Goal: Transaction & Acquisition: Purchase product/service

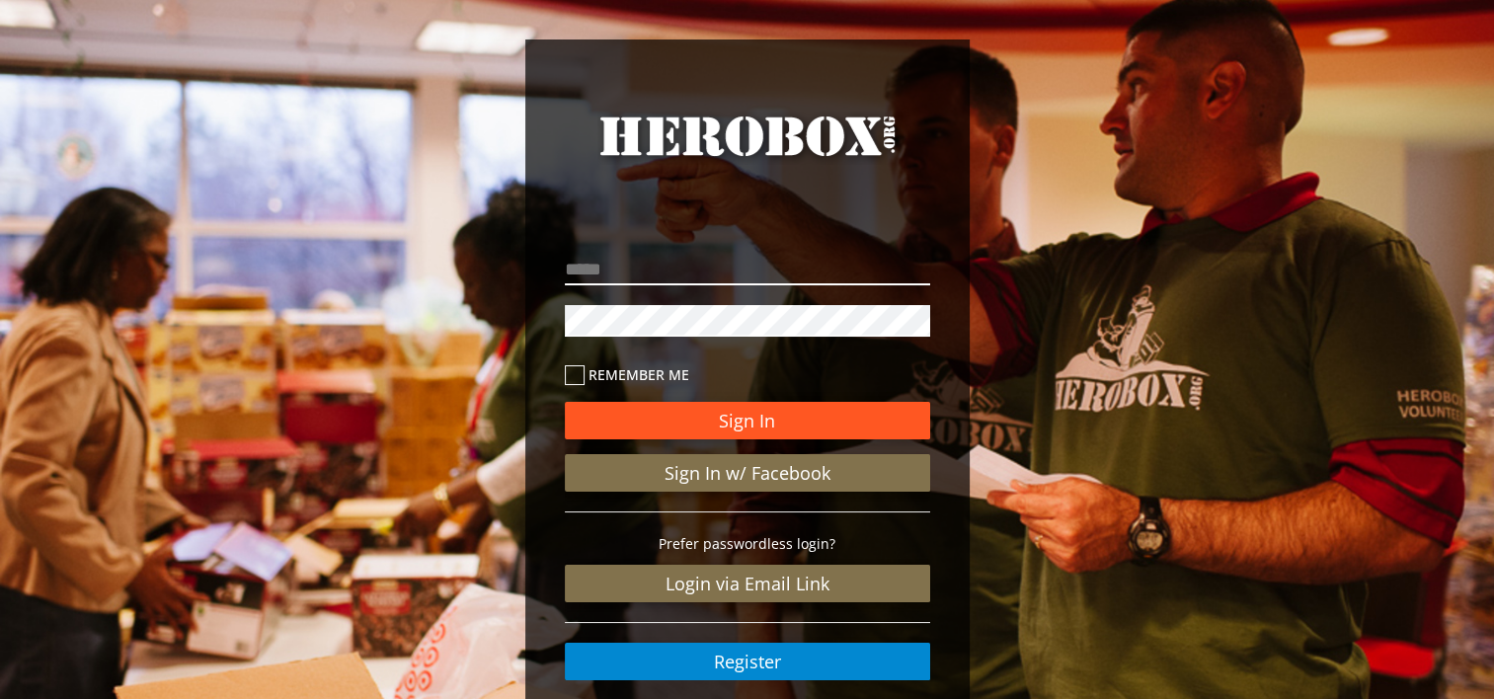
type input "**********"
click at [707, 415] on button "Sign In" at bounding box center [747, 421] width 365 height 38
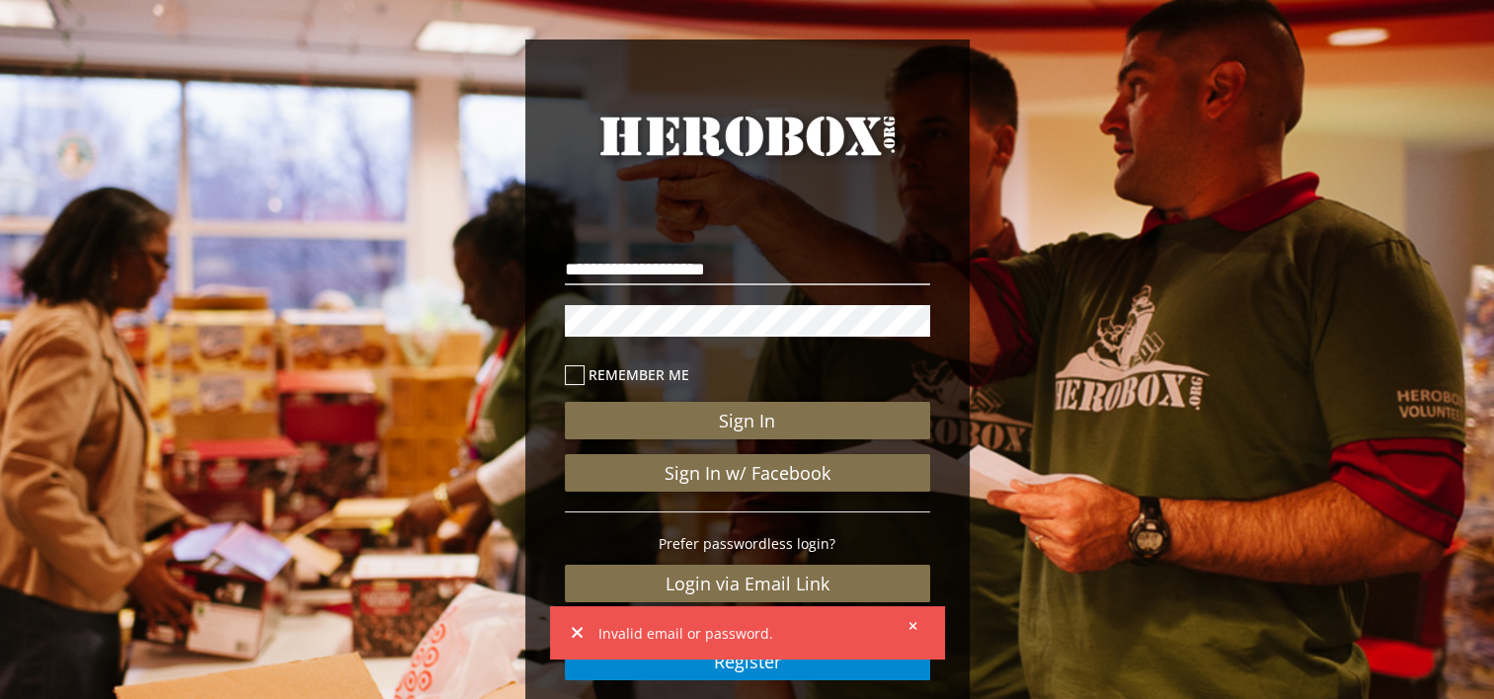
click at [1087, 358] on div "**********" at bounding box center [747, 408] width 1494 height 817
click at [909, 617] on button at bounding box center [907, 625] width 25 height 25
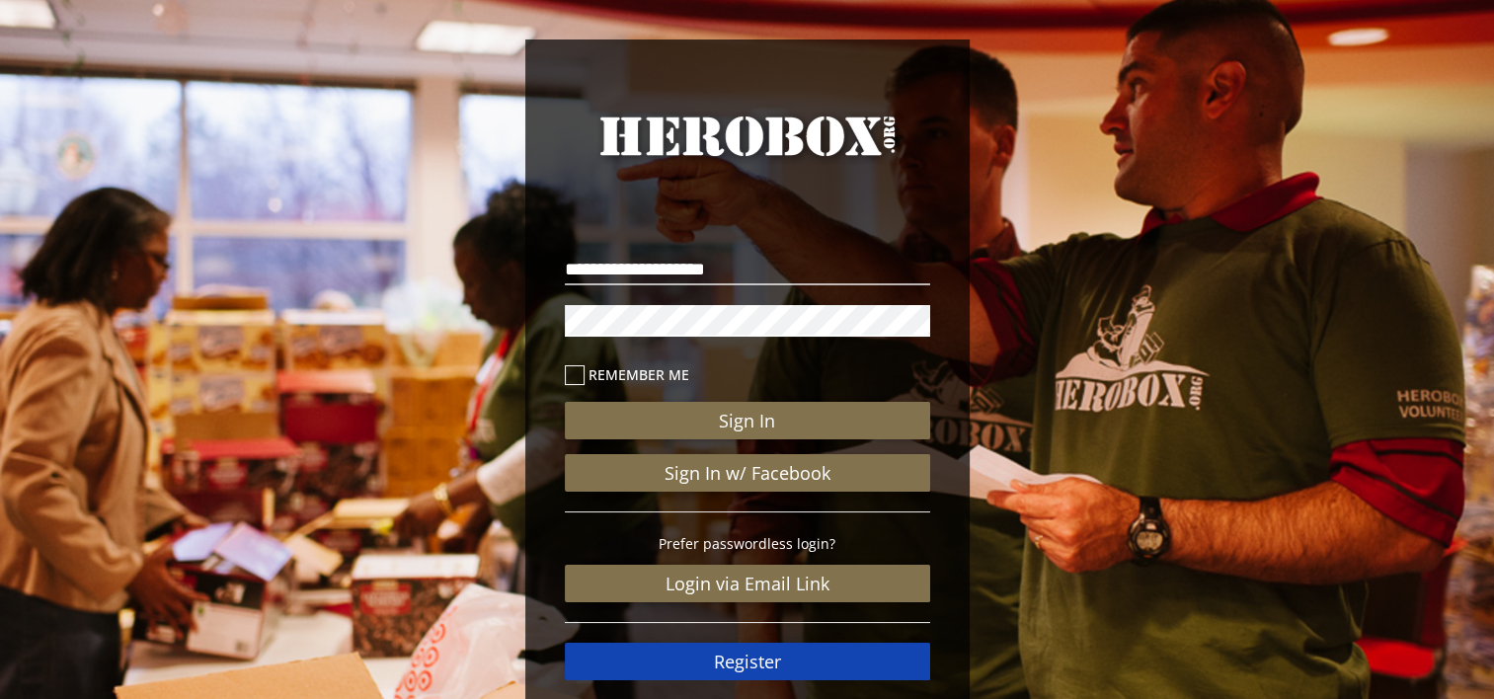
click at [788, 674] on link "Register" at bounding box center [747, 662] width 365 height 38
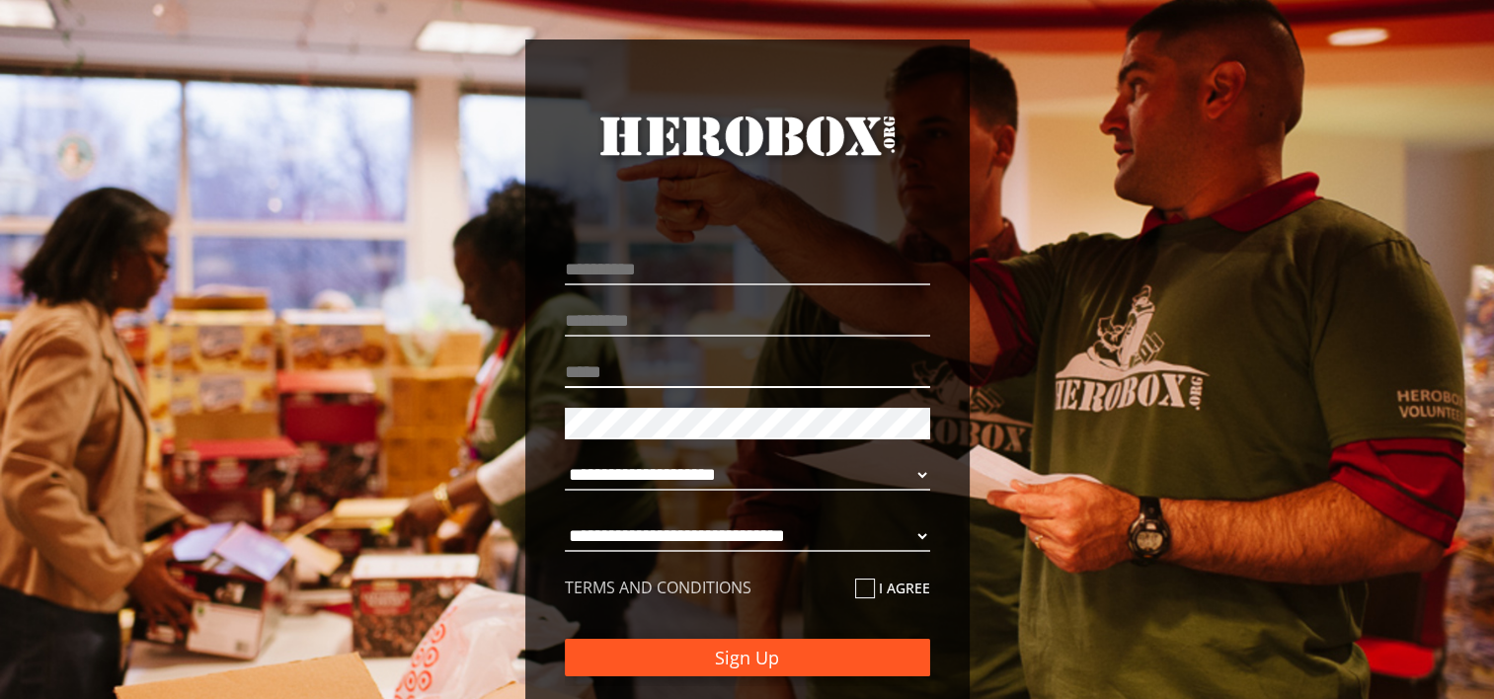
type input "**********"
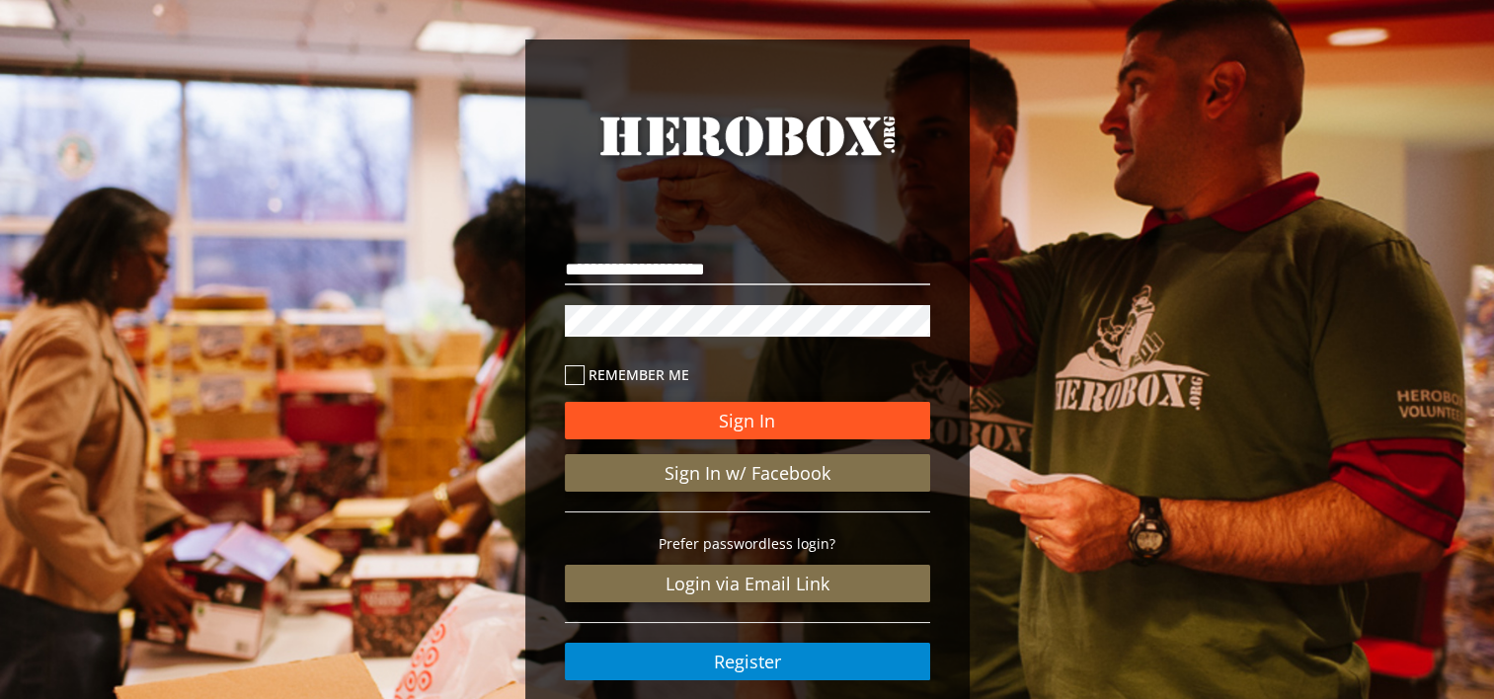
click at [769, 427] on button "Sign In" at bounding box center [747, 421] width 365 height 38
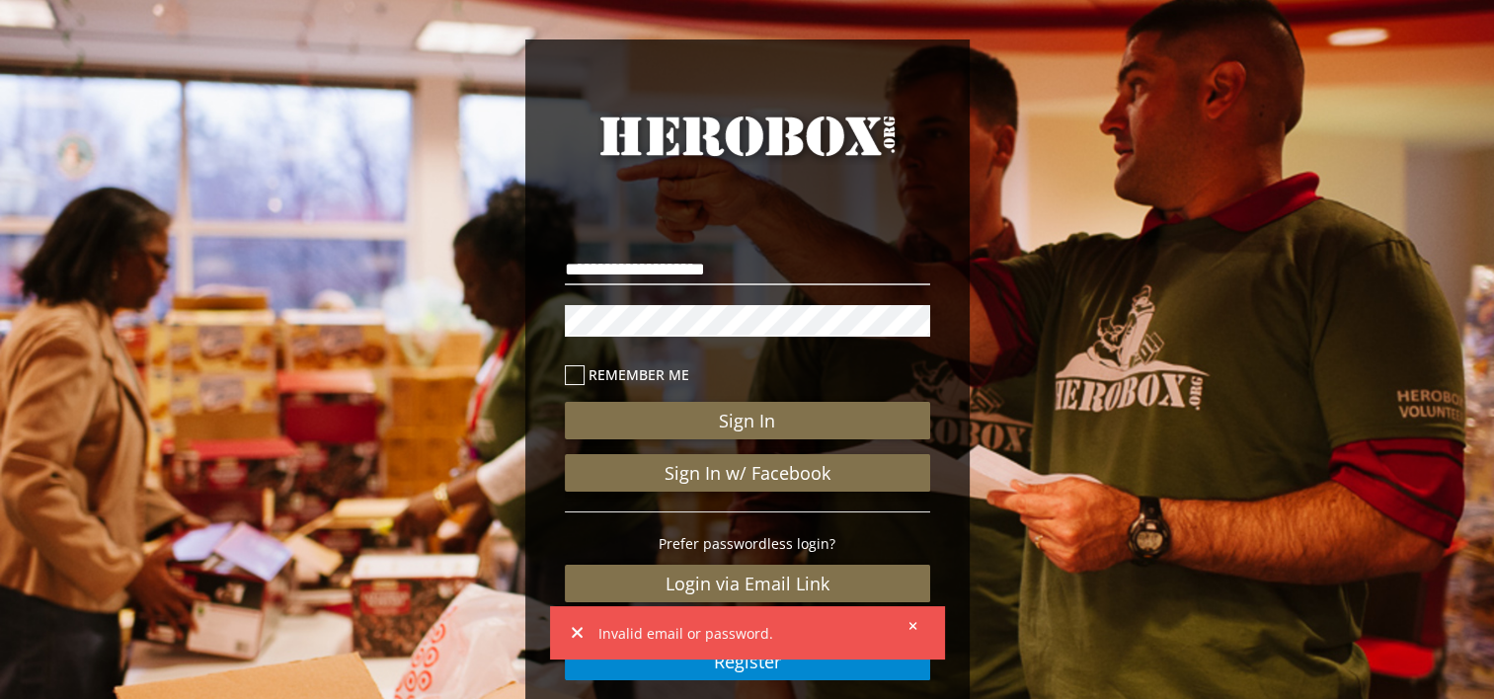
click at [1008, 541] on div "**********" at bounding box center [747, 408] width 1494 height 817
click at [746, 677] on link "Register" at bounding box center [747, 662] width 365 height 38
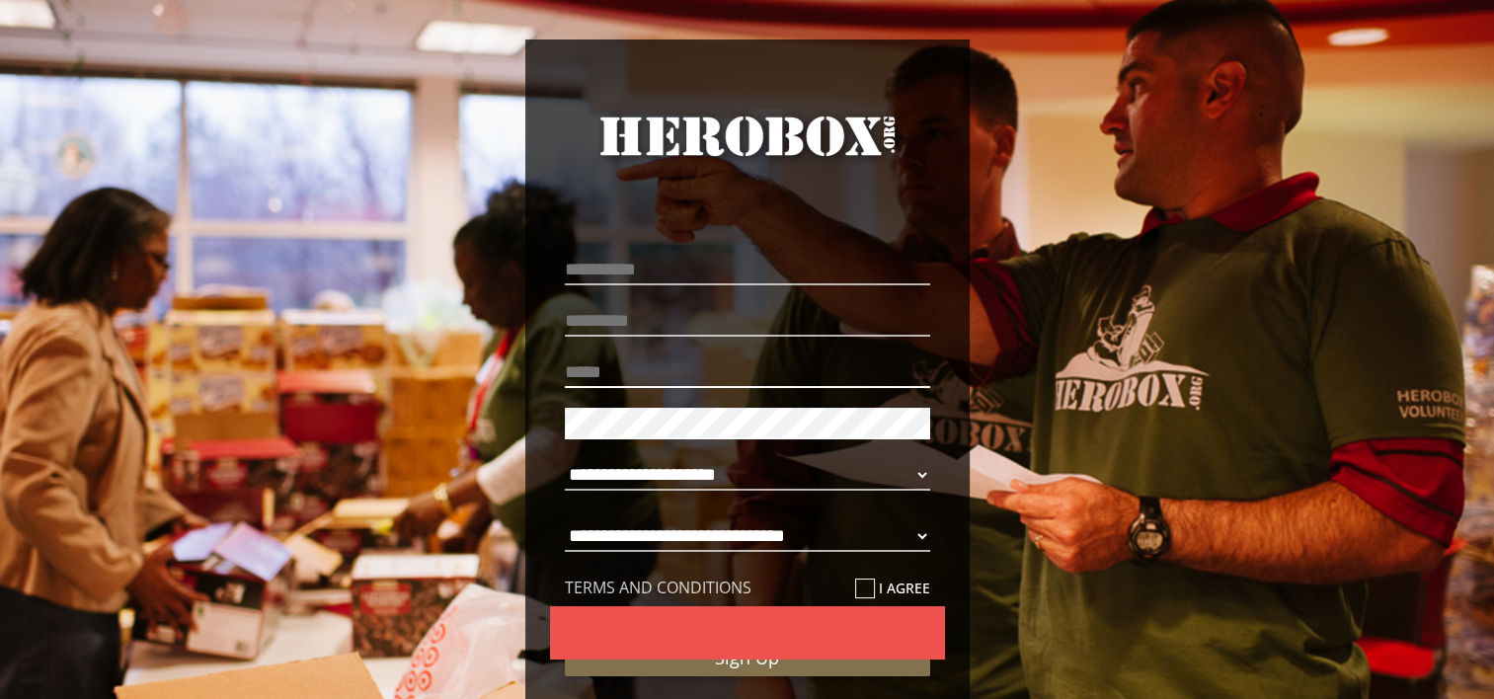
type input "**********"
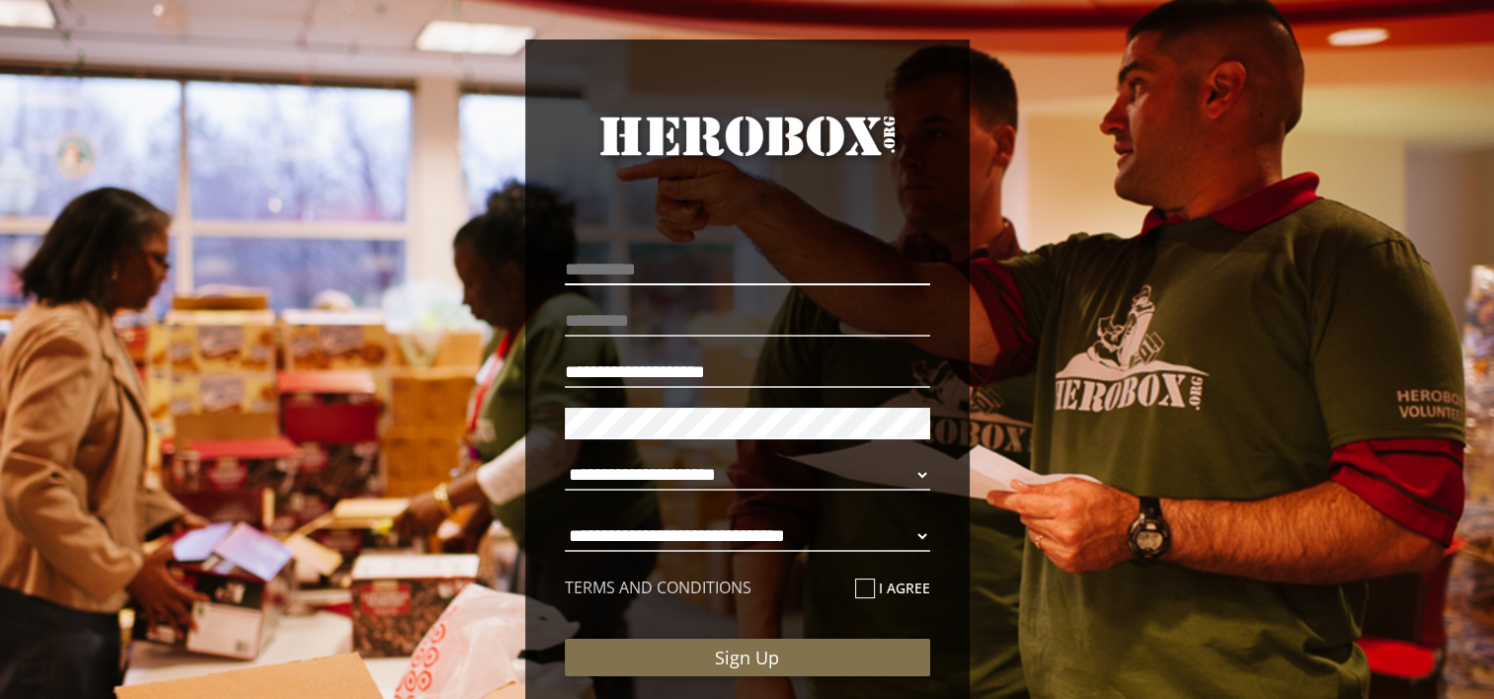
click at [632, 261] on input "text" at bounding box center [747, 270] width 365 height 32
type input "**********"
type input "*****"
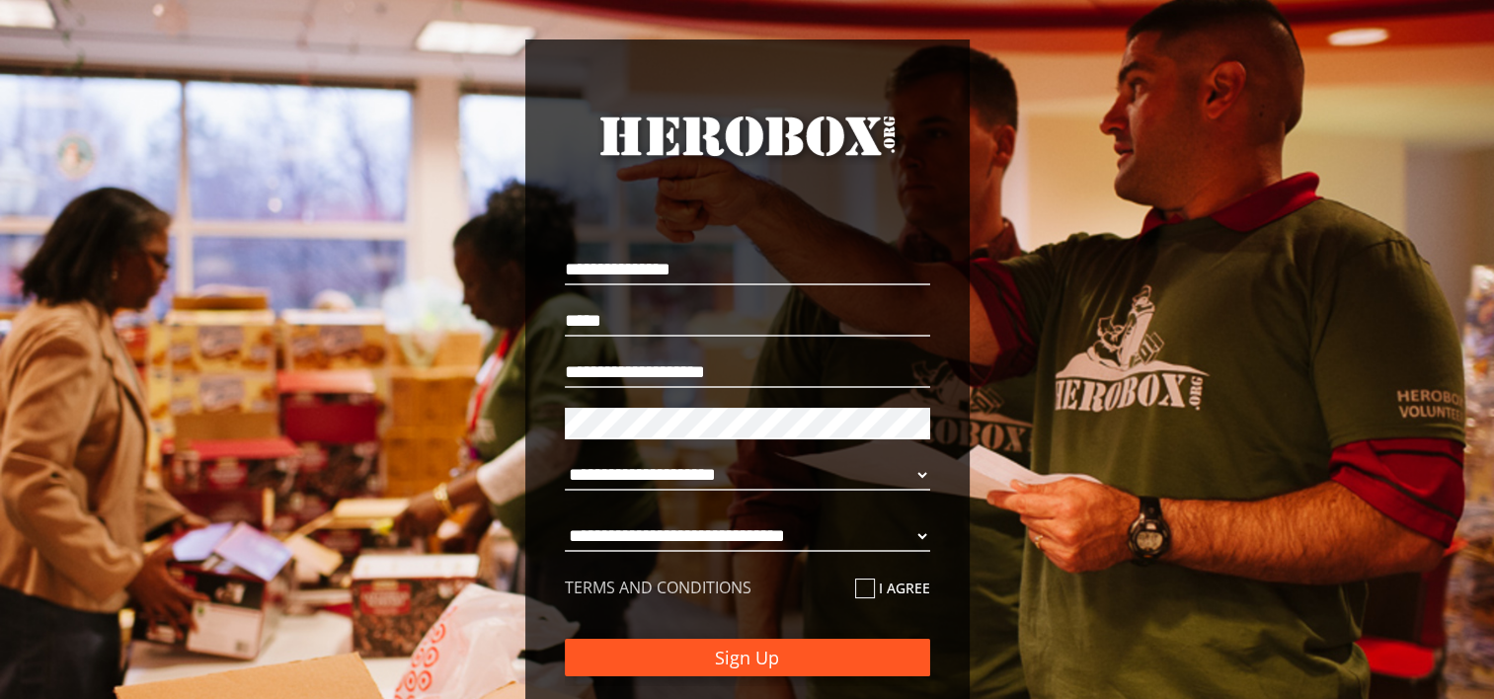
click at [778, 659] on button "Sign Up" at bounding box center [747, 658] width 365 height 38
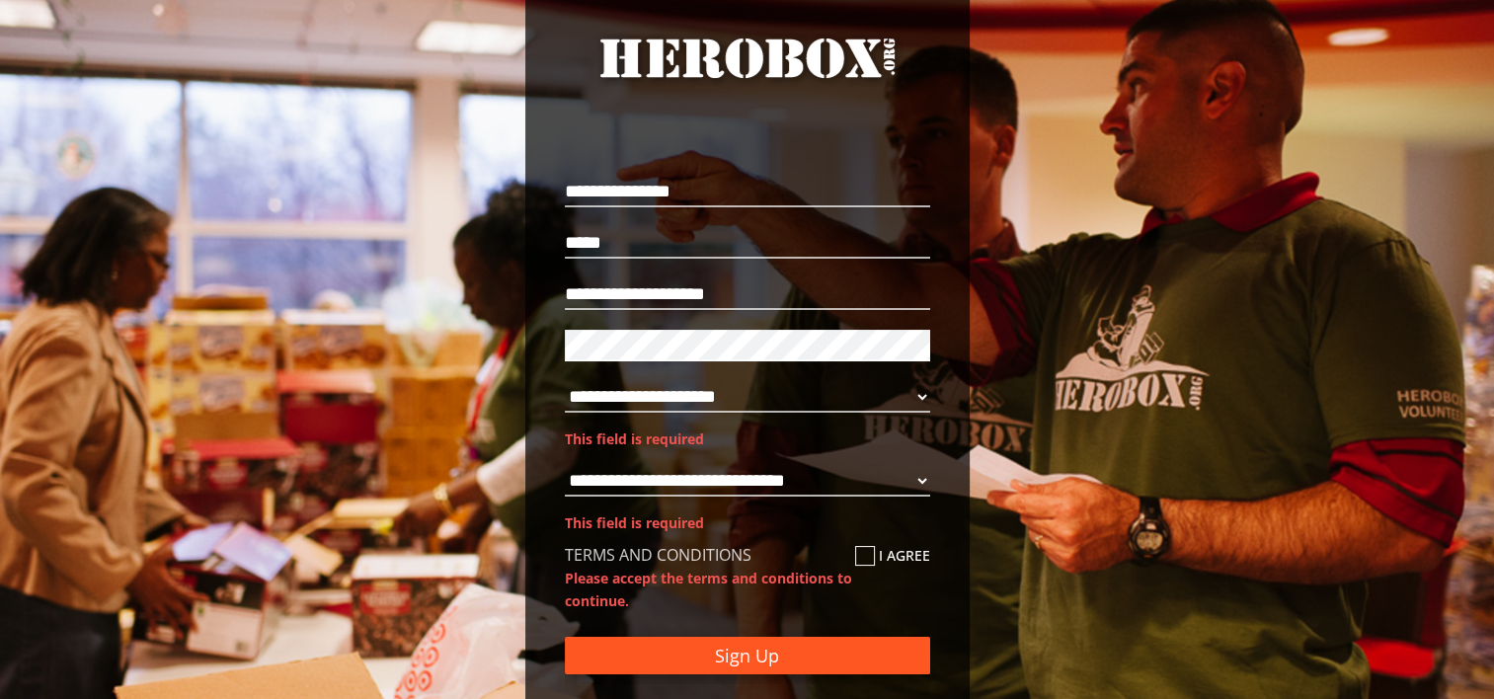
scroll to position [167, 0]
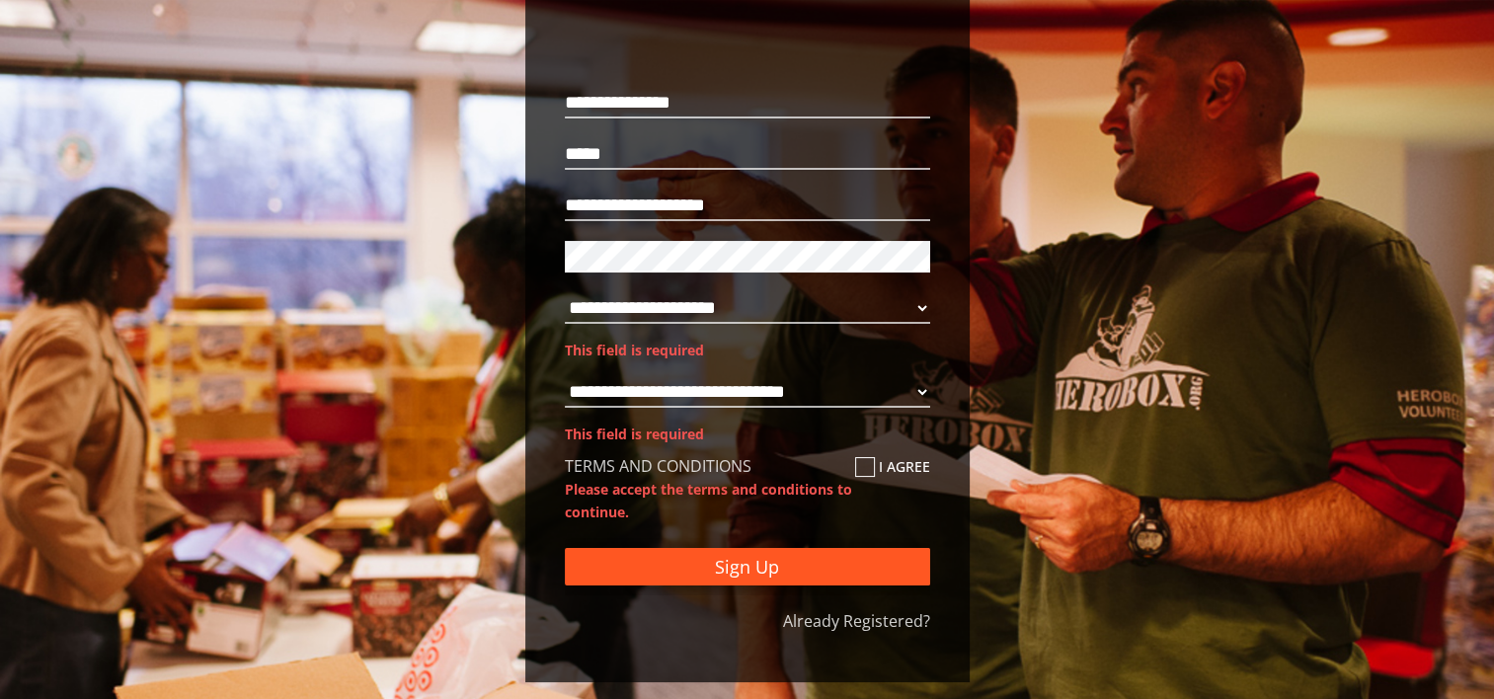
click at [732, 564] on button "Sign Up" at bounding box center [747, 567] width 365 height 38
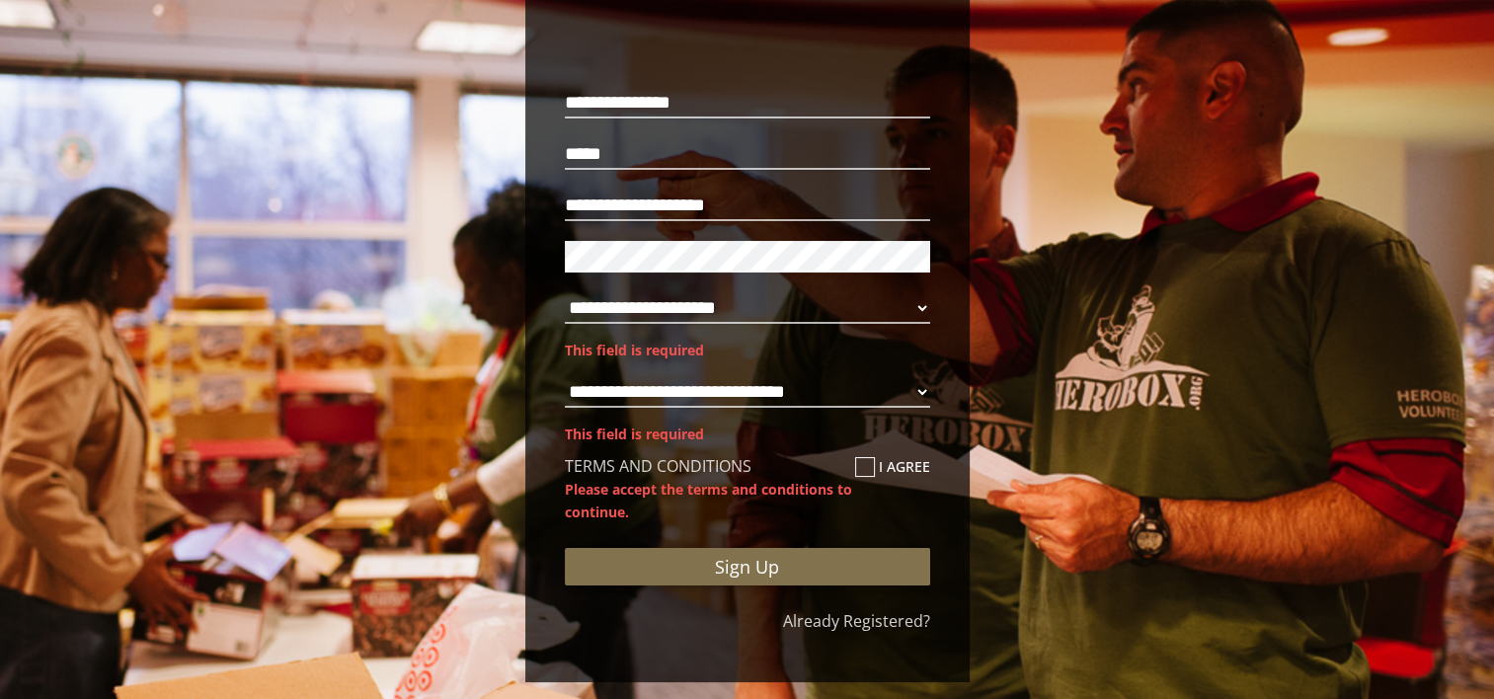
click at [859, 466] on icon at bounding box center [865, 467] width 20 height 20
click at [859, 466] on input "I agree" at bounding box center [861, 475] width 13 height 32
checkbox input "****"
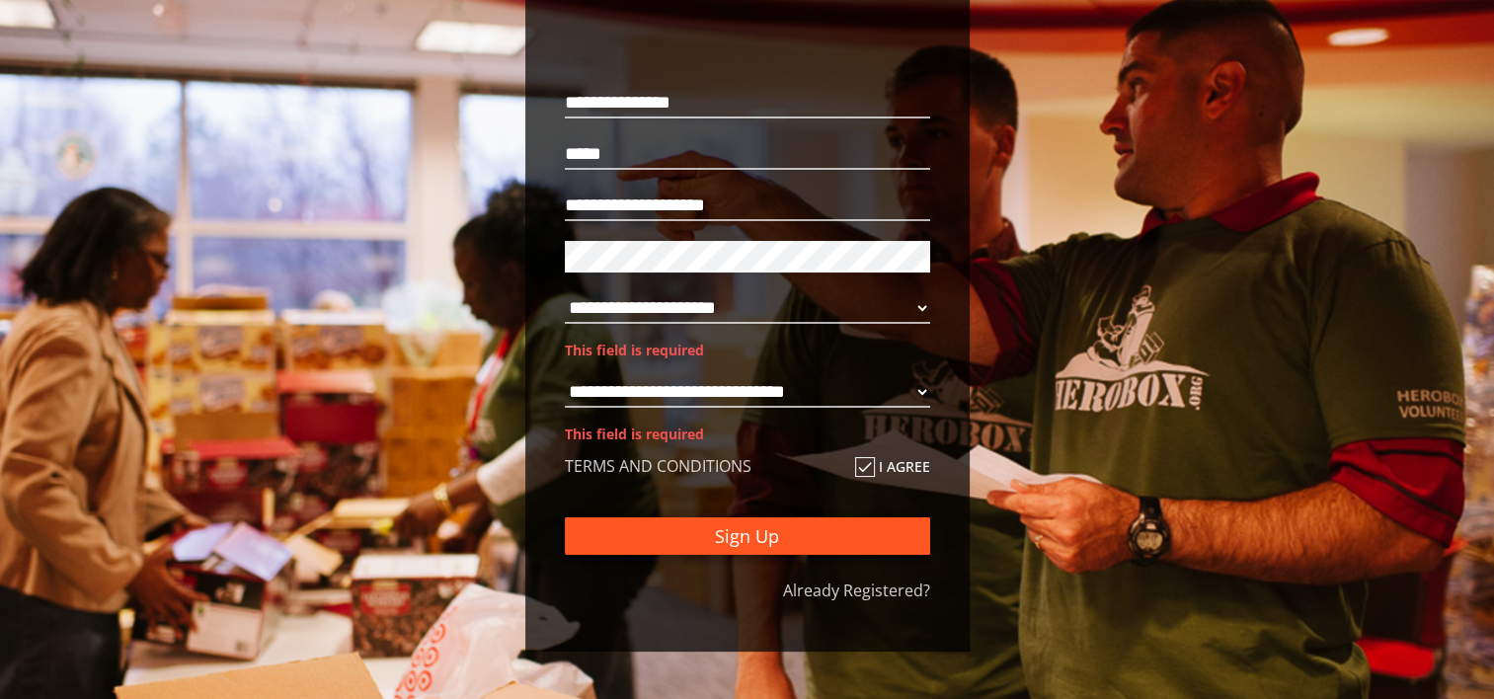
click at [760, 539] on button "Sign Up" at bounding box center [747, 537] width 365 height 38
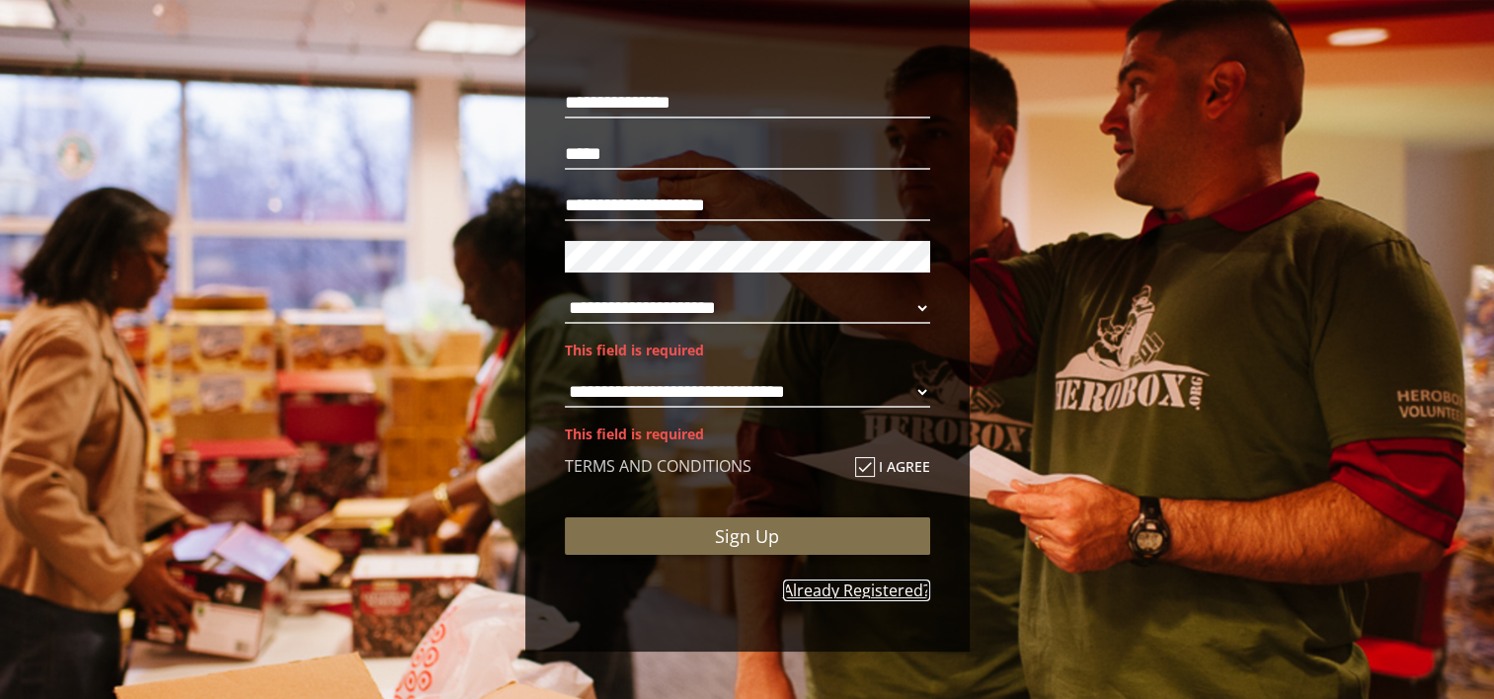
click at [843, 586] on link "Already Registered?" at bounding box center [856, 591] width 147 height 22
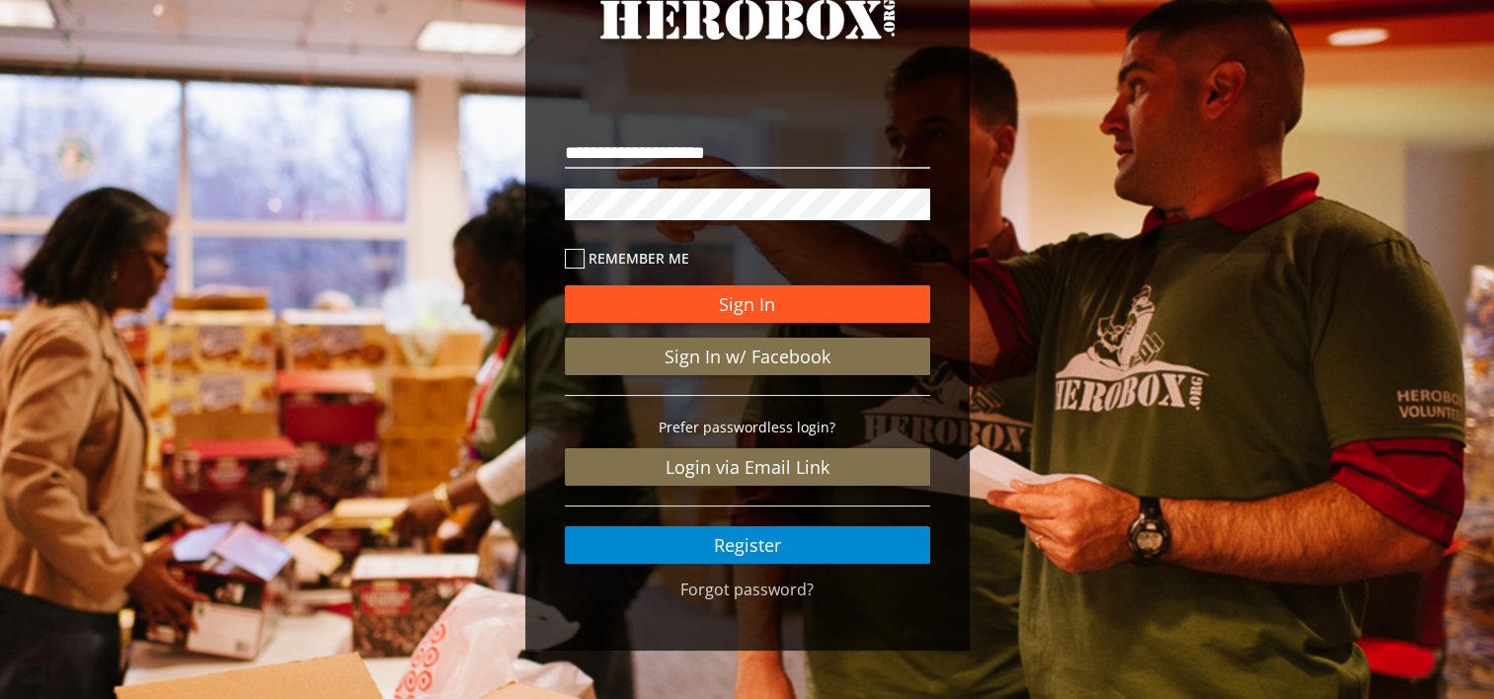
click at [779, 304] on button "Sign In" at bounding box center [747, 304] width 365 height 38
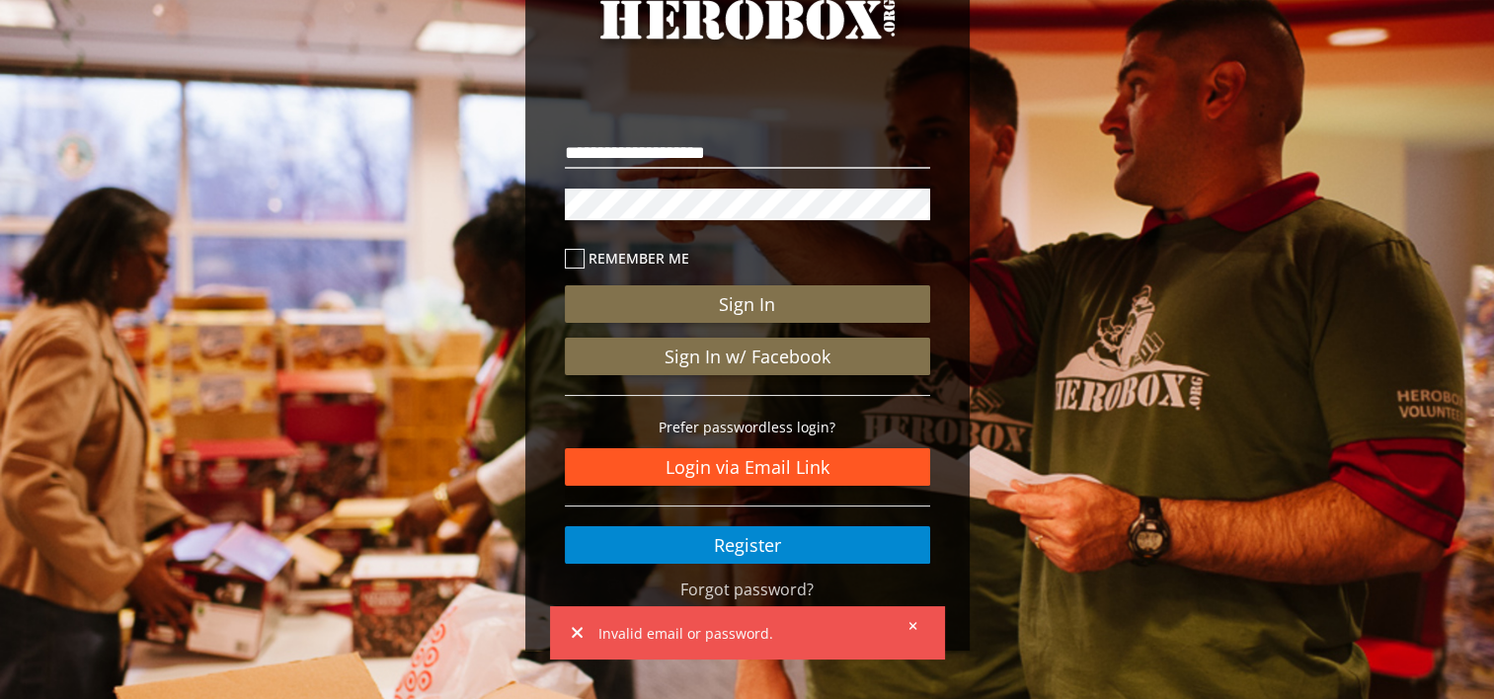
click at [770, 467] on link "Login via Email Link" at bounding box center [747, 467] width 365 height 38
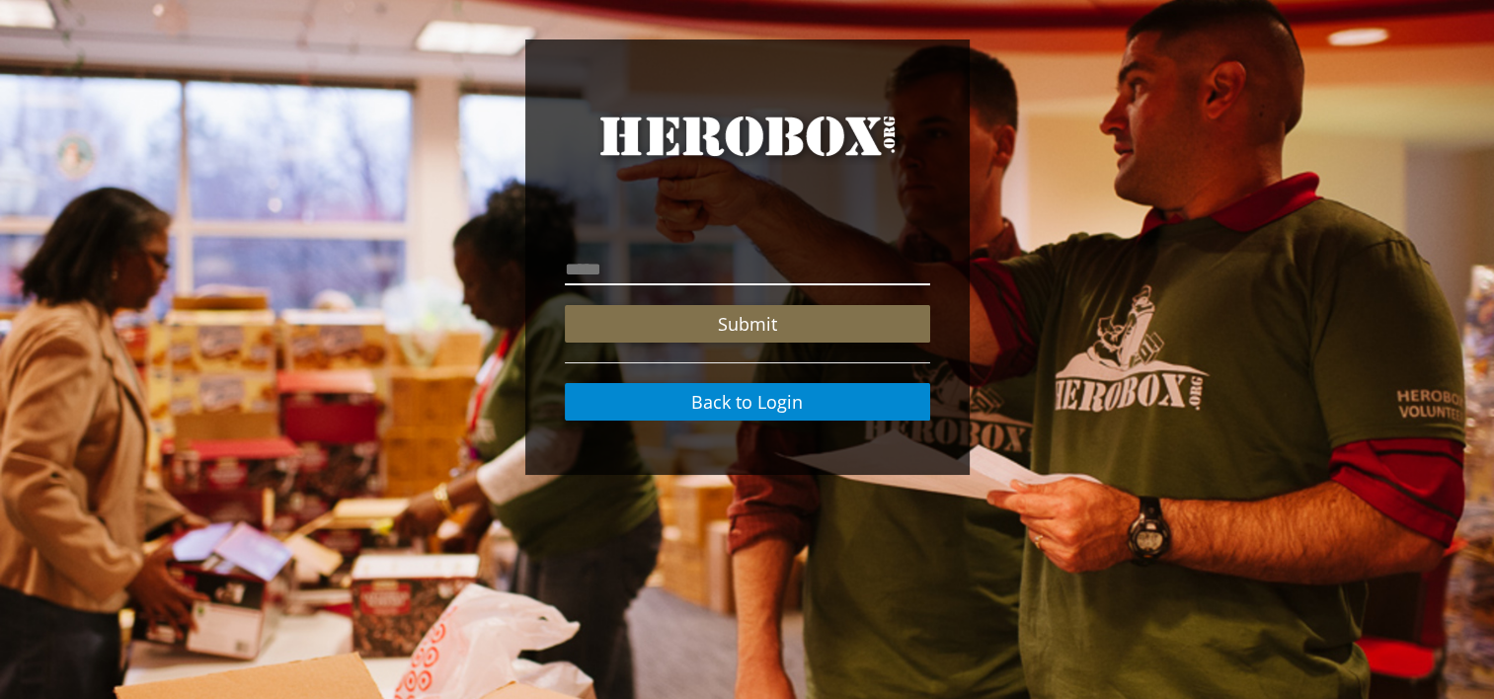
click at [648, 278] on input "email" at bounding box center [747, 270] width 365 height 32
type input "**********"
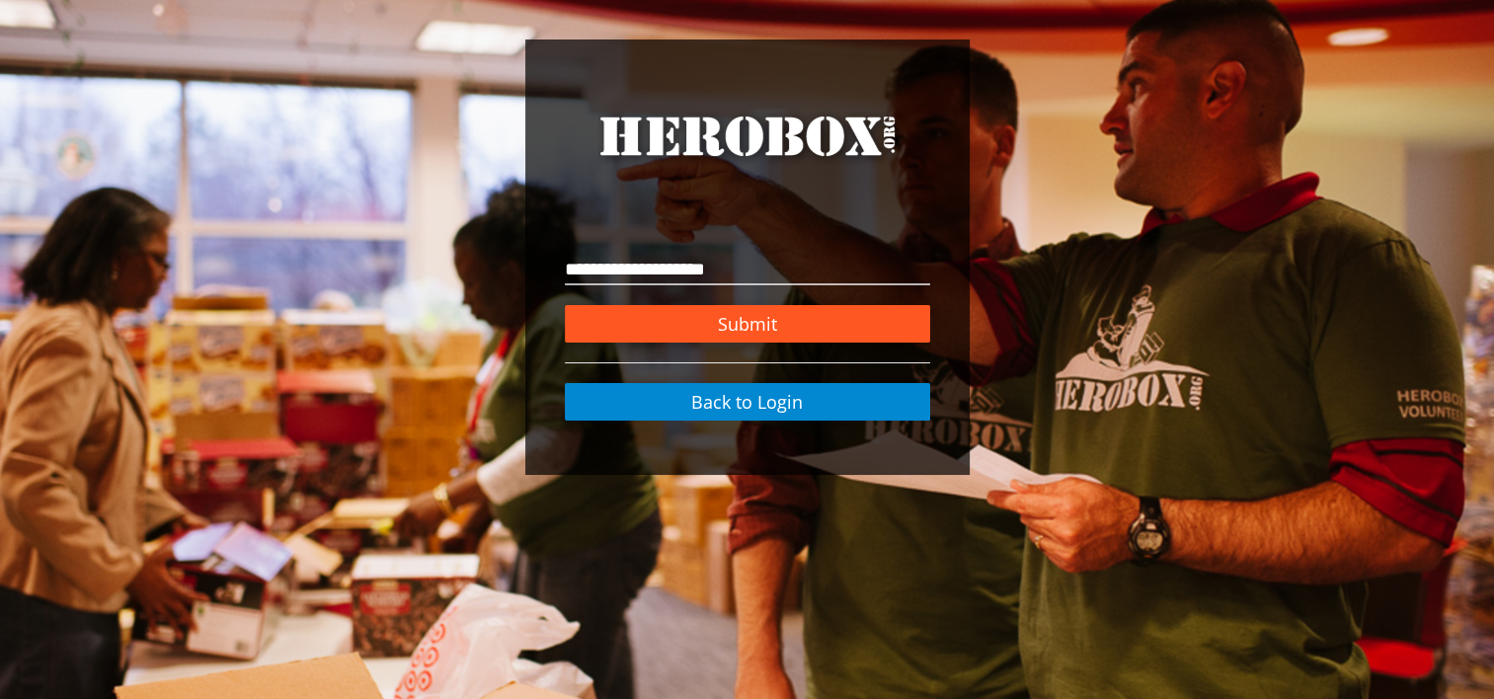
click at [743, 324] on button "Submit" at bounding box center [747, 324] width 365 height 38
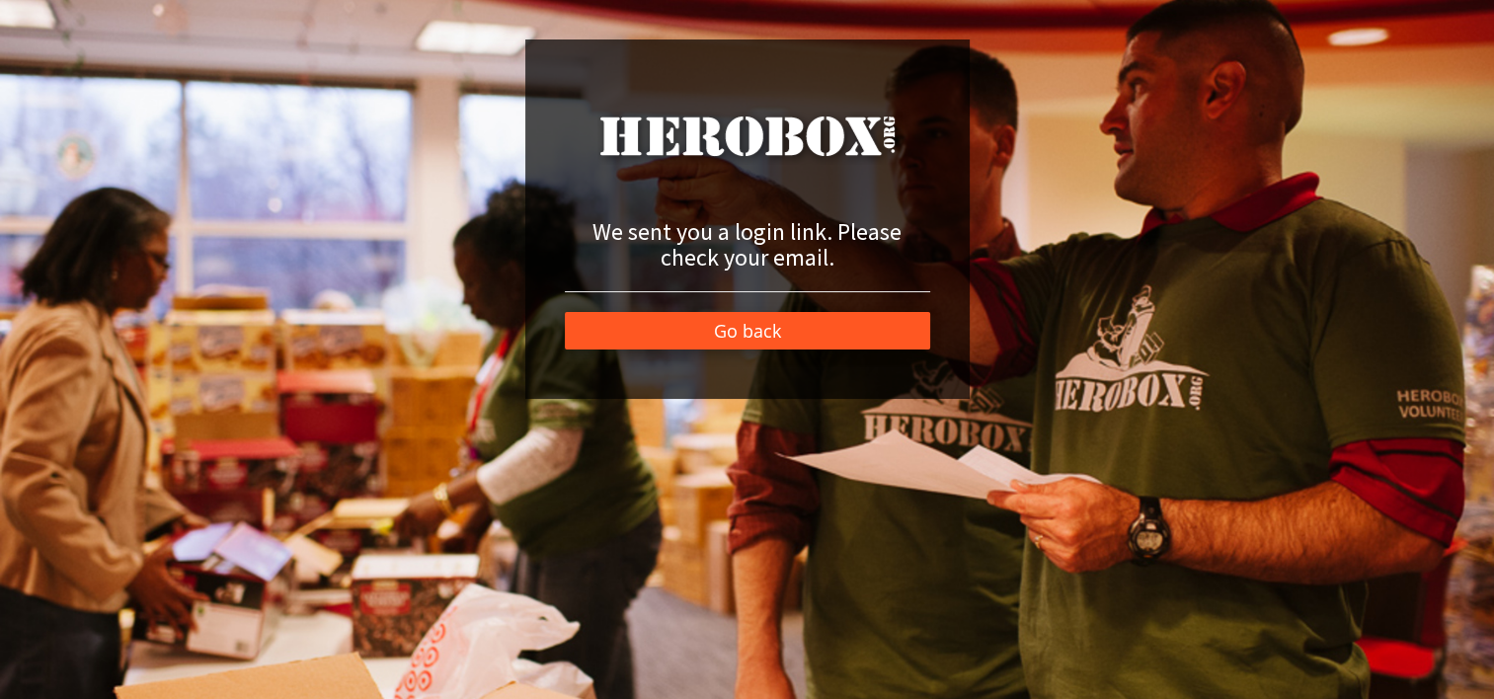
click at [853, 343] on link "Go back" at bounding box center [747, 331] width 365 height 38
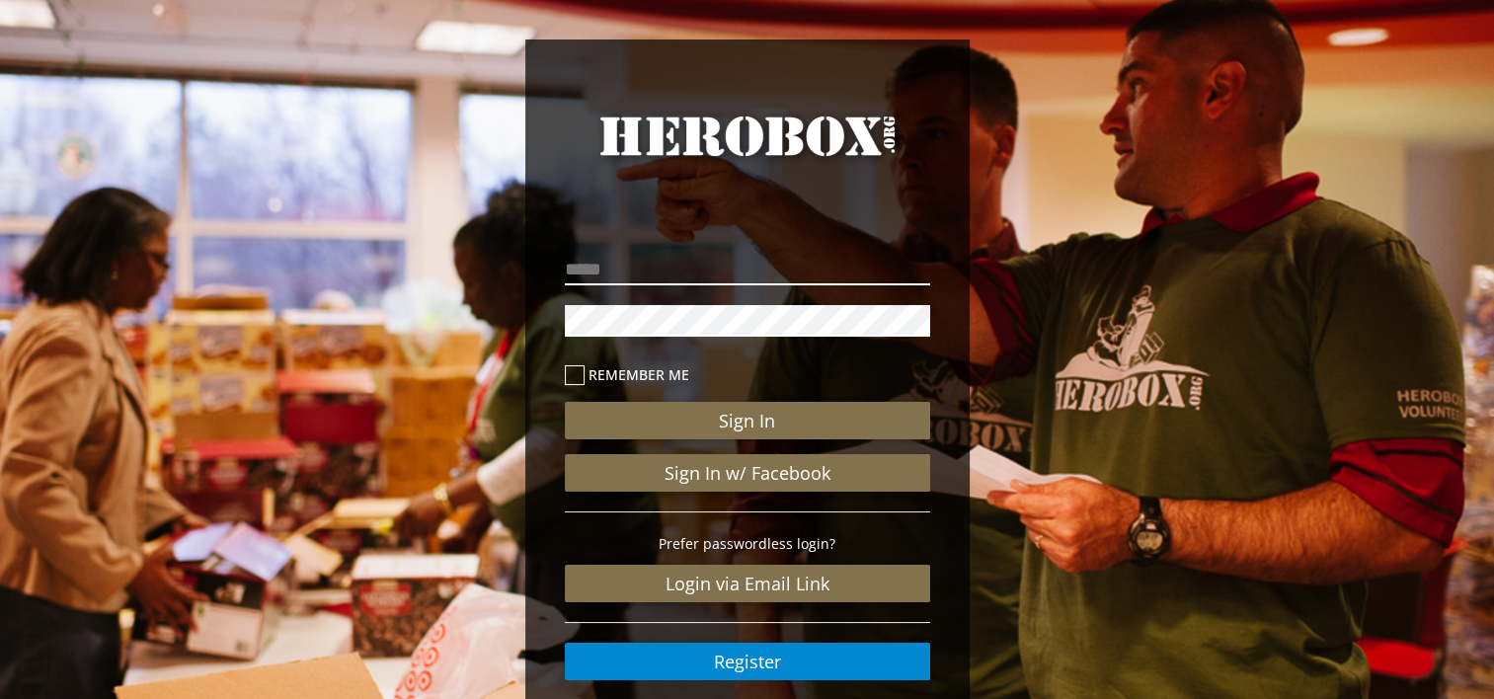
type input "**********"
drag, startPoint x: 743, startPoint y: 585, endPoint x: 508, endPoint y: 321, distance: 353.3
click at [509, 321] on div "**********" at bounding box center [747, 408] width 1494 height 817
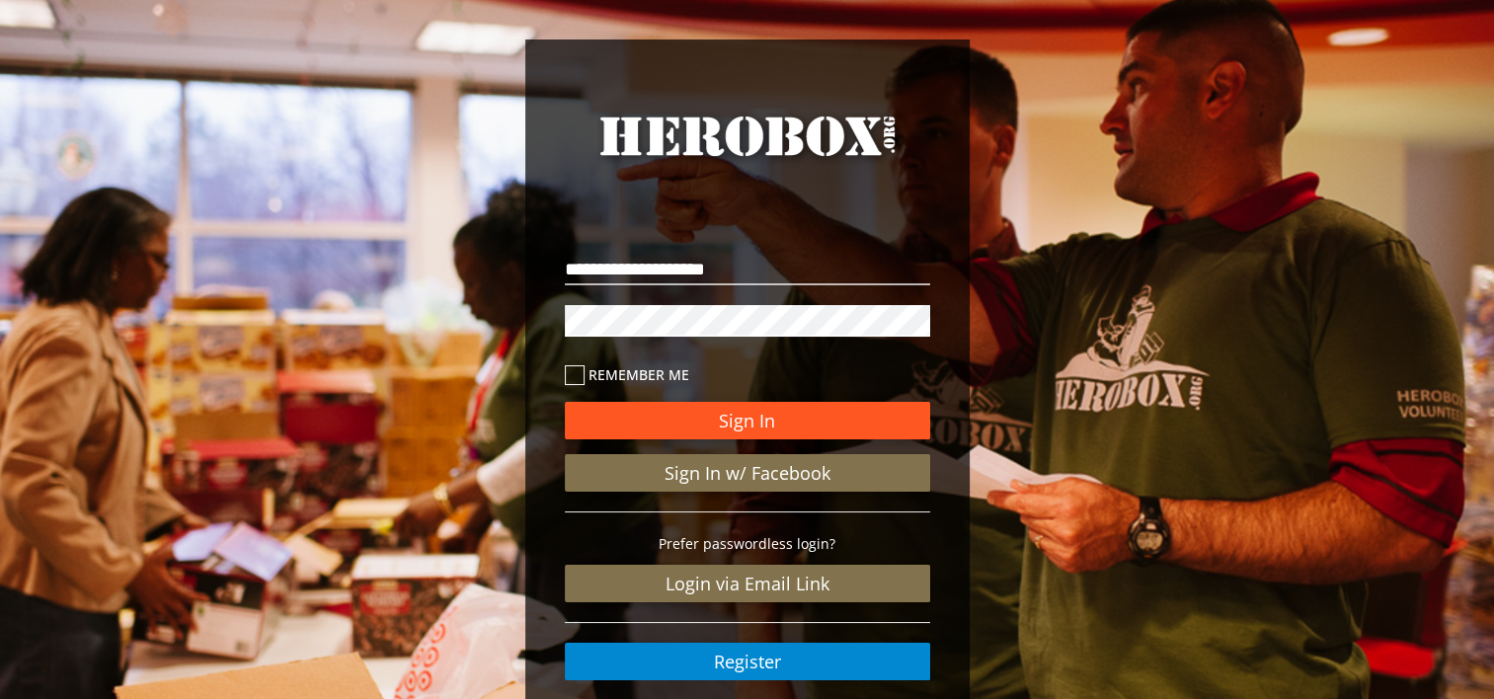
click at [575, 415] on button "Sign In" at bounding box center [747, 421] width 365 height 38
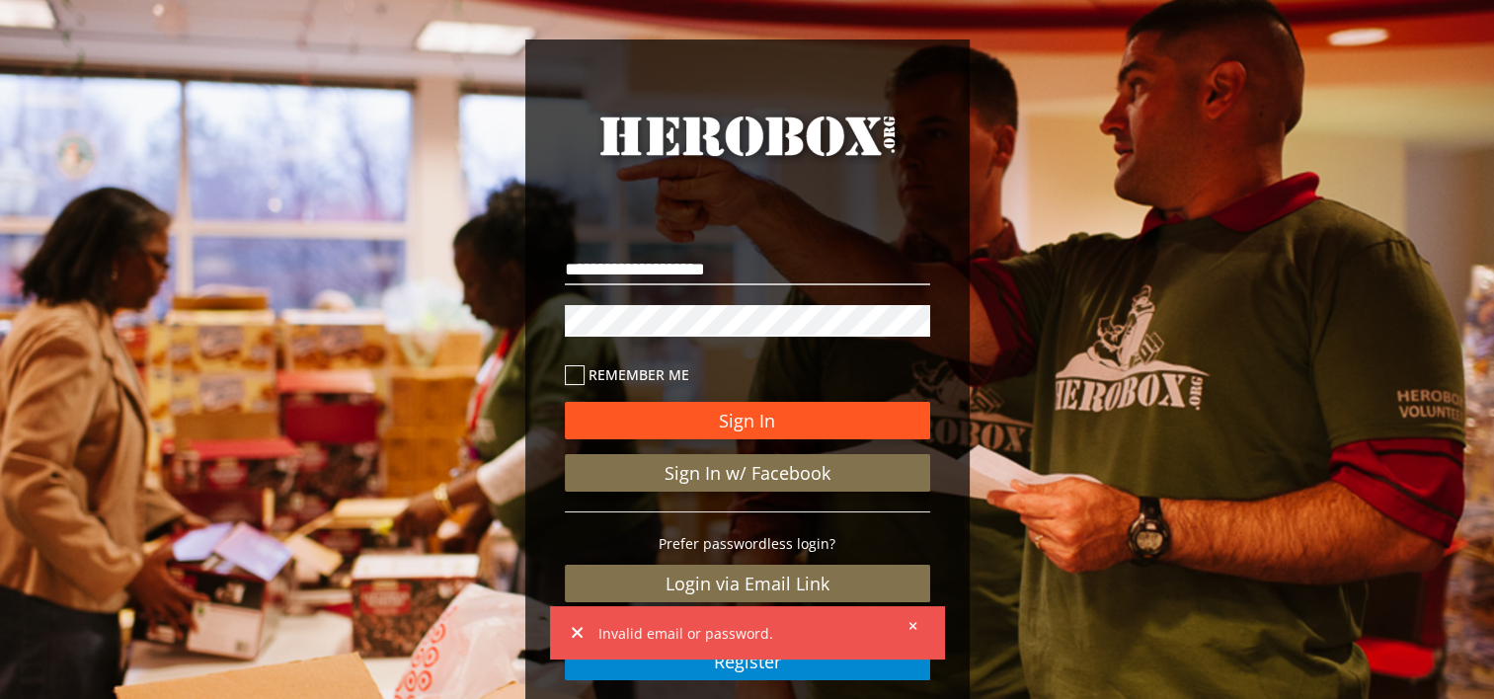
click at [585, 423] on button "Sign In" at bounding box center [747, 421] width 365 height 38
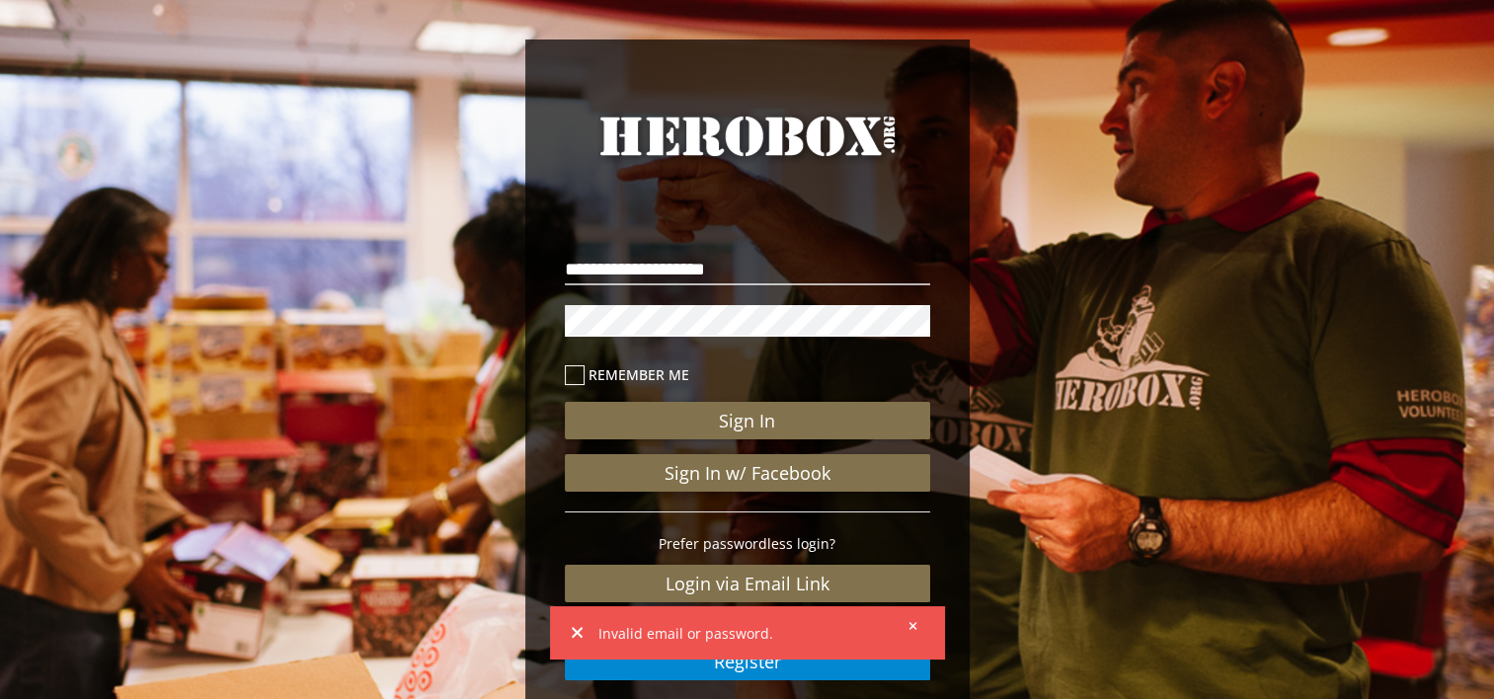
click at [503, 327] on div "**********" at bounding box center [747, 408] width 1494 height 817
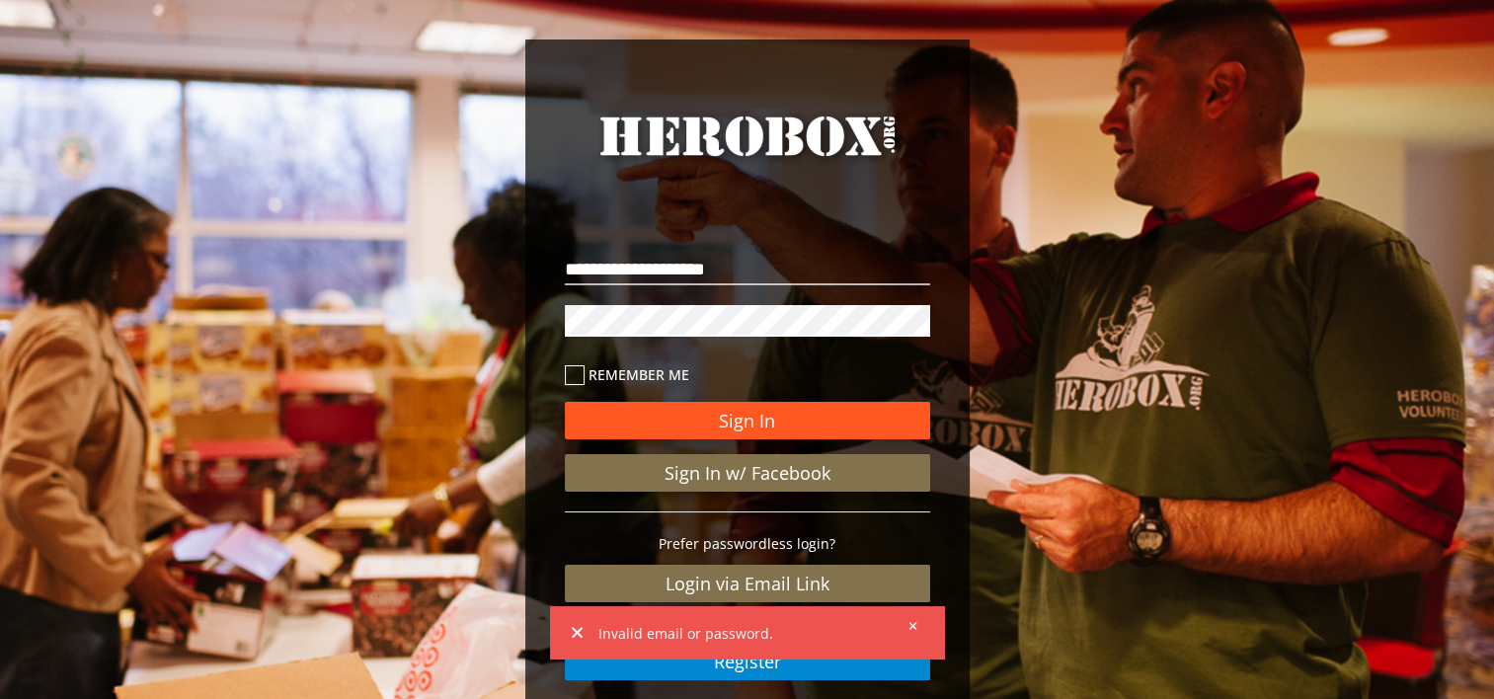
click at [583, 416] on button "Sign In" at bounding box center [747, 421] width 365 height 38
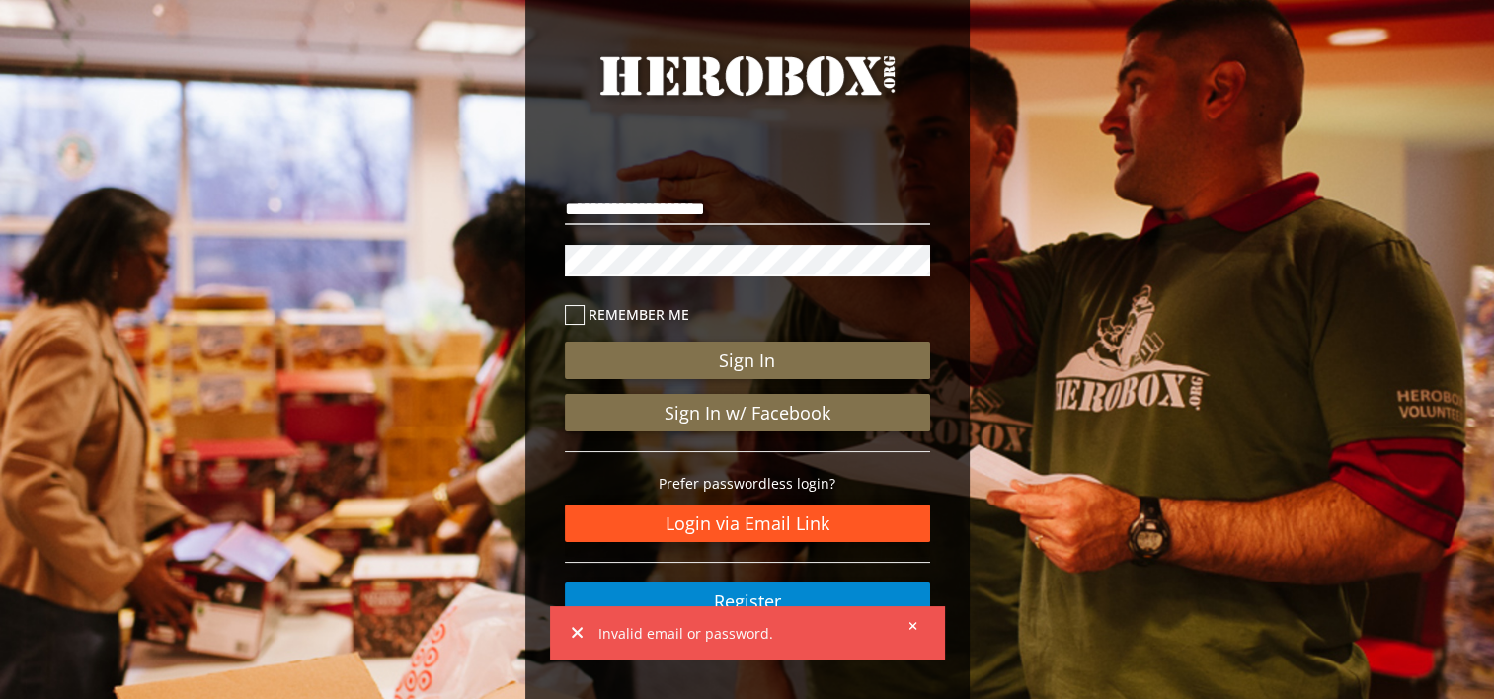
scroll to position [117, 0]
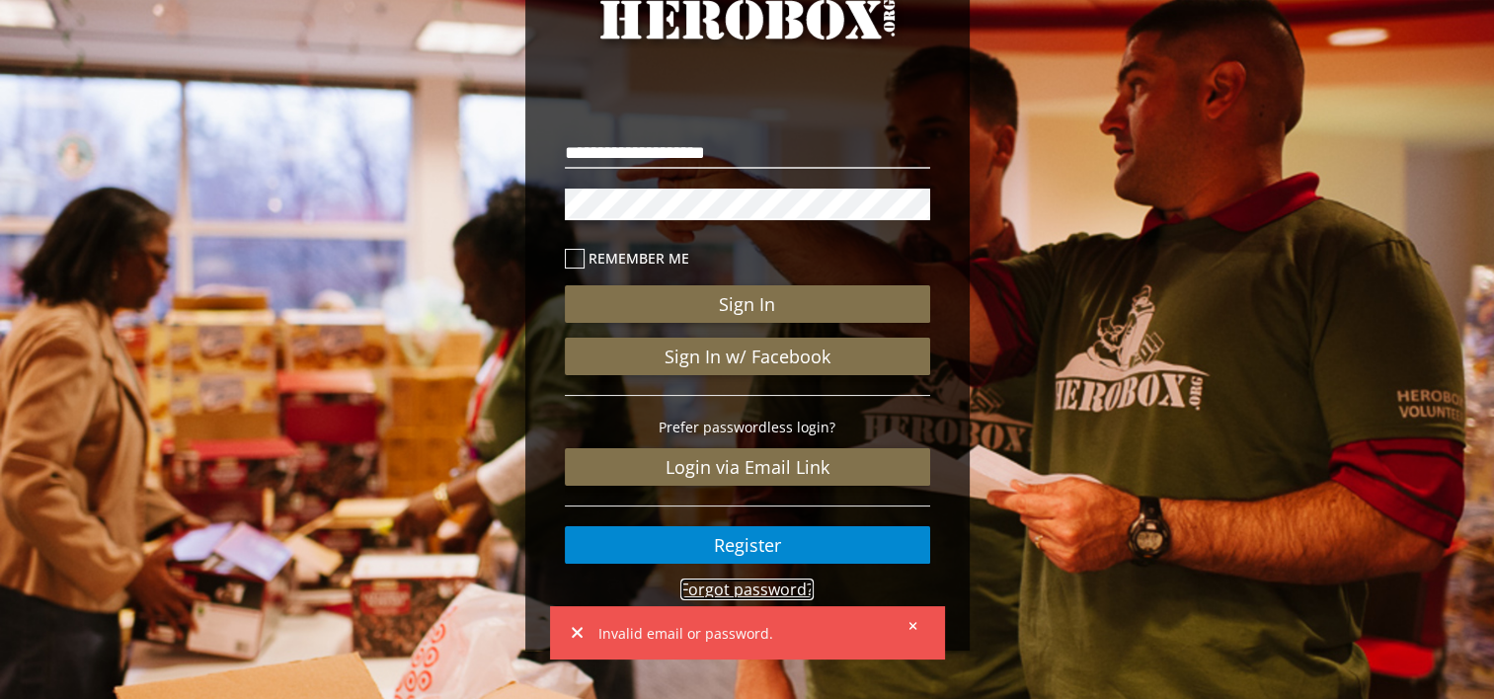
click at [751, 592] on link "Forgot password?" at bounding box center [747, 590] width 133 height 22
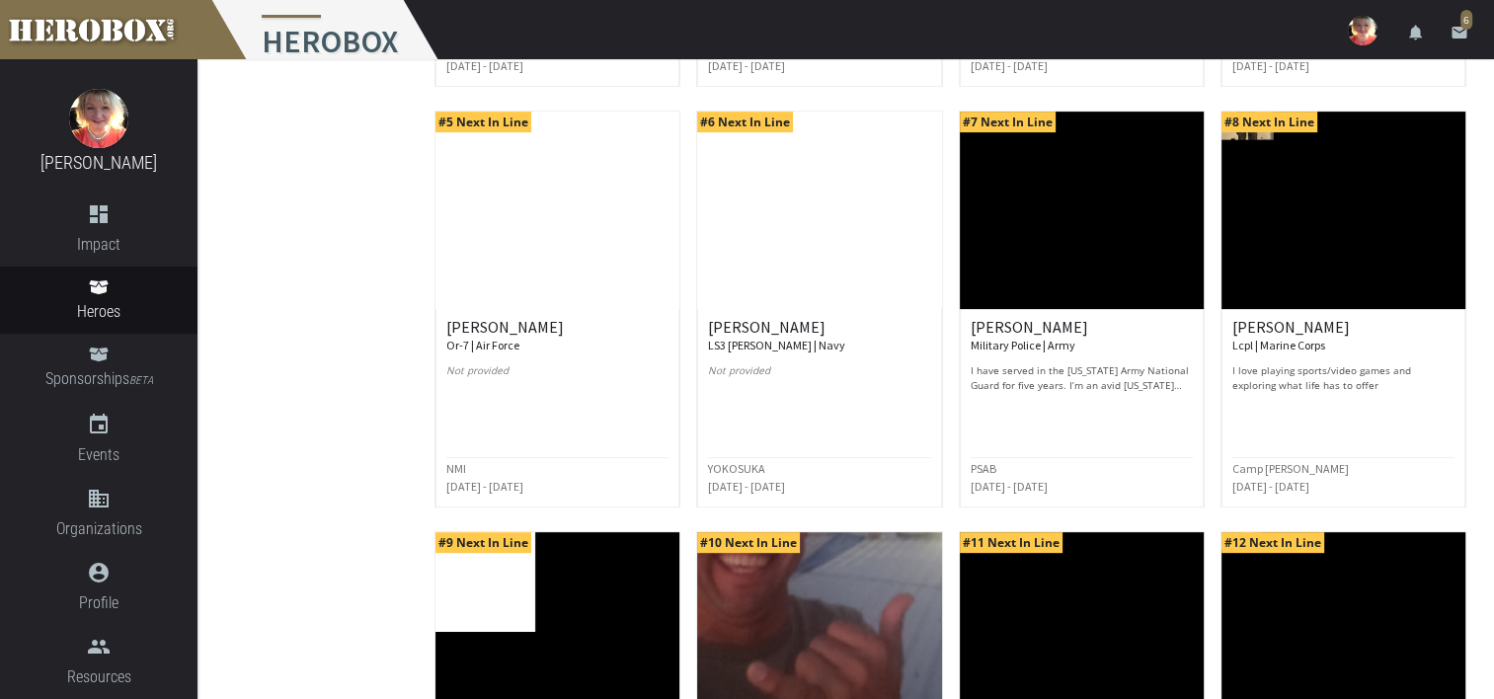
scroll to position [494, 0]
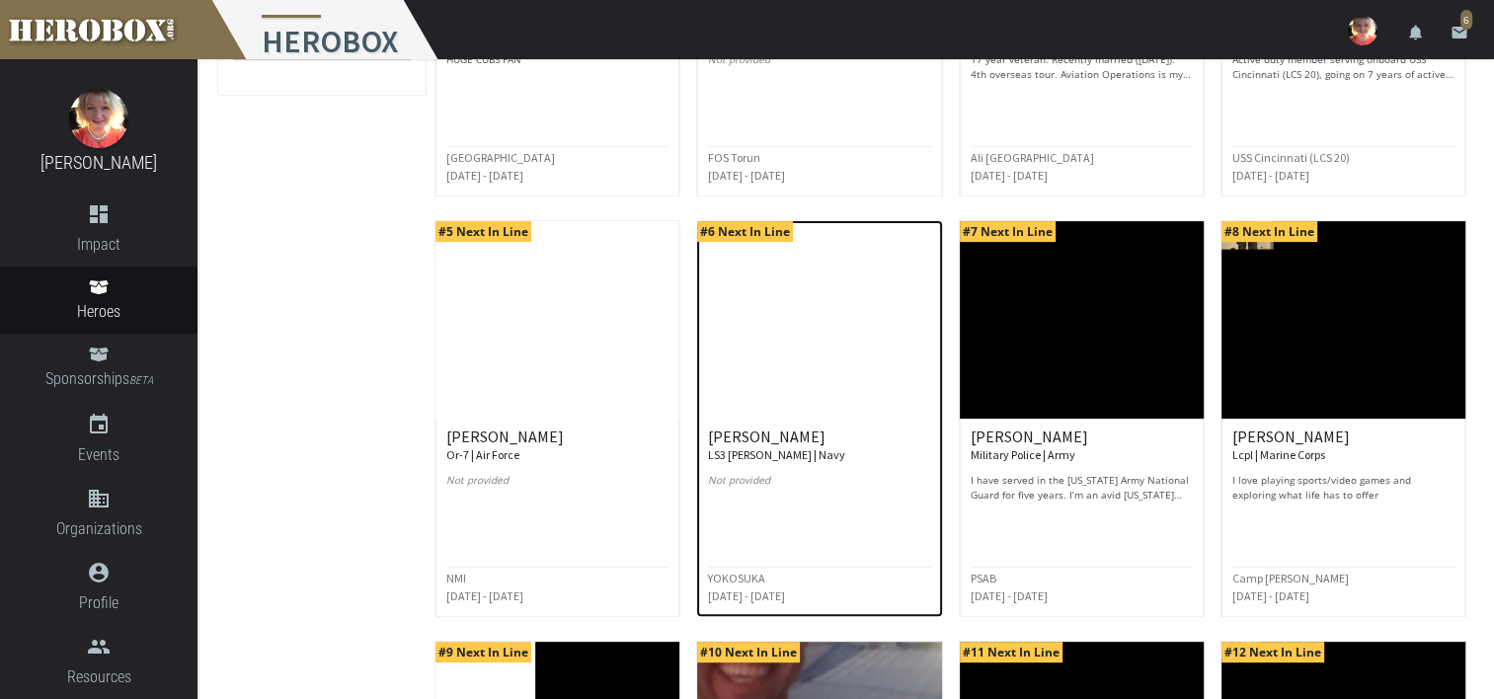
click at [804, 330] on img at bounding box center [819, 320] width 244 height 198
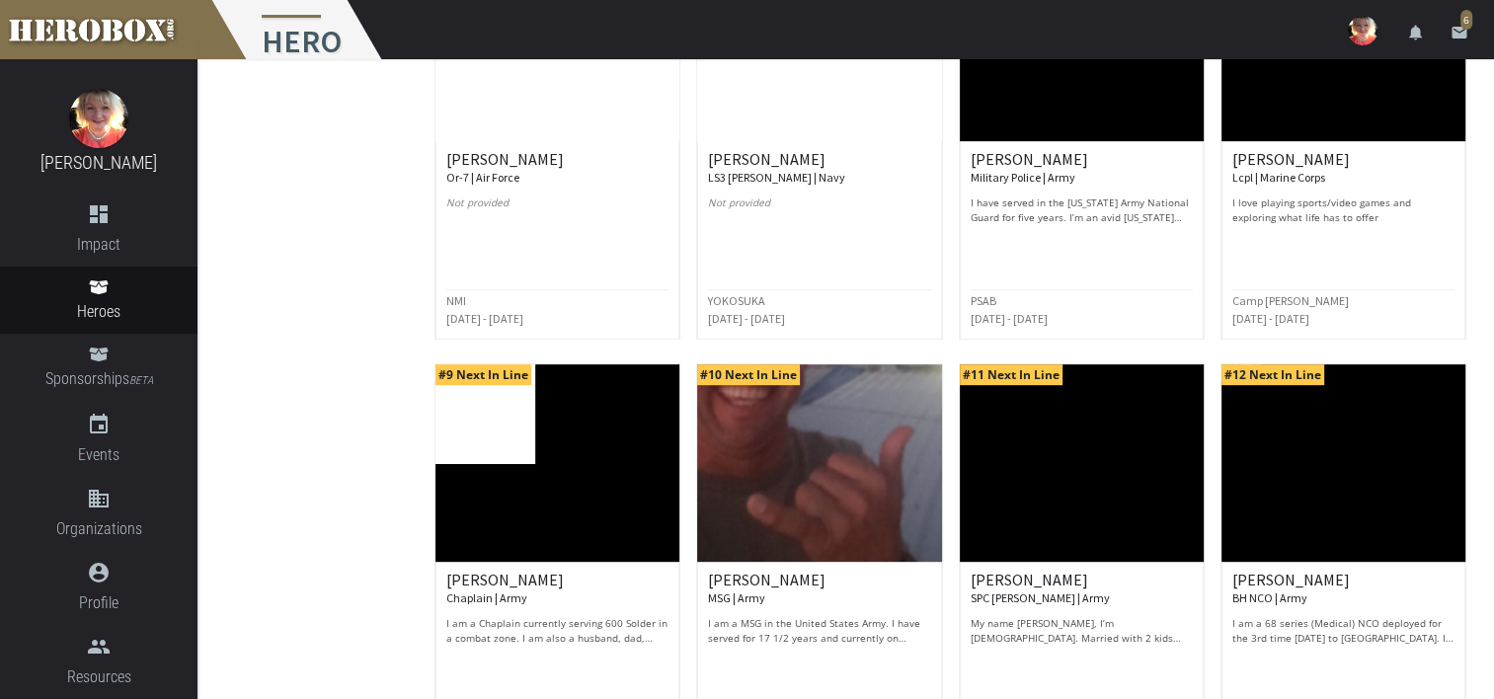
scroll to position [464, 0]
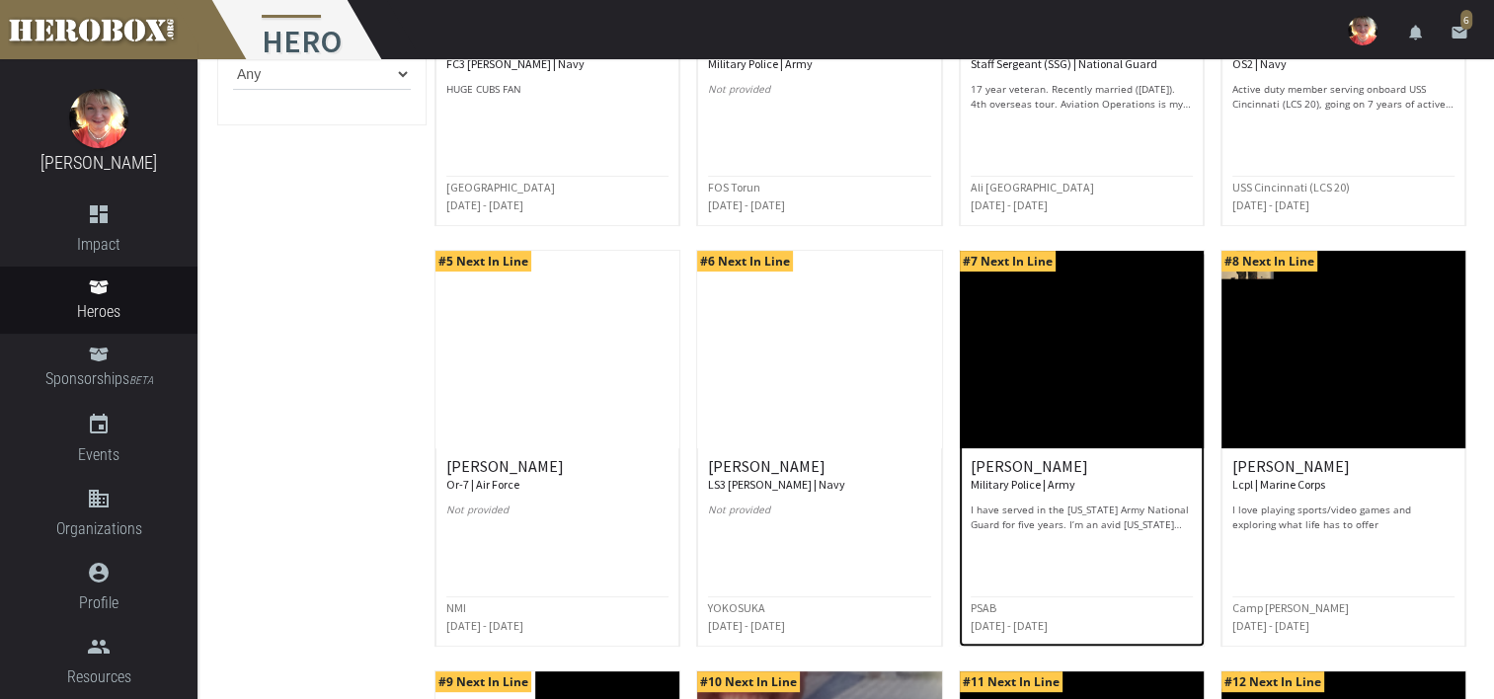
click at [1099, 343] on img at bounding box center [1082, 350] width 244 height 198
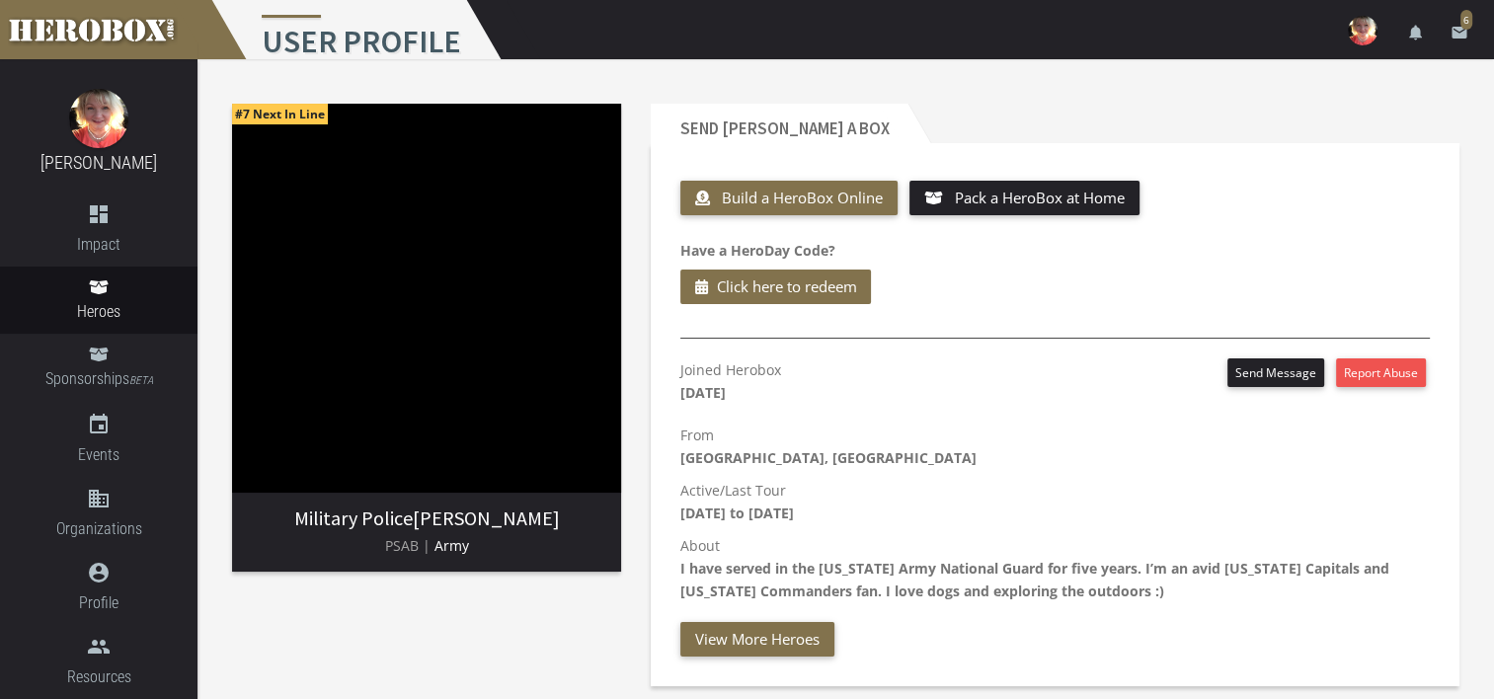
click at [537, 525] on h3 "Military Police Kelsey Dwyer" at bounding box center [427, 519] width 358 height 22
click at [545, 518] on h3 "Military Police Kelsey Dwyer" at bounding box center [427, 519] width 358 height 22
drag, startPoint x: 549, startPoint y: 516, endPoint x: 316, endPoint y: 521, distance: 233.2
click at [316, 521] on h3 "Military Police Kelsey Dwyer" at bounding box center [427, 519] width 358 height 22
drag, startPoint x: 316, startPoint y: 521, endPoint x: 350, endPoint y: 519, distance: 33.6
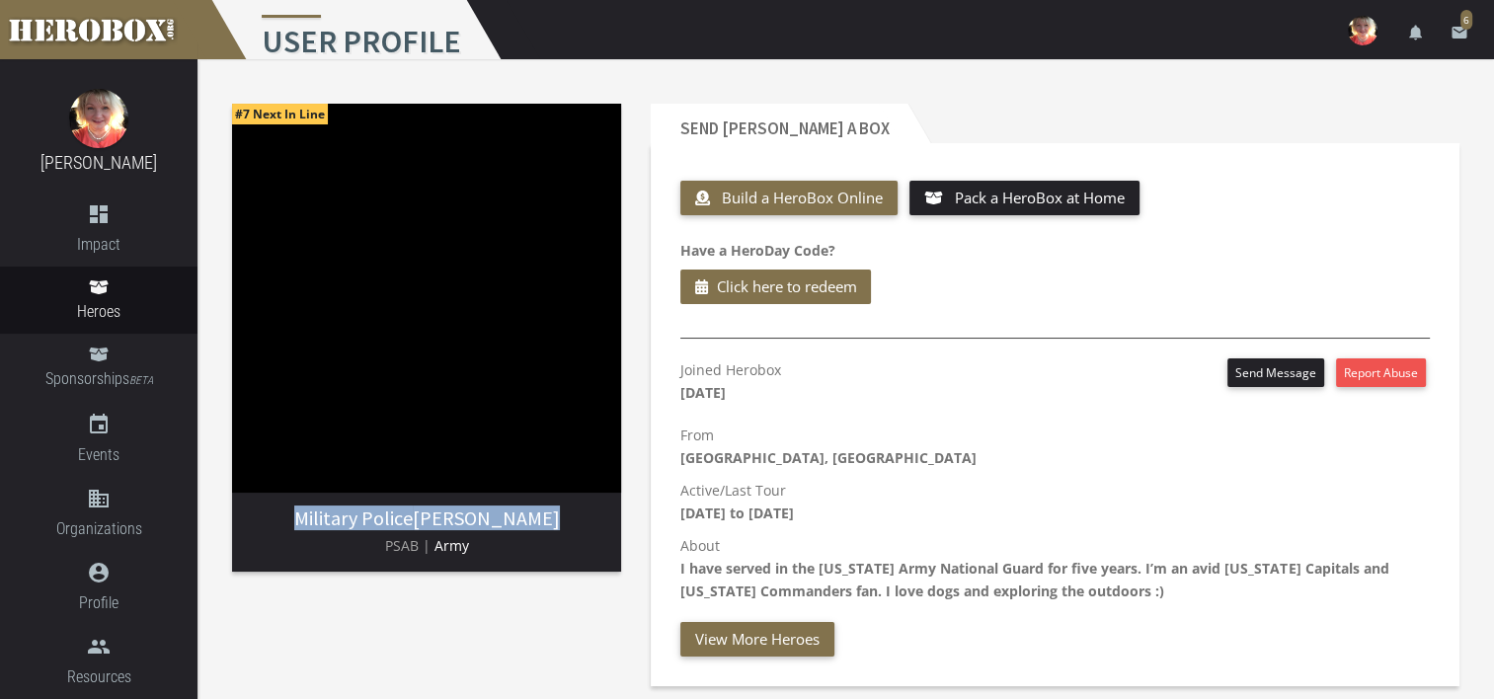
copy h3 "Military Police Kelsey Dwyer"
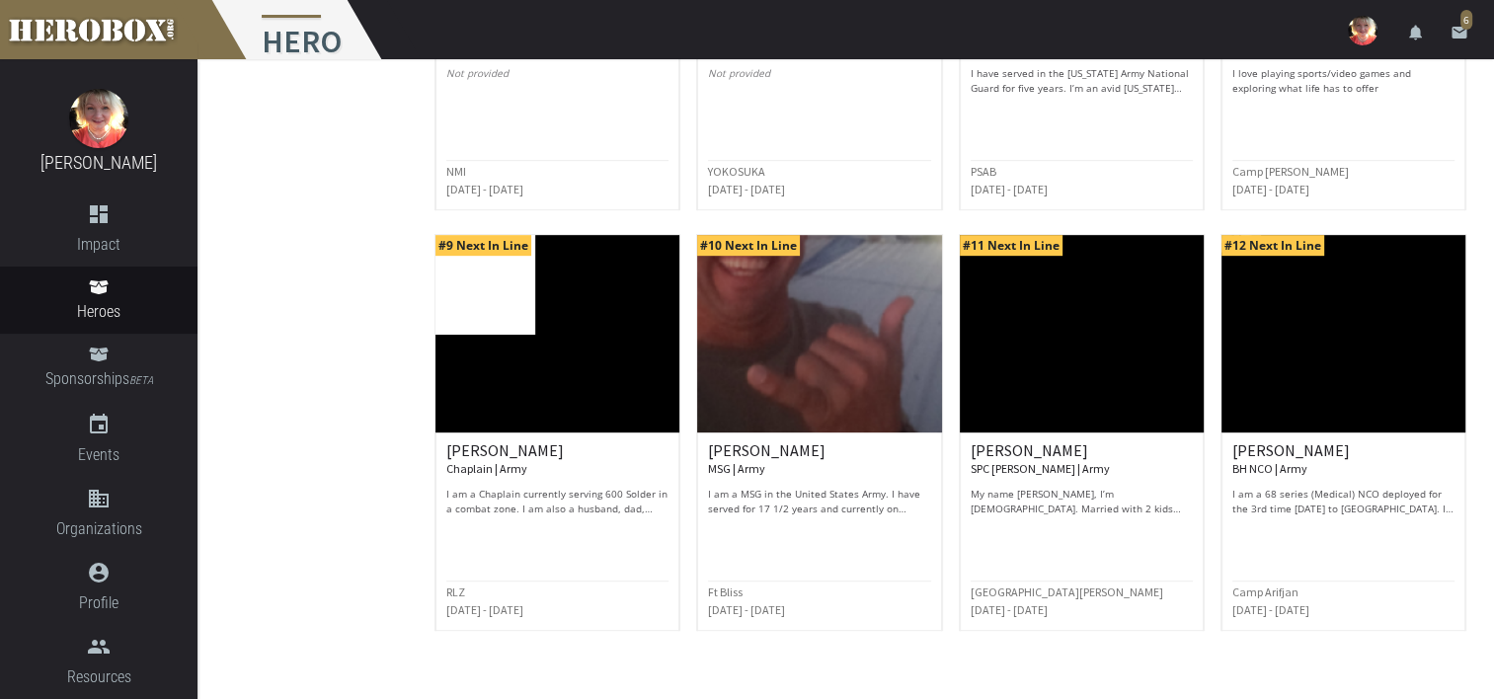
scroll to position [958, 0]
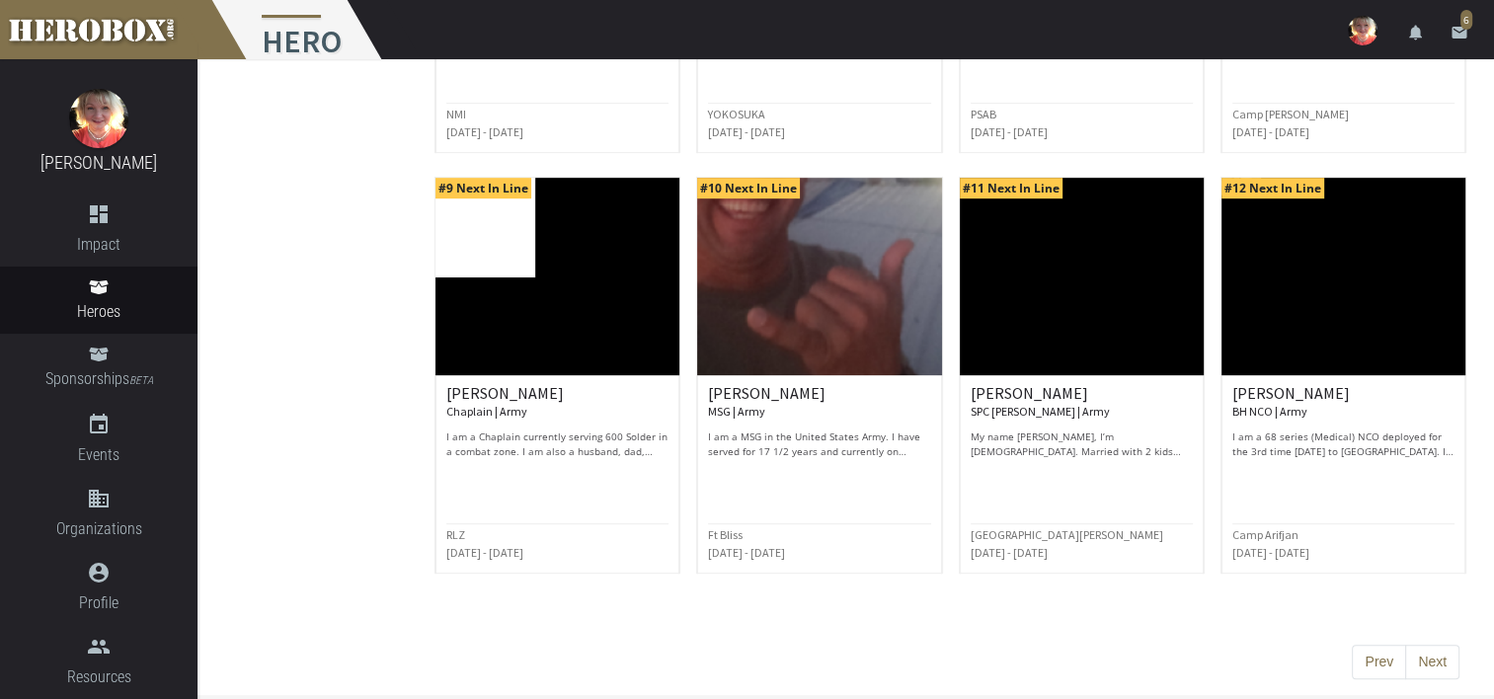
click at [1439, 664] on button "Next" at bounding box center [1433, 663] width 54 height 36
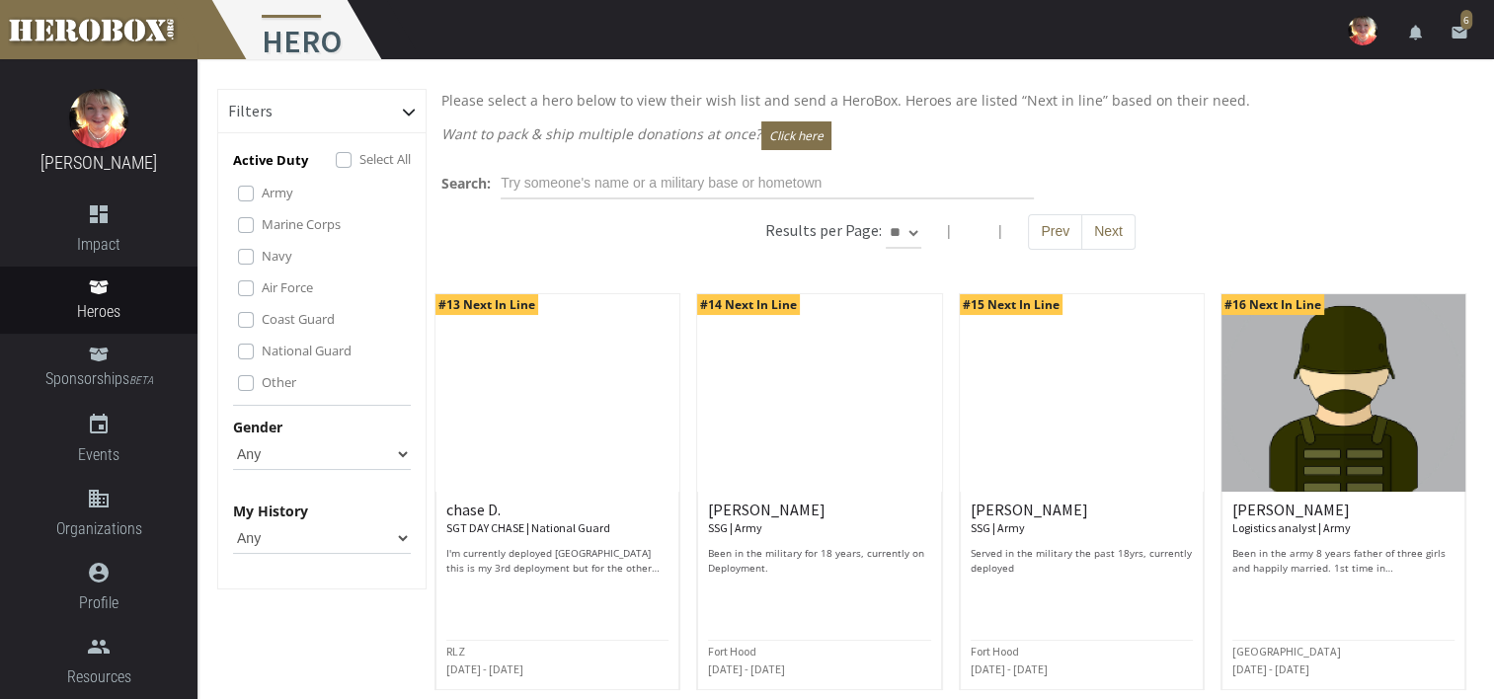
click at [912, 233] on select "** ** **" at bounding box center [904, 233] width 36 height 32
select select "*********"
click at [922, 217] on select "** ** **" at bounding box center [904, 233] width 36 height 32
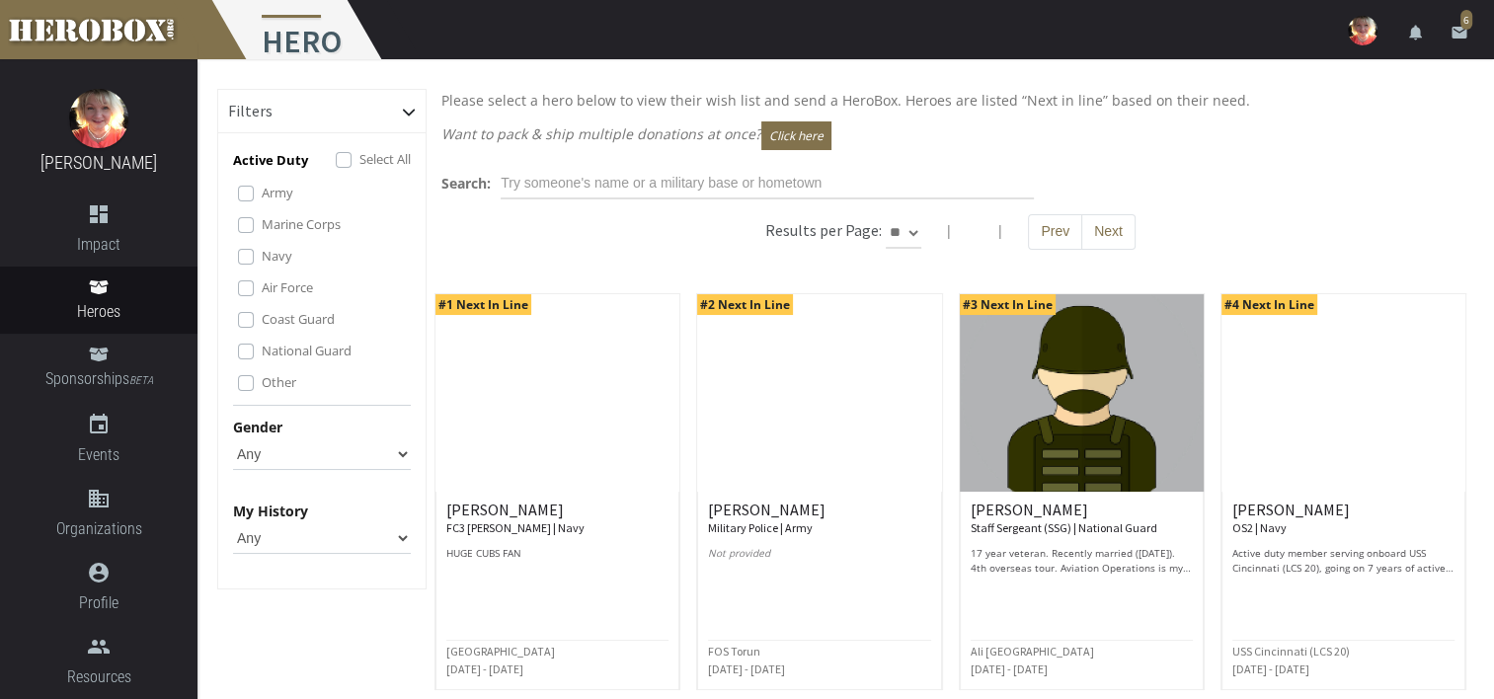
click at [913, 235] on select "** ** **" at bounding box center [904, 233] width 36 height 32
select select "*********"
click at [922, 217] on select "** ** **" at bounding box center [904, 233] width 36 height 32
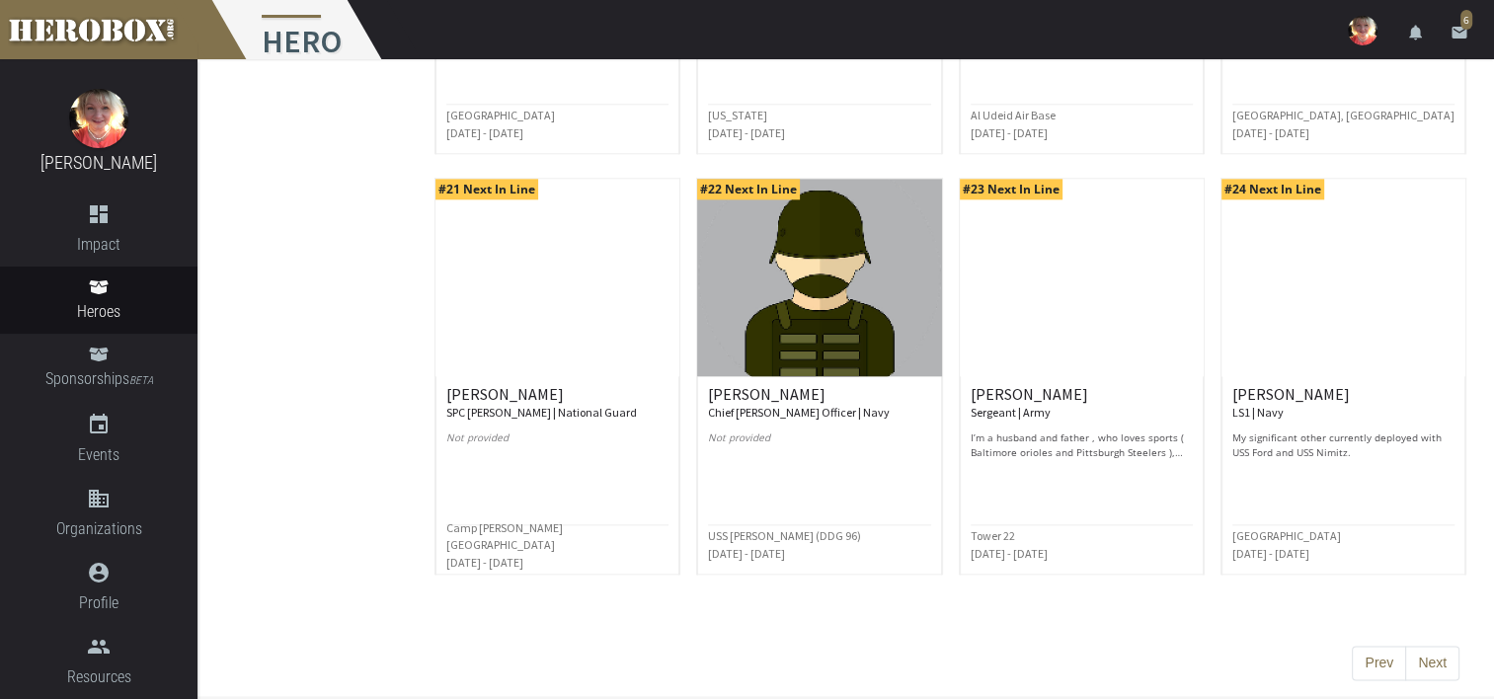
scroll to position [2022, 0]
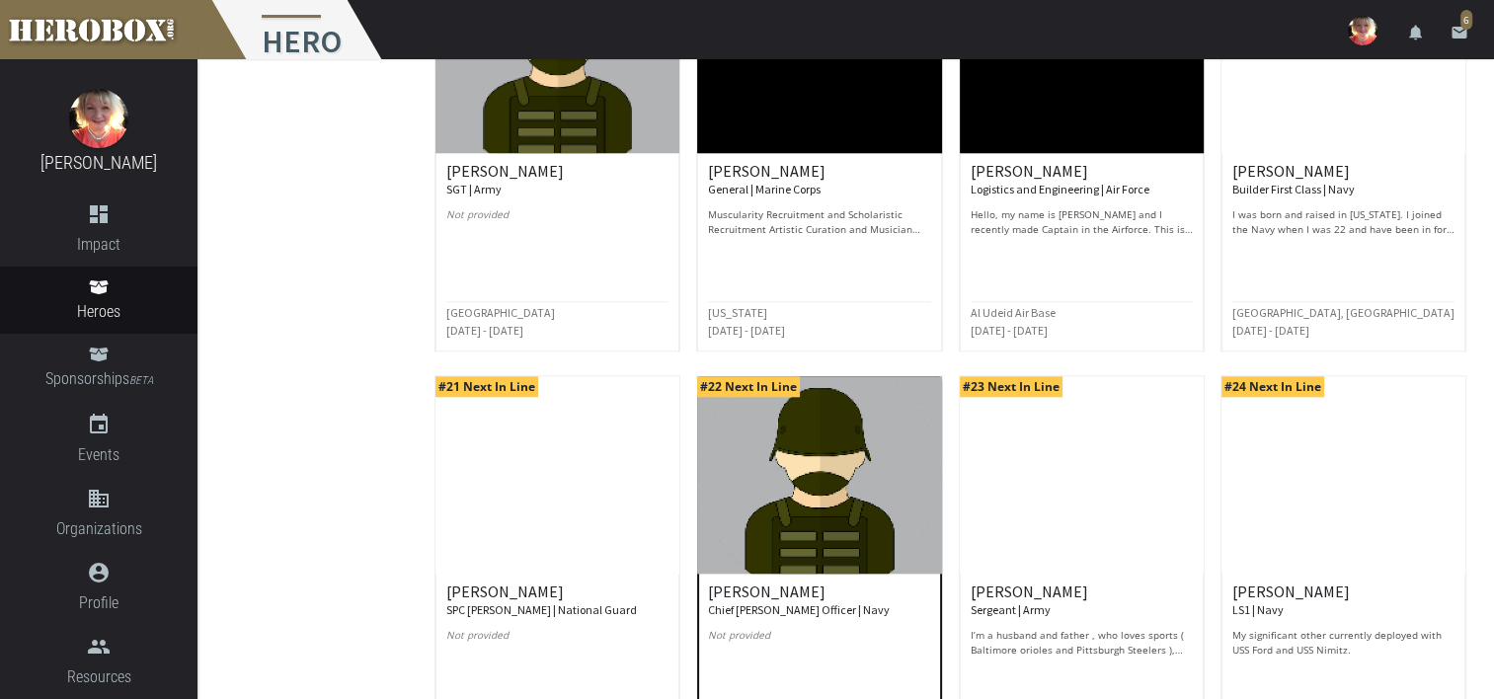
click at [832, 461] on img at bounding box center [819, 475] width 244 height 198
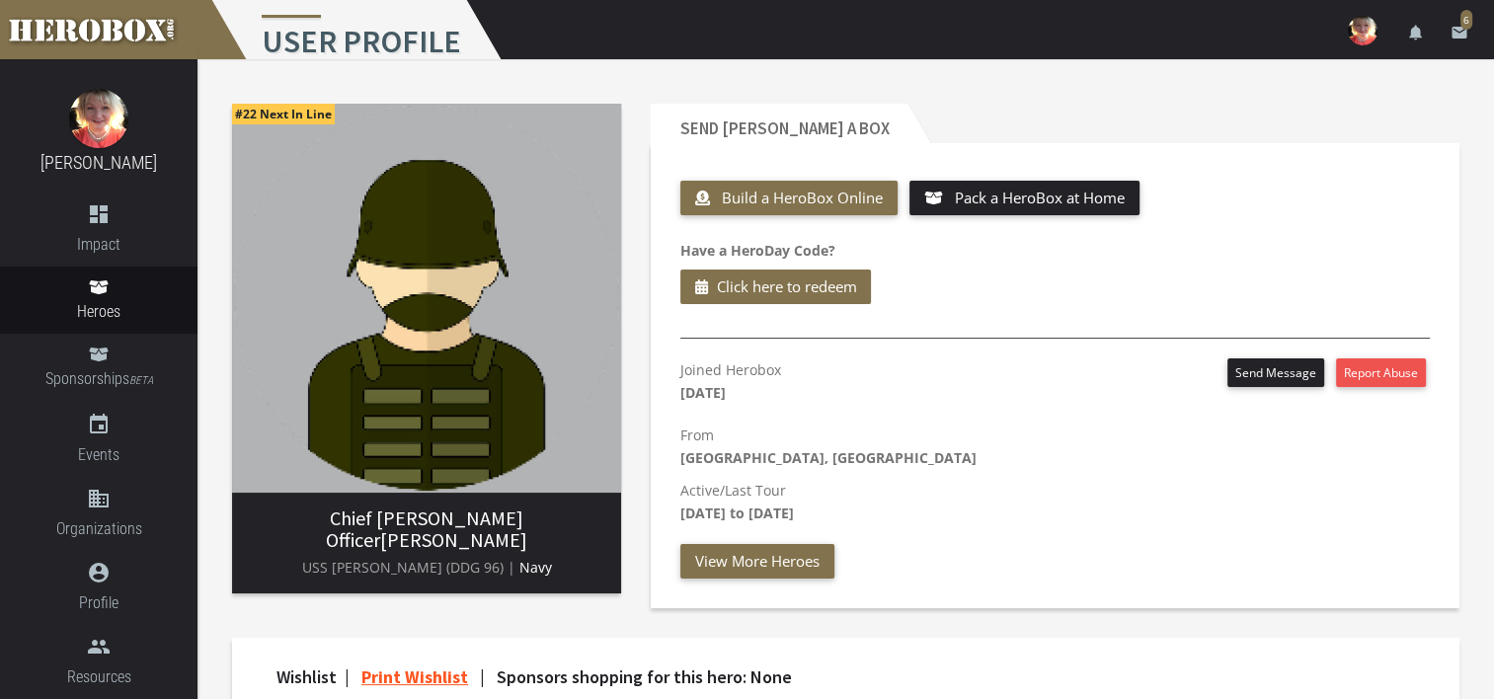
drag, startPoint x: 450, startPoint y: 393, endPoint x: 408, endPoint y: 304, distance: 98.5
click at [389, 303] on img at bounding box center [426, 298] width 389 height 389
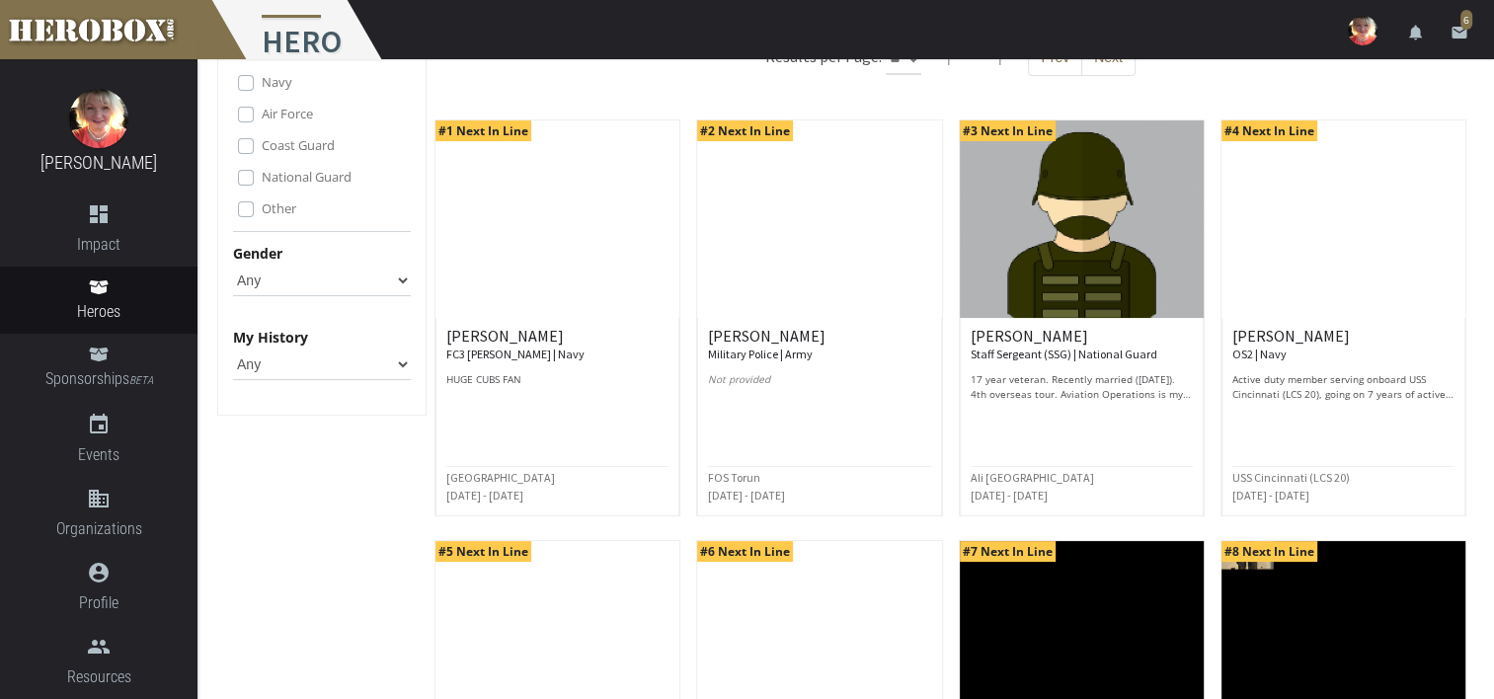
scroll to position [494, 0]
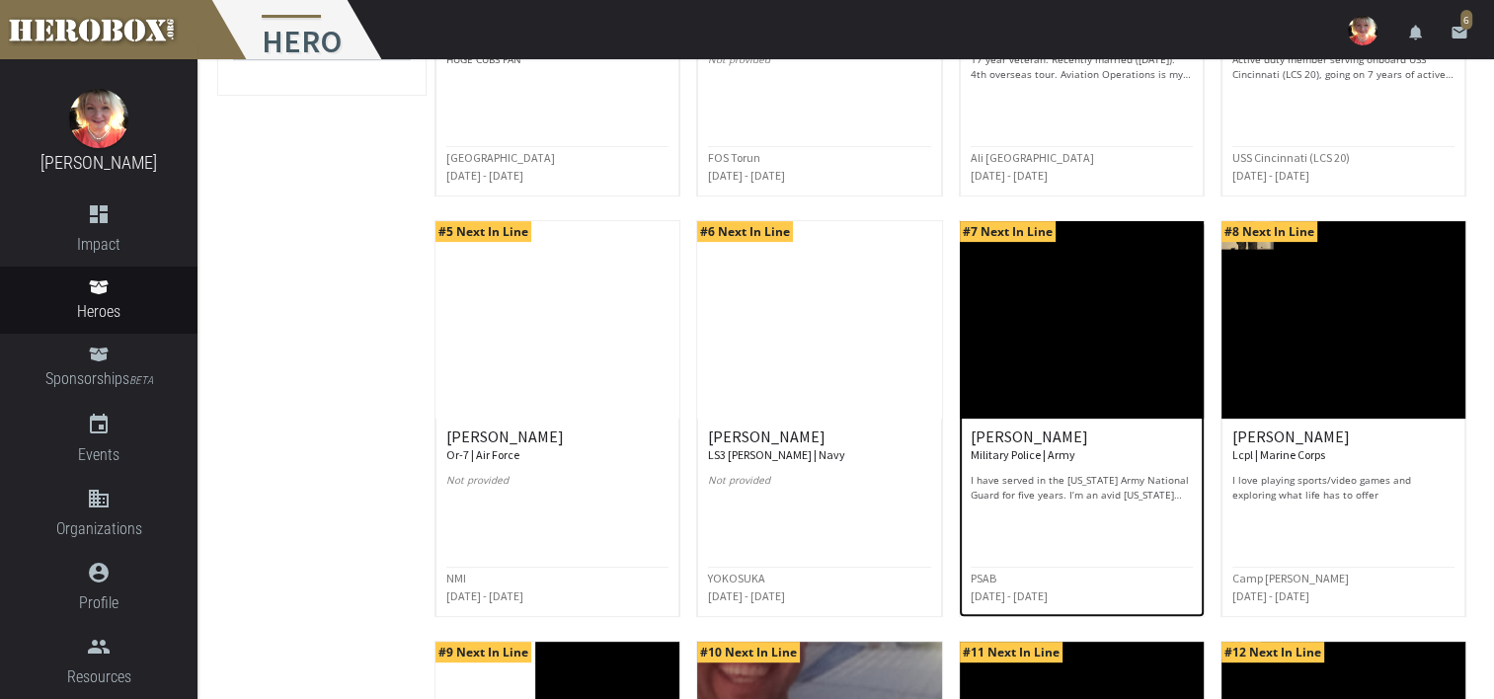
click at [1013, 447] on small "Military Police | Army" at bounding box center [1023, 454] width 105 height 15
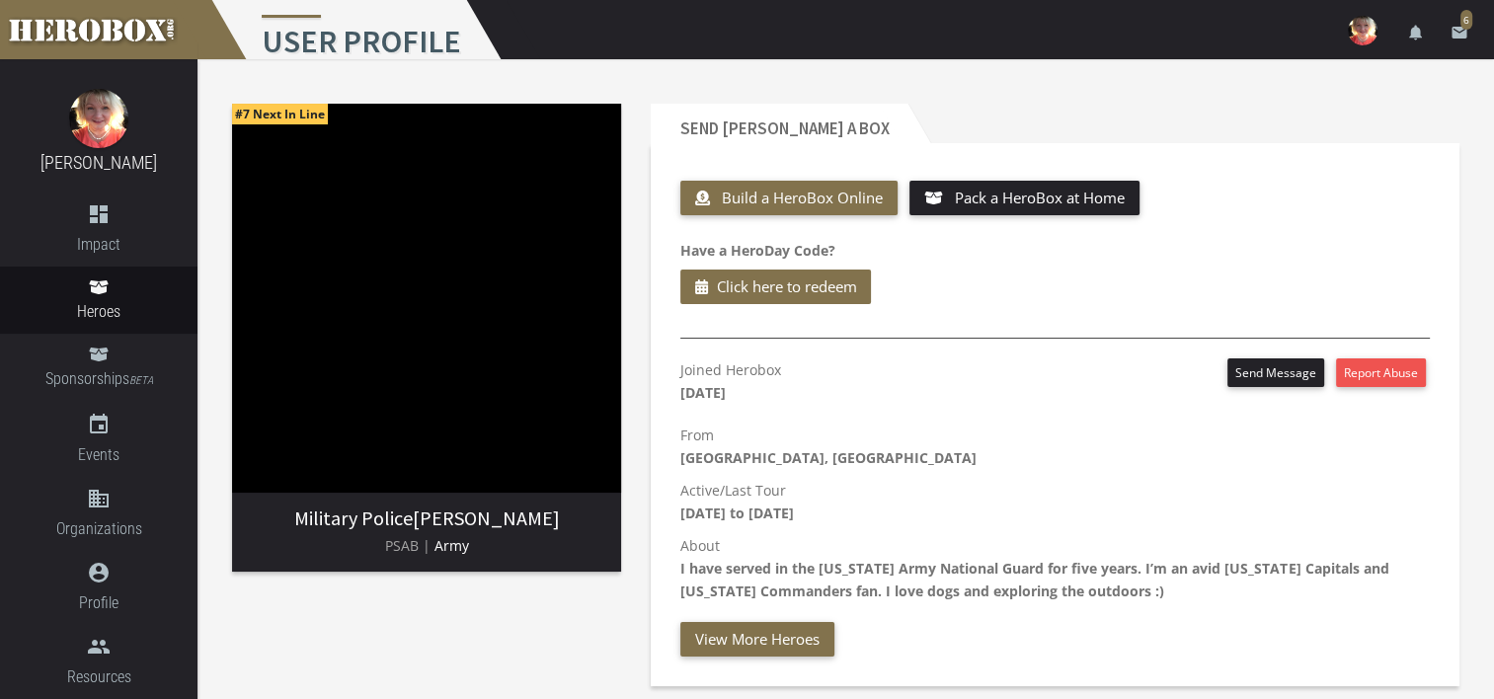
click at [683, 366] on p "Joined Herobox September 1st 2025" at bounding box center [731, 381] width 101 height 45
click at [679, 371] on div "Joined Herobox September 1st 2025 Send Message Report Abuse From Richmond, VA A…" at bounding box center [1055, 508] width 779 height 298
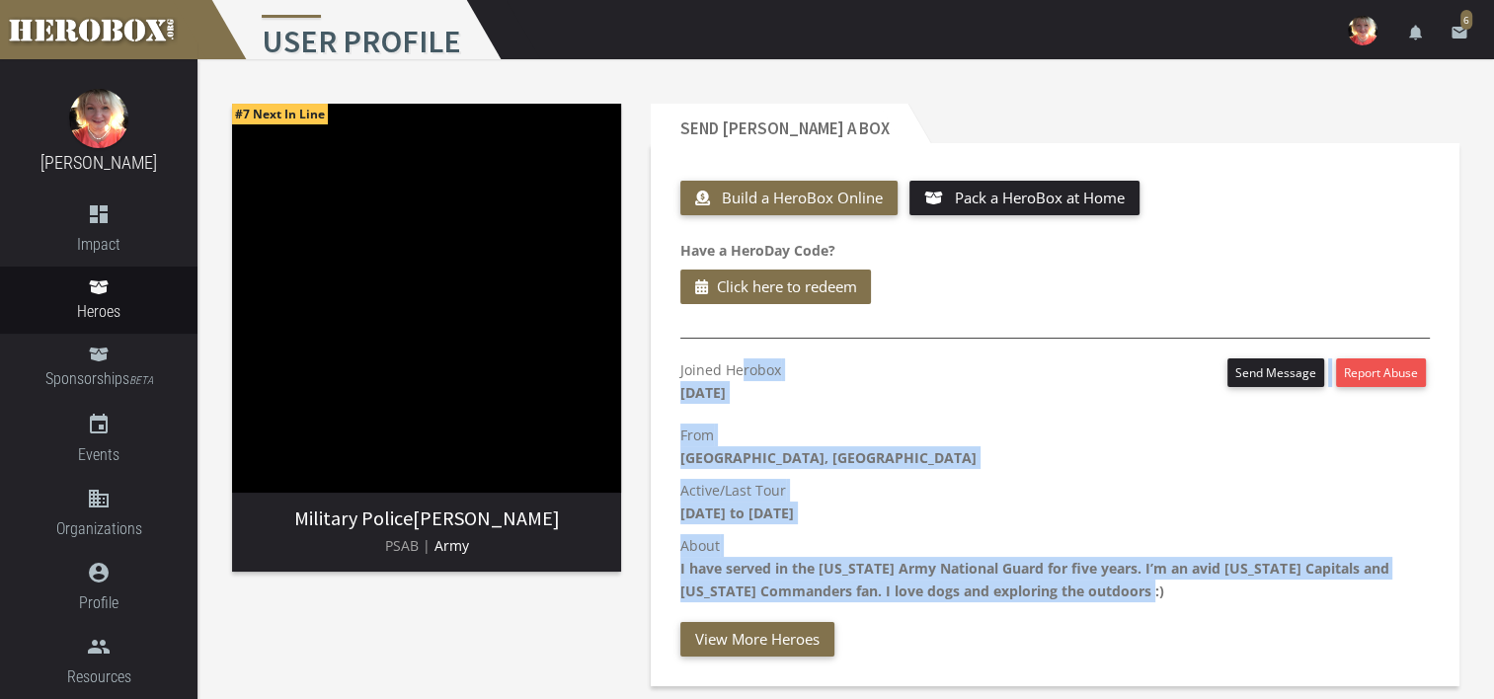
drag, startPoint x: 678, startPoint y: 363, endPoint x: 1256, endPoint y: 597, distance: 624.4
click at [1256, 597] on div "Joined Herobox September 1st 2025 Send Message Report Abuse From Richmond, VA A…" at bounding box center [1055, 508] width 779 height 298
copy div "Joined Herobox September 1st 2025 Send Message Report Abuse From Richmond, VA A…"
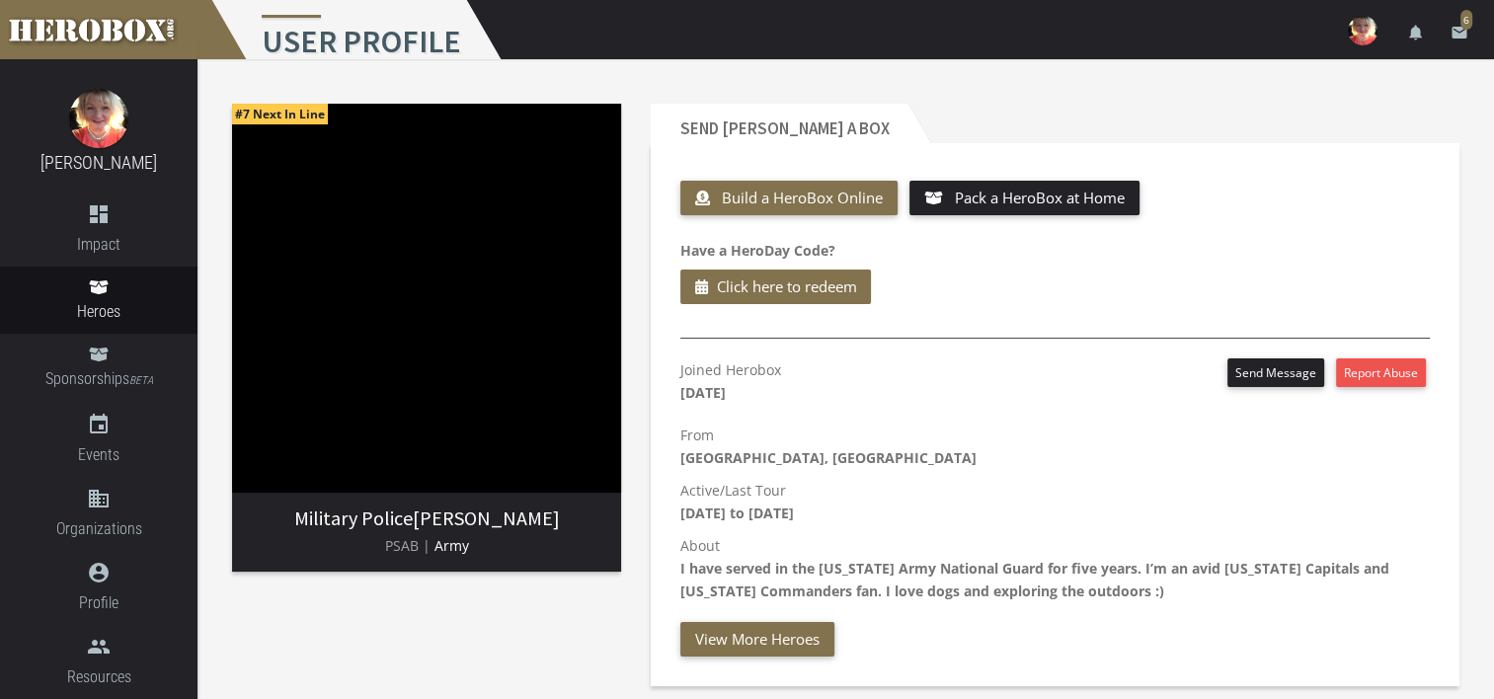
click at [481, 546] on p "PSAB | Army" at bounding box center [427, 545] width 358 height 23
drag, startPoint x: 487, startPoint y: 543, endPoint x: 383, endPoint y: 545, distance: 103.7
click at [383, 545] on p "PSAB | Army" at bounding box center [427, 545] width 358 height 23
drag, startPoint x: 383, startPoint y: 545, endPoint x: 412, endPoint y: 542, distance: 28.8
copy p "PSAB | Army"
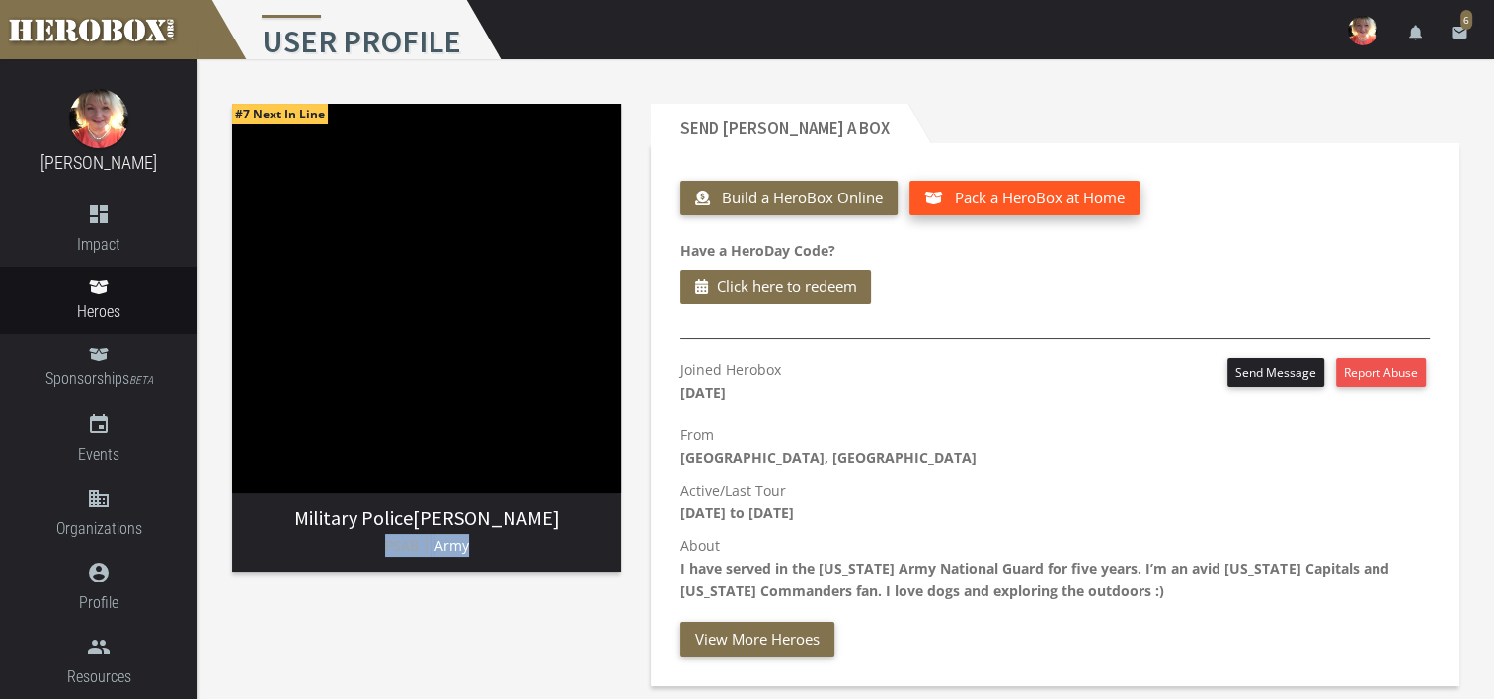
click at [1031, 197] on span "Pack a HeroBox at Home" at bounding box center [1040, 198] width 170 height 20
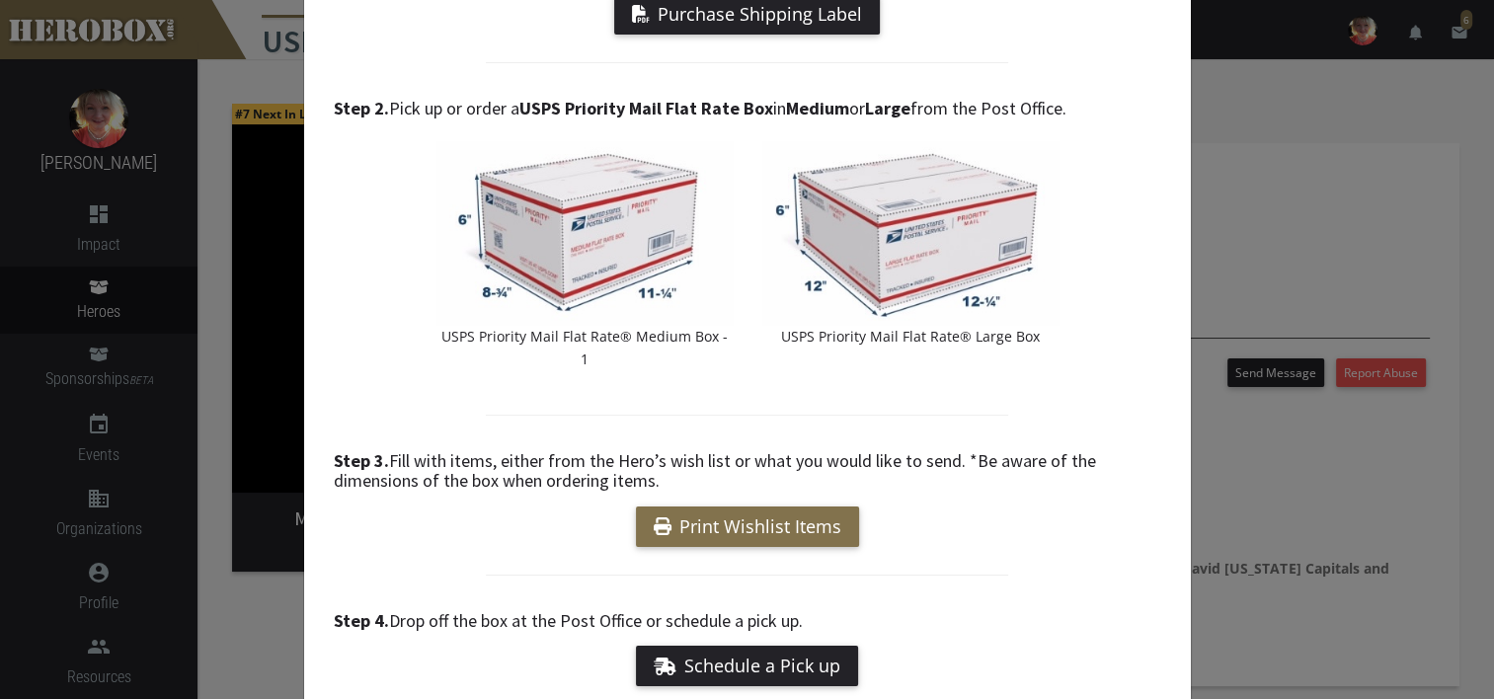
scroll to position [336, 0]
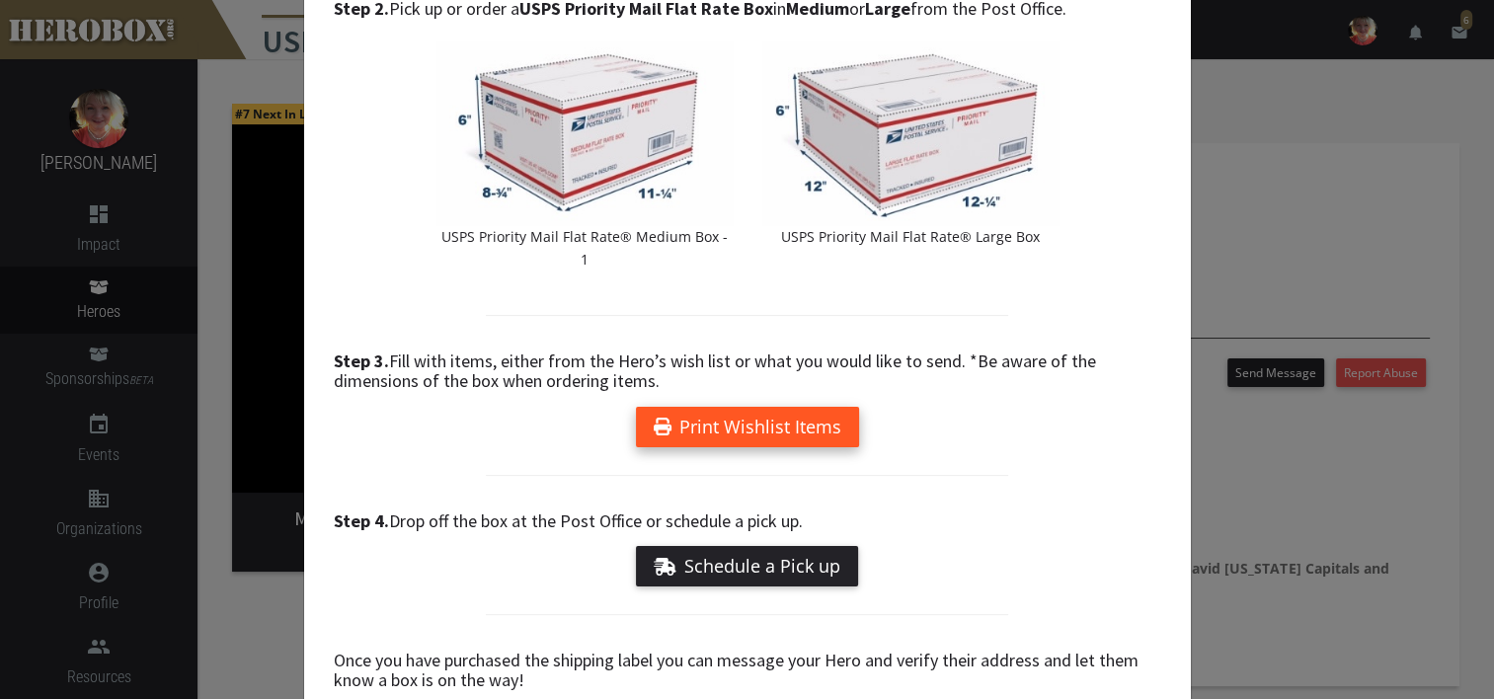
click at [751, 407] on link "Print Wishlist Items" at bounding box center [747, 427] width 223 height 40
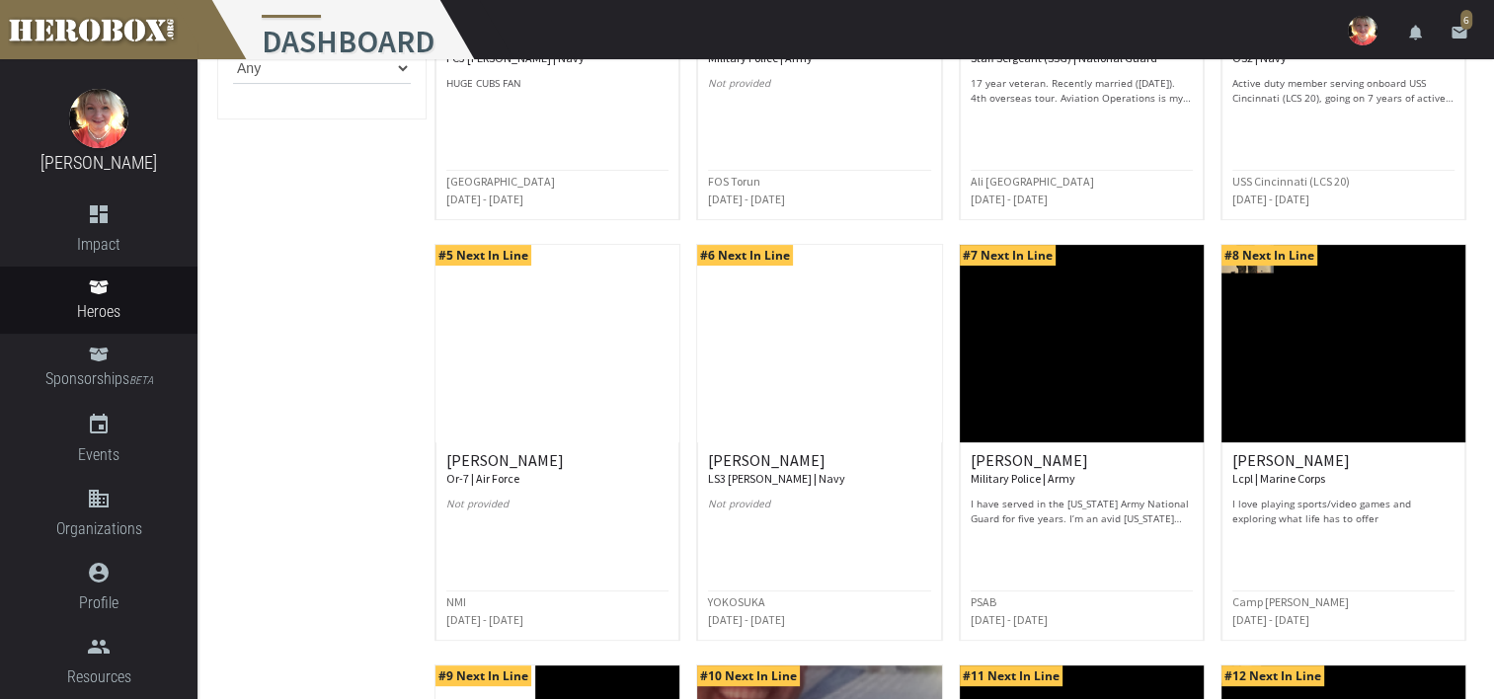
scroll to position [494, 0]
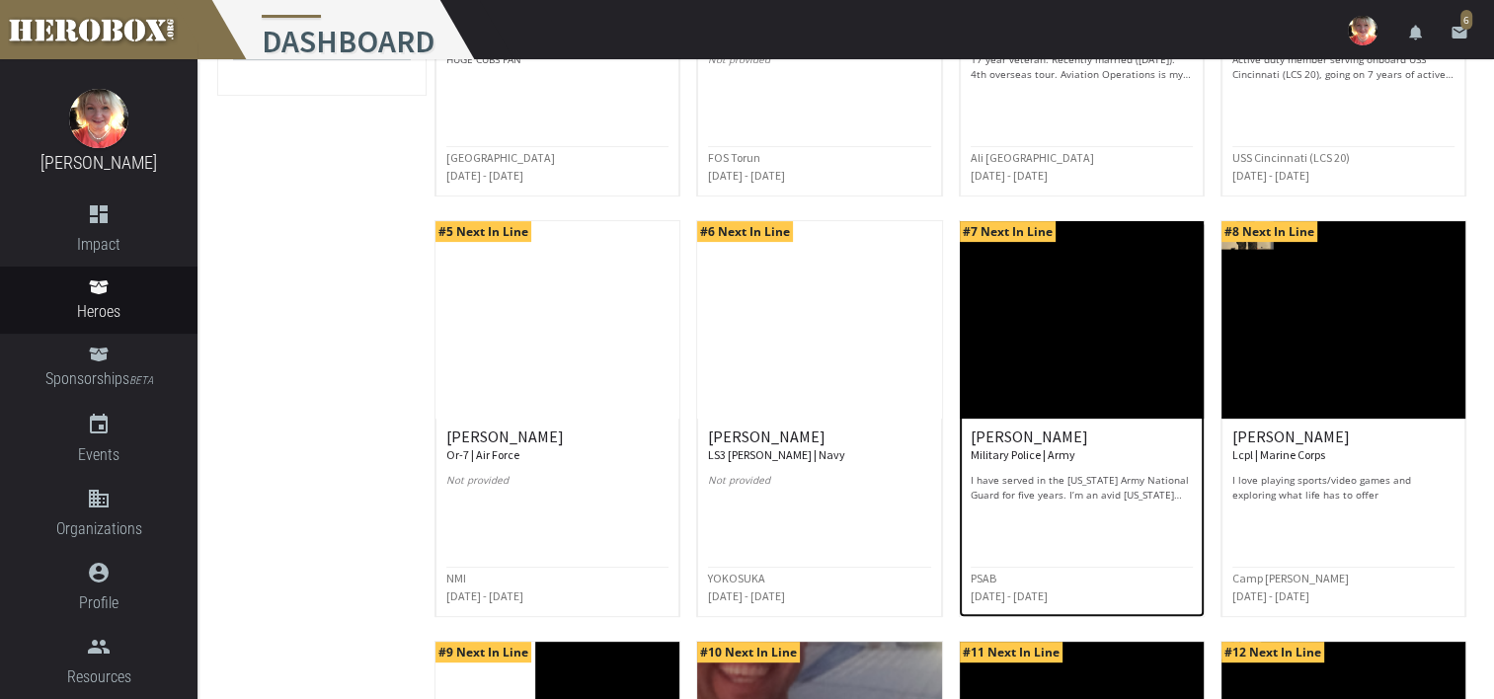
click at [1112, 337] on img at bounding box center [1082, 320] width 244 height 198
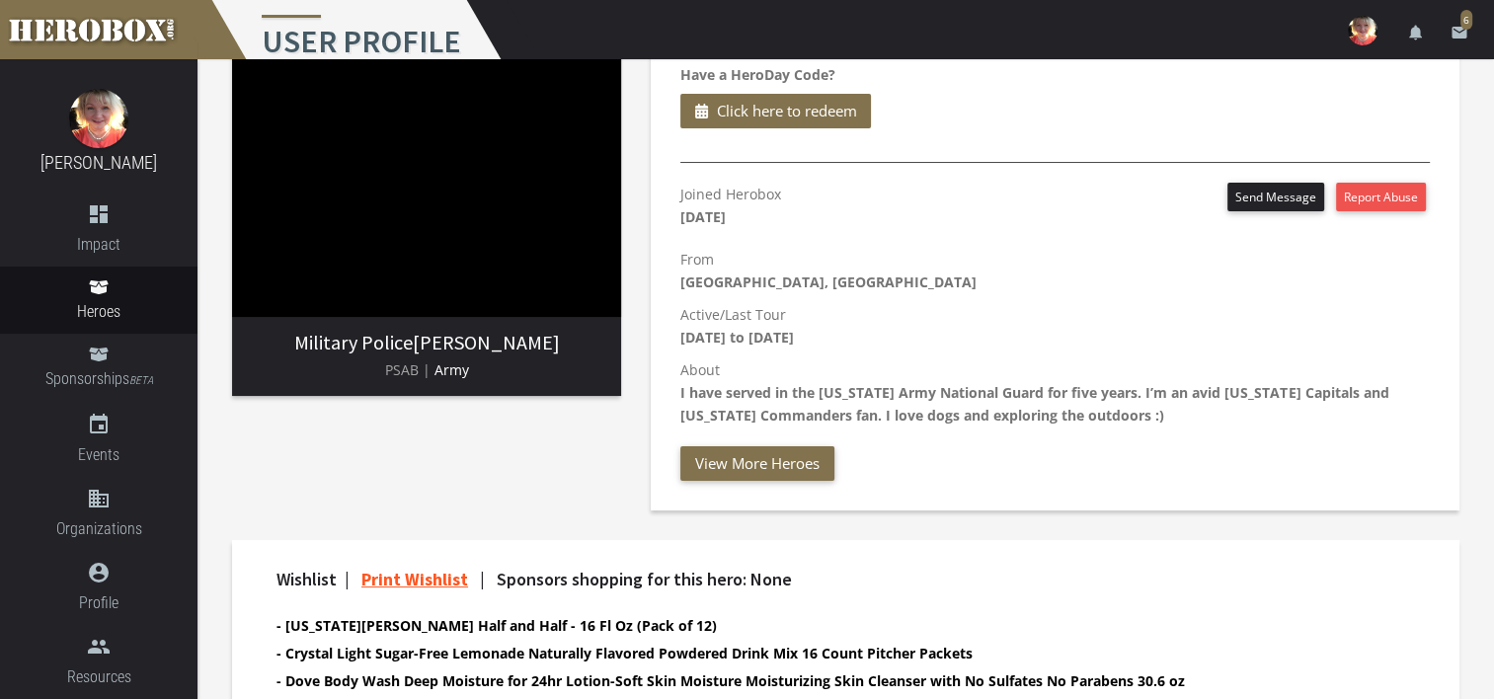
scroll to position [574, 0]
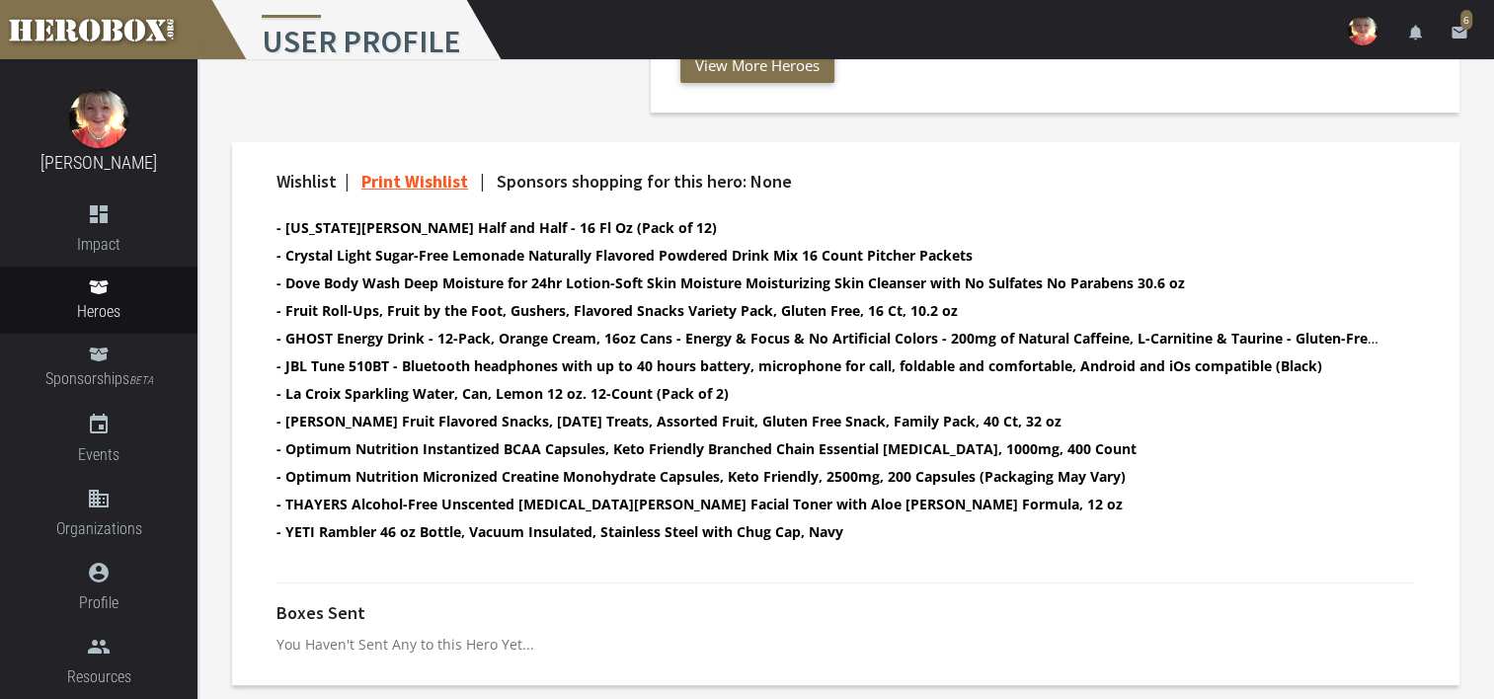
click at [919, 578] on div at bounding box center [846, 583] width 1169 height 40
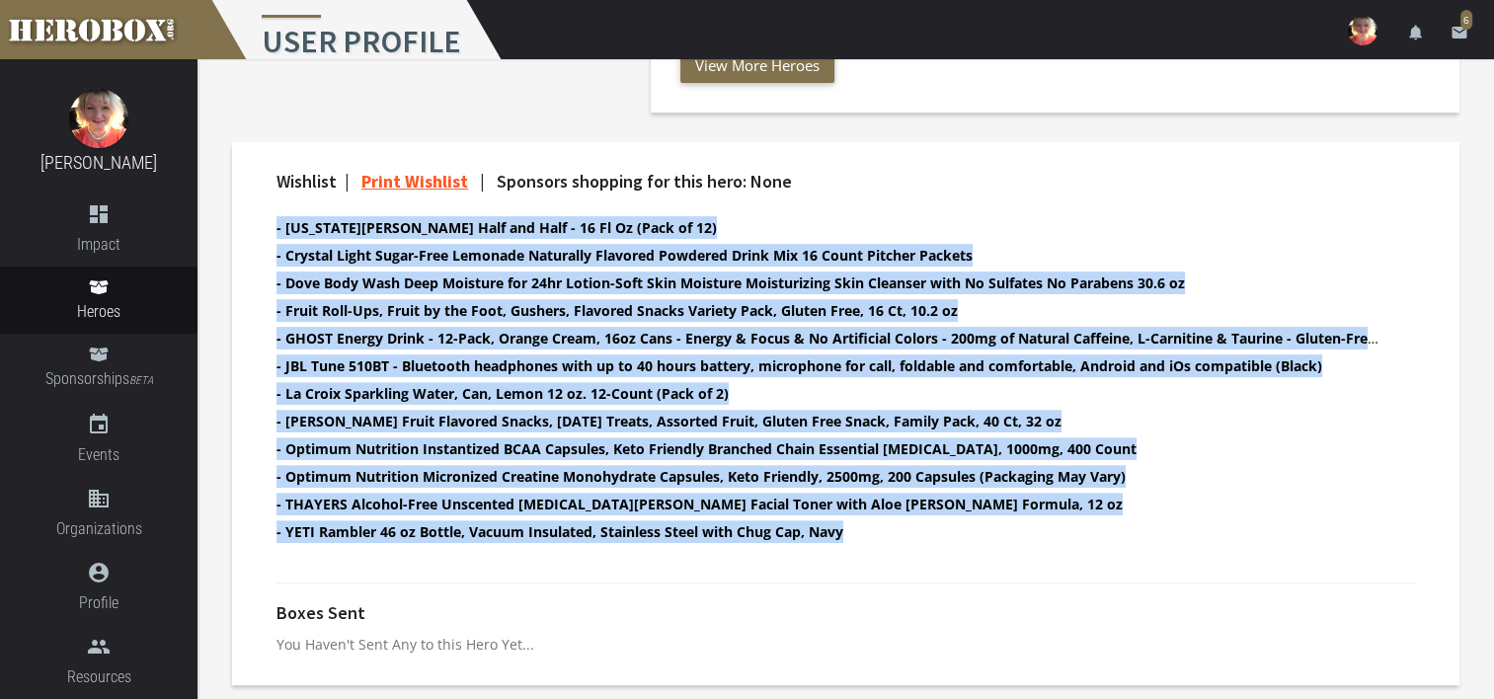
drag, startPoint x: 865, startPoint y: 526, endPoint x: 263, endPoint y: 231, distance: 671.0
click at [263, 231] on div "Wishlist | Print Wishlist | Sponsors shopping for this hero: None - [US_STATE][…" at bounding box center [846, 367] width 1169 height 391
drag, startPoint x: 263, startPoint y: 231, endPoint x: 517, endPoint y: 269, distance: 256.6
copy ul "- [US_STATE] [PERSON_NAME] Half and Half - 16 Fl Oz (Pack of 12) - Crystal Ligh…"
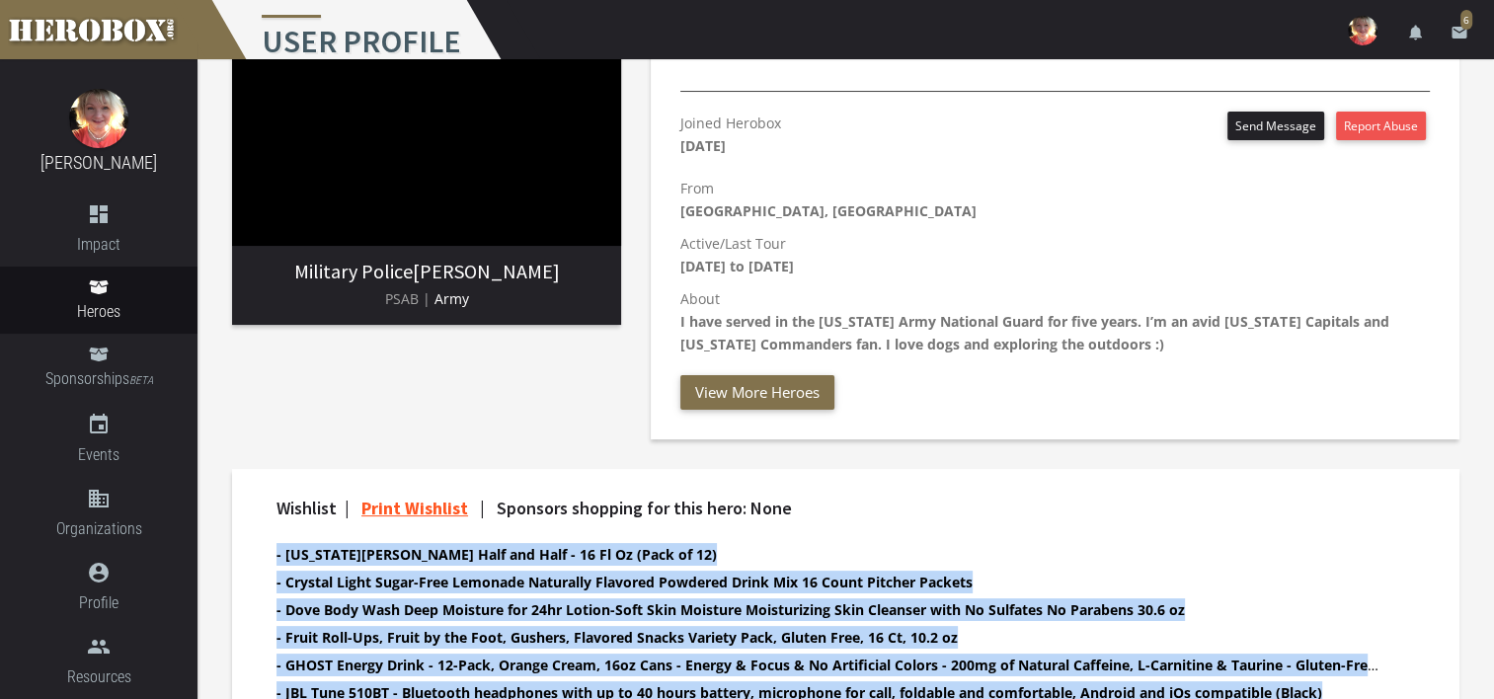
scroll to position [0, 0]
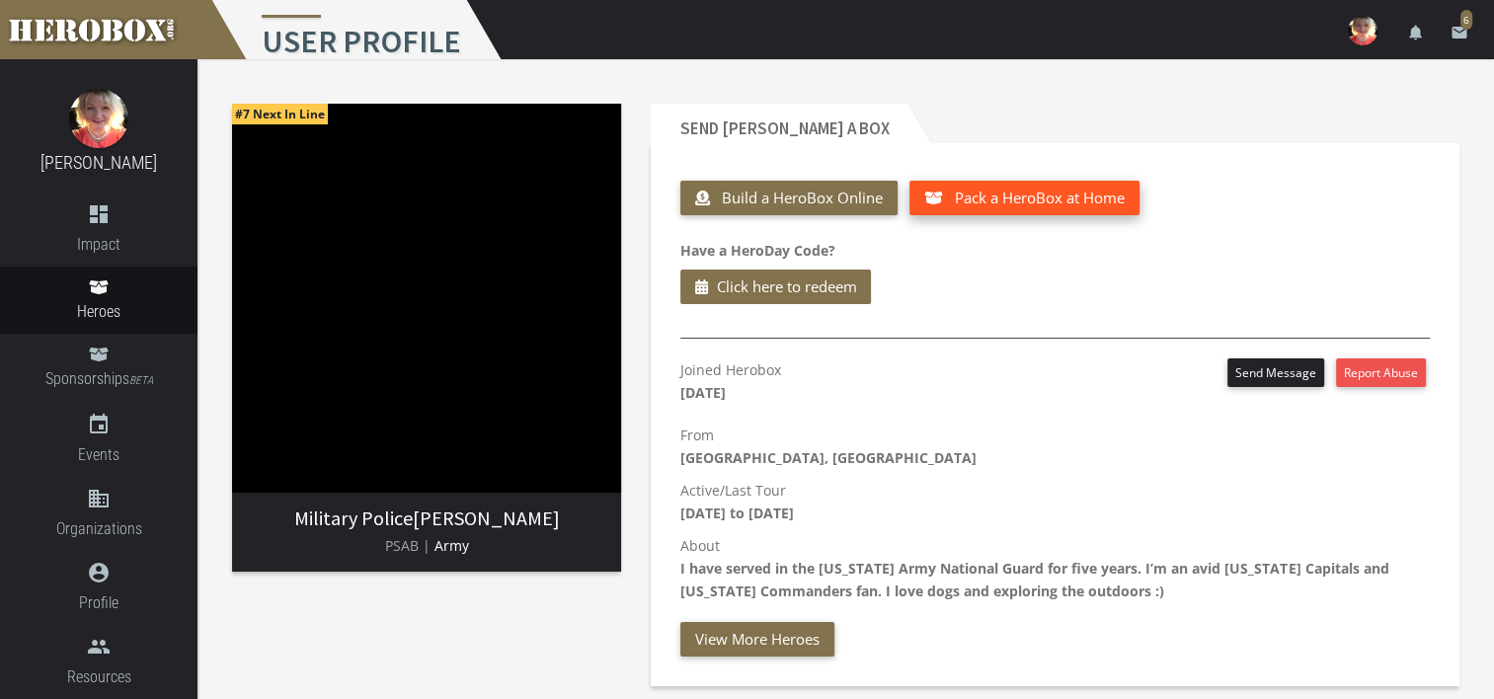
click at [1037, 201] on button "Pack a HeroBox at Home" at bounding box center [1025, 198] width 230 height 35
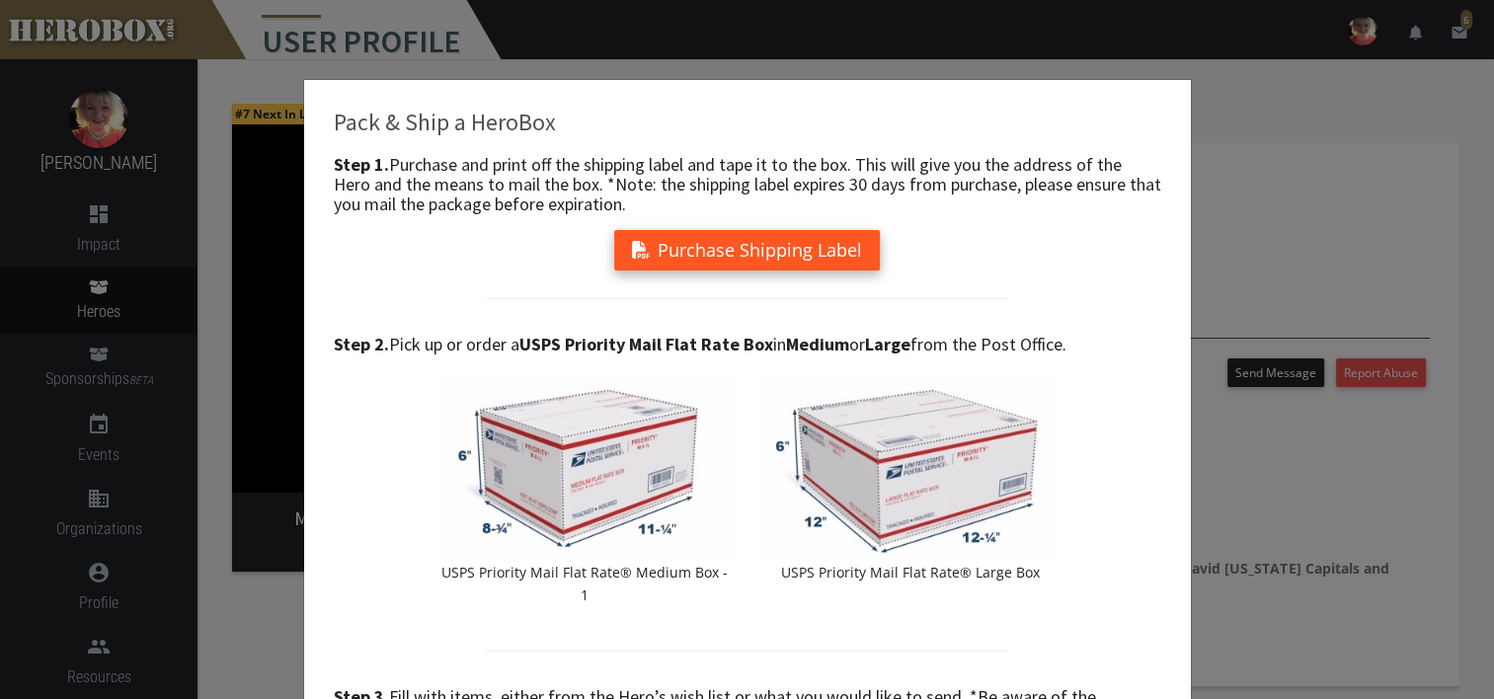
click at [737, 249] on button "Purchase Shipping Label" at bounding box center [747, 250] width 266 height 40
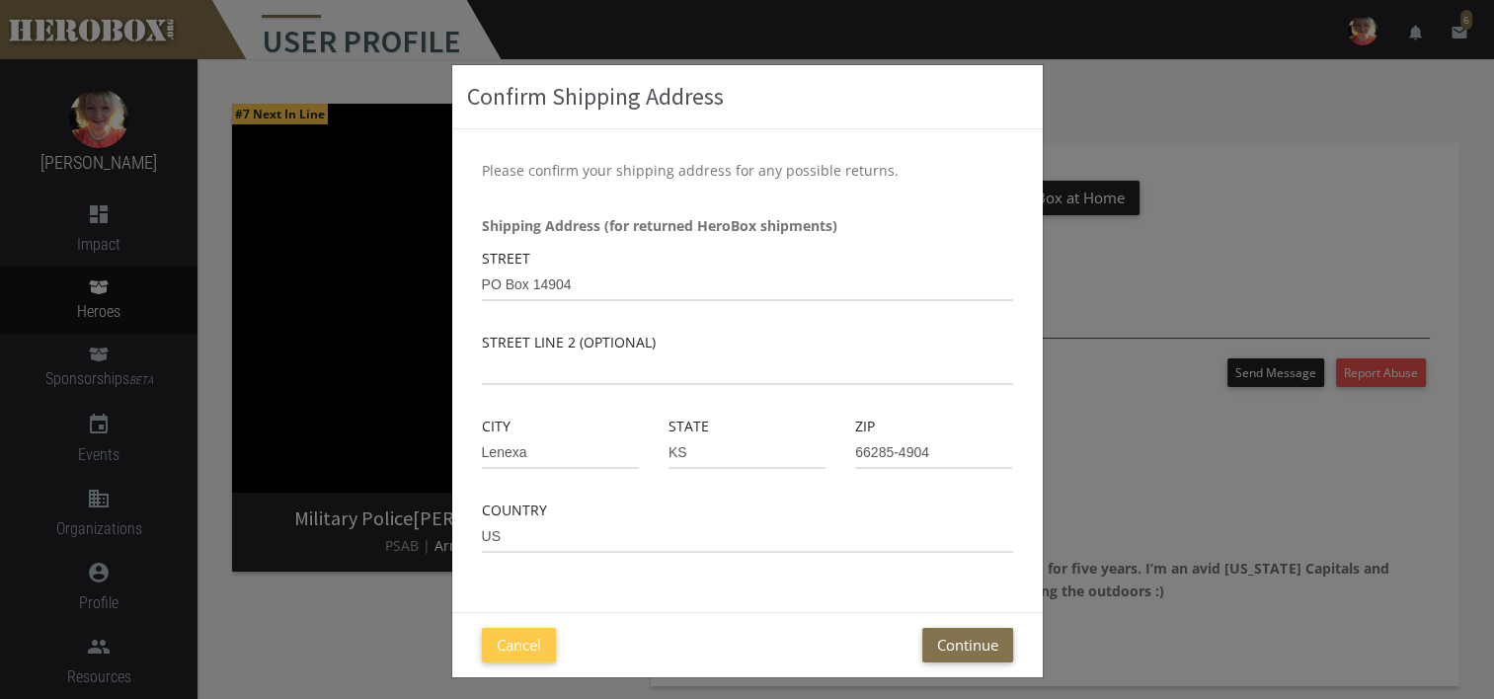
scroll to position [23, 0]
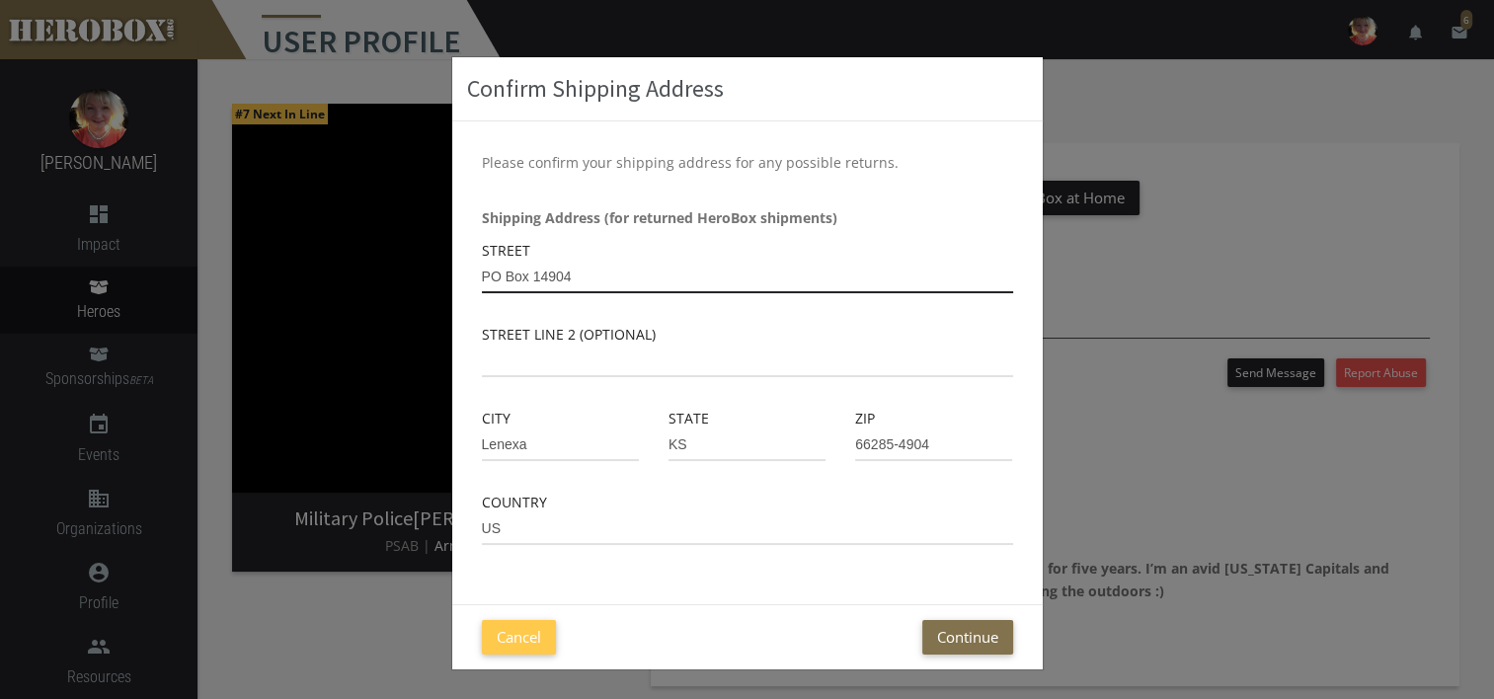
drag, startPoint x: 569, startPoint y: 277, endPoint x: 458, endPoint y: 275, distance: 110.6
click at [458, 275] on div "Please confirm your shipping address for any possible returns. Shipping Address…" at bounding box center [747, 362] width 591 height 483
type input "[STREET_ADDRESS]"
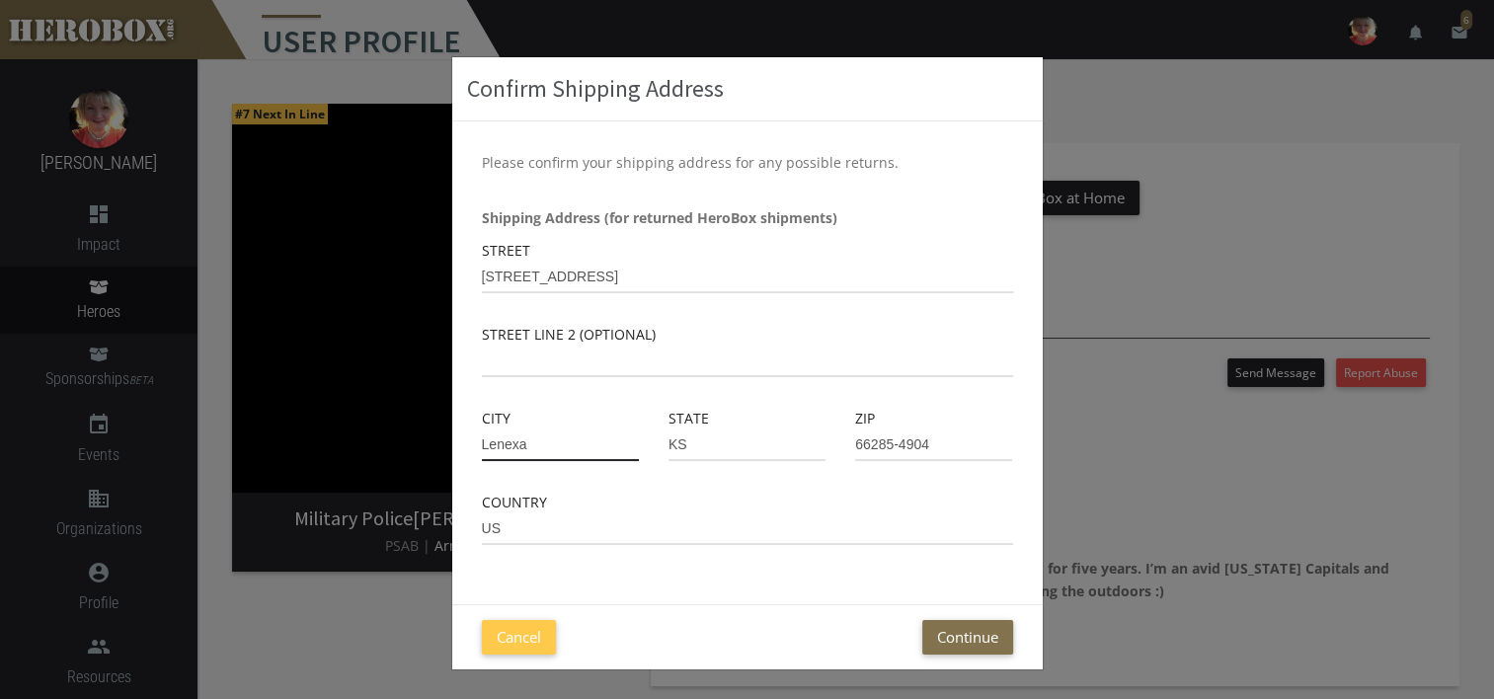
drag, startPoint x: 567, startPoint y: 446, endPoint x: 424, endPoint y: 444, distance: 143.2
click at [424, 444] on div "Confirm Shipping Address Please confirm your shipping address for any possible …" at bounding box center [747, 349] width 1494 height 699
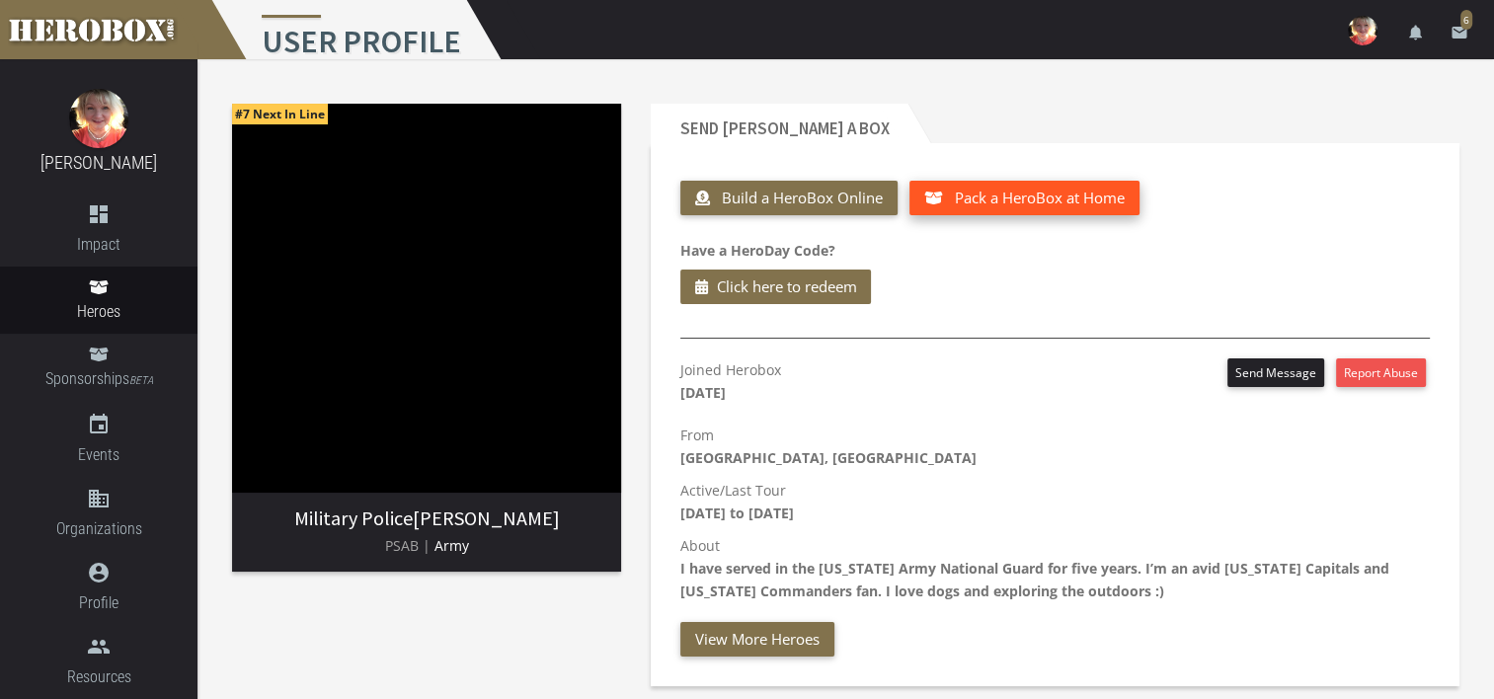
click at [1026, 200] on span "Pack a HeroBox at Home" at bounding box center [1040, 198] width 170 height 20
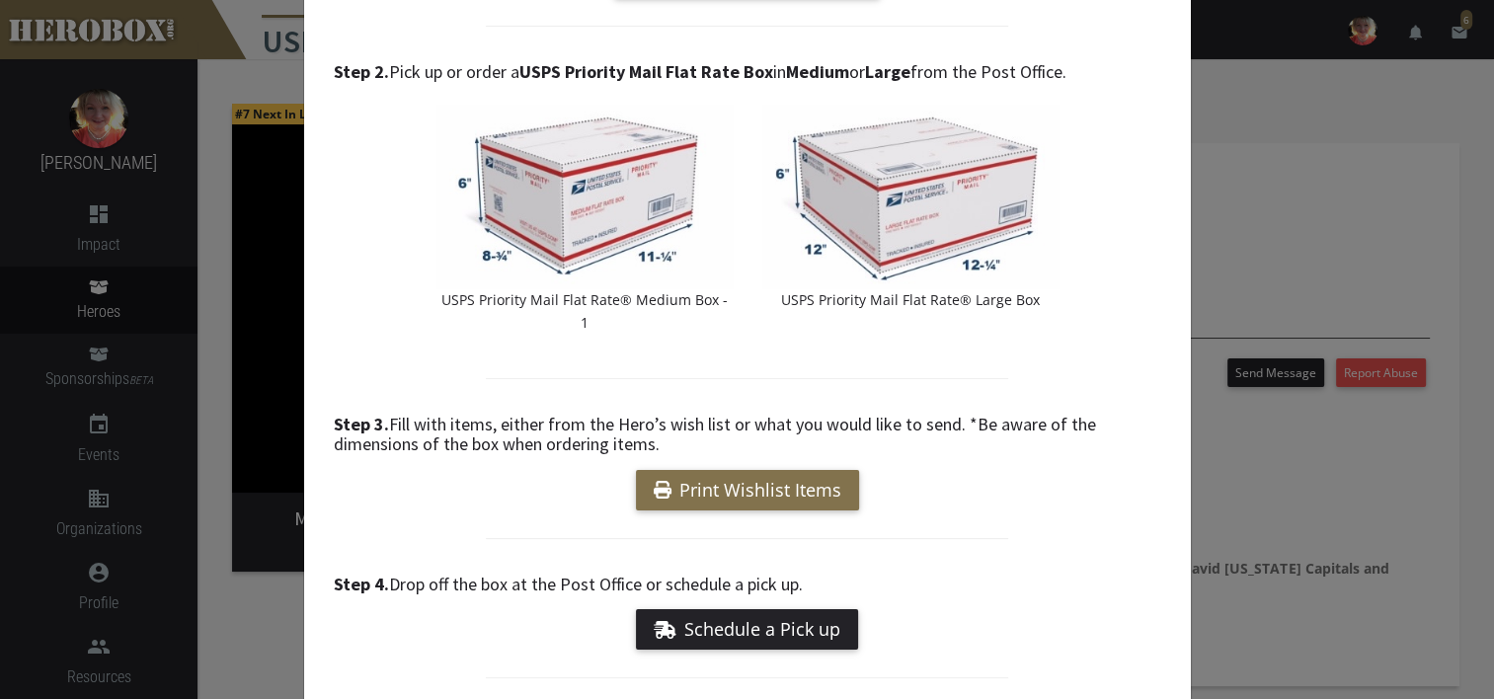
scroll to position [40, 0]
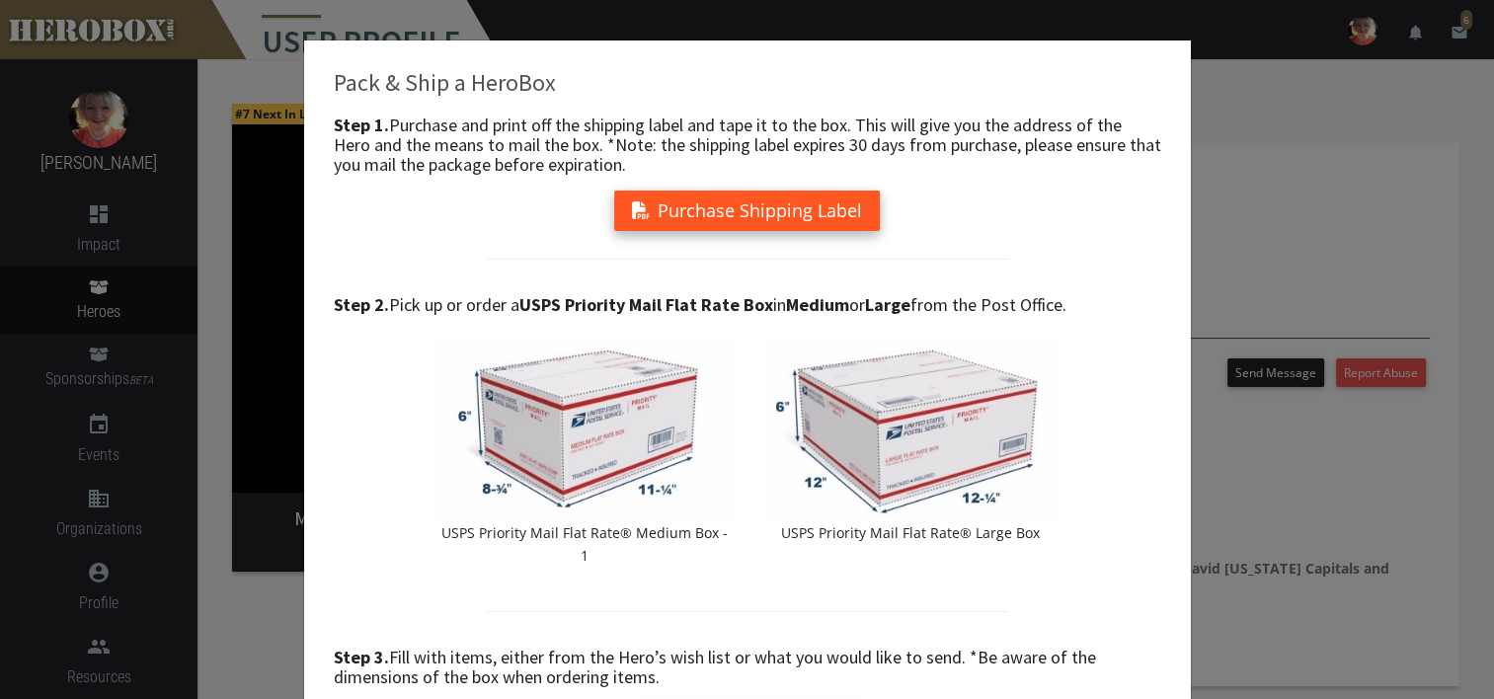
click at [755, 208] on button "Purchase Shipping Label" at bounding box center [747, 211] width 266 height 40
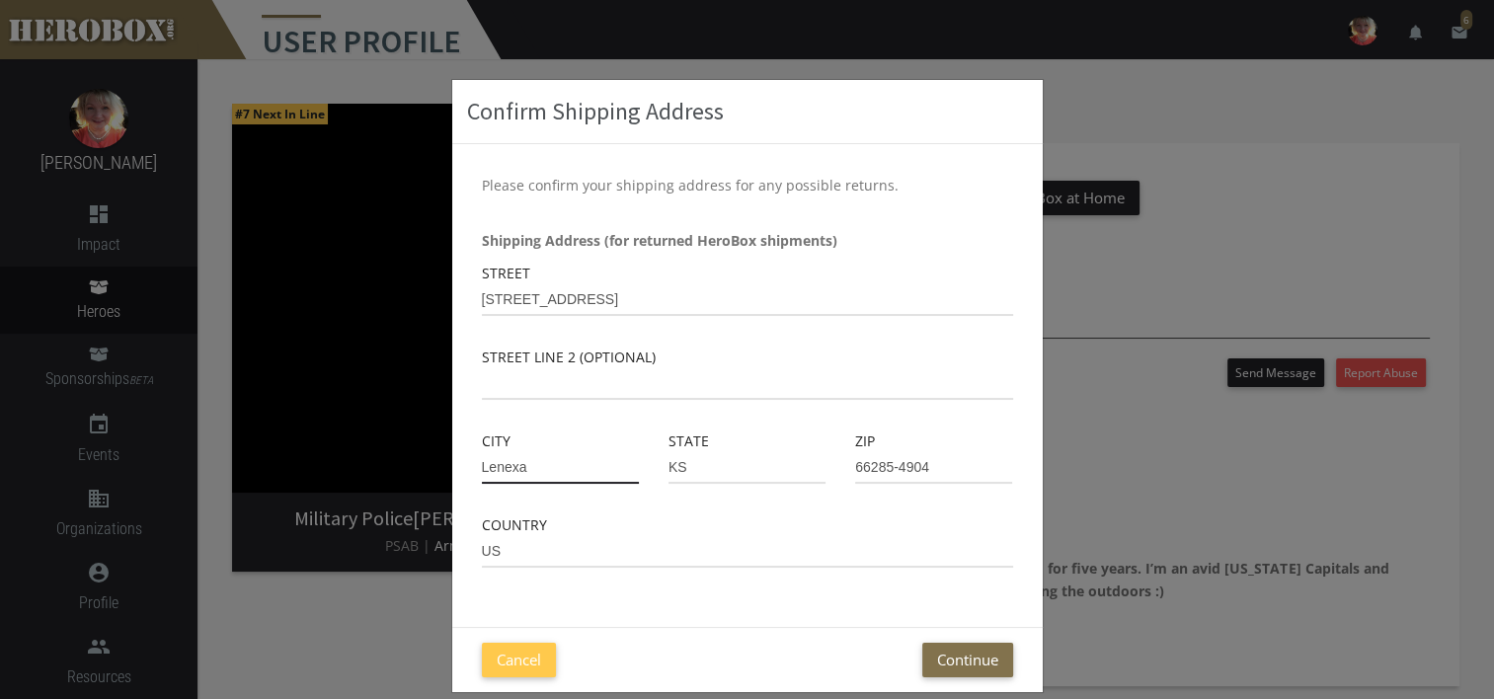
drag, startPoint x: 533, startPoint y: 467, endPoint x: 460, endPoint y: 466, distance: 73.1
click at [467, 466] on div "City Lenexa" at bounding box center [560, 472] width 187 height 84
type input "[PERSON_NAME]"
type input "66071"
click at [959, 666] on button "Continue" at bounding box center [968, 660] width 91 height 35
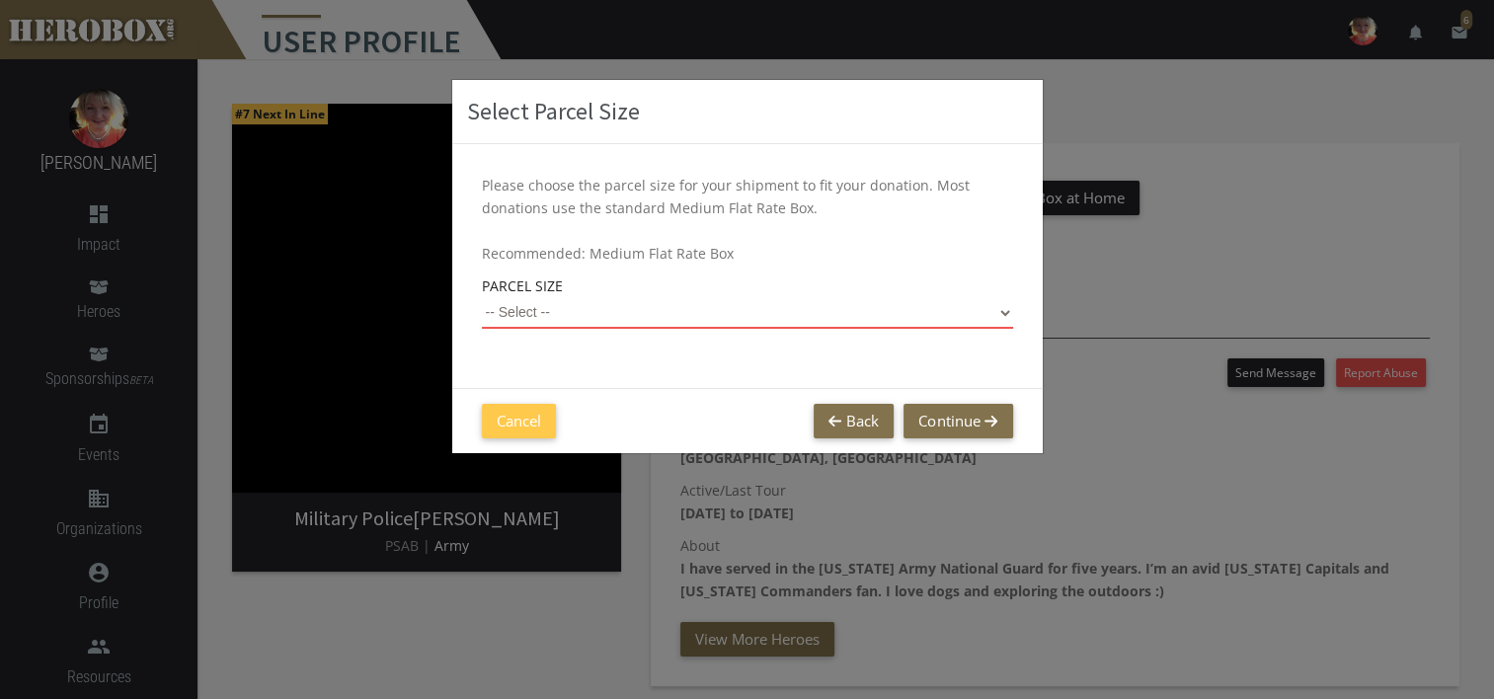
click at [1003, 310] on select "-- Select -- Small Flat Rate Envelope (Est. $11.38) Medium Flat Rate Box (Est. …" at bounding box center [747, 313] width 531 height 32
click at [482, 297] on select "-- Select -- Small Flat Rate Envelope (Est. $11.38) Medium Flat Rate Box (Est. …" at bounding box center [747, 313] width 531 height 32
select select "Large Flat Rate Box"
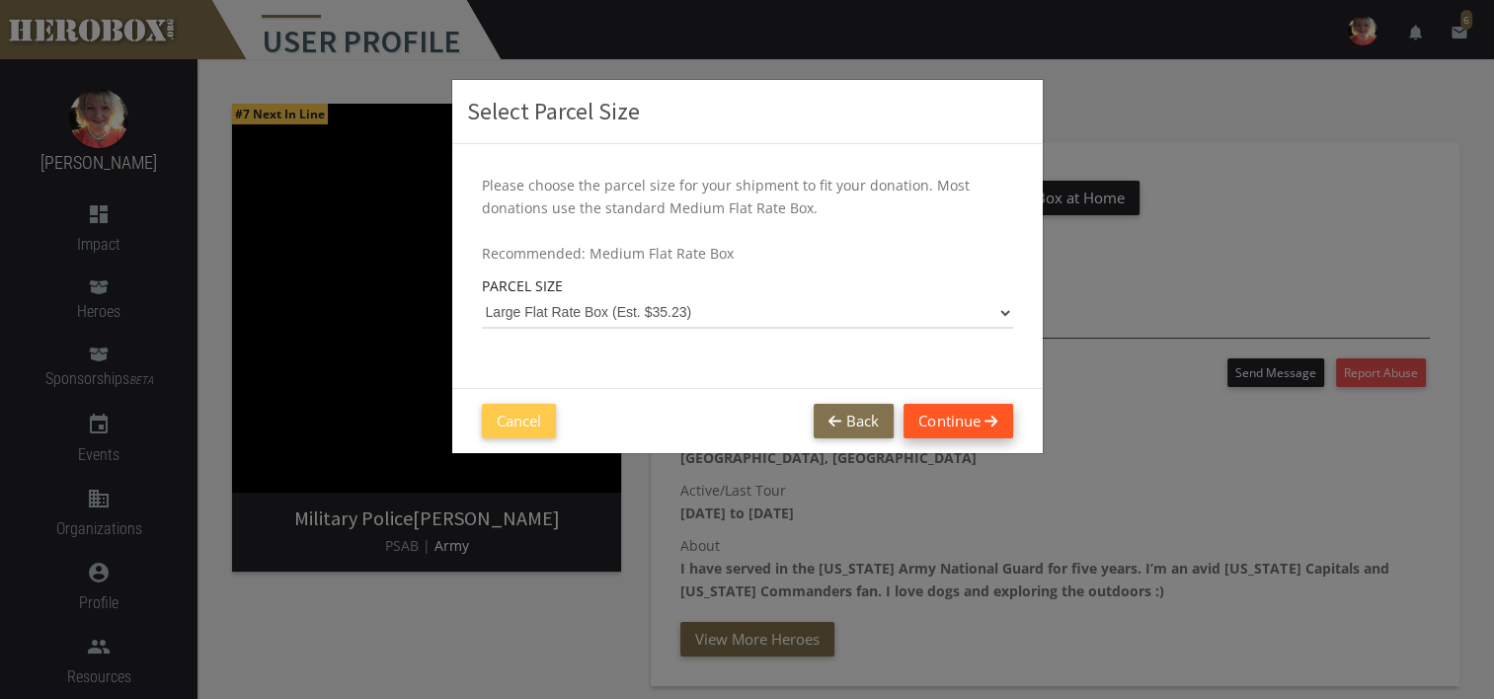
click at [957, 417] on button "Continue" at bounding box center [958, 421] width 109 height 35
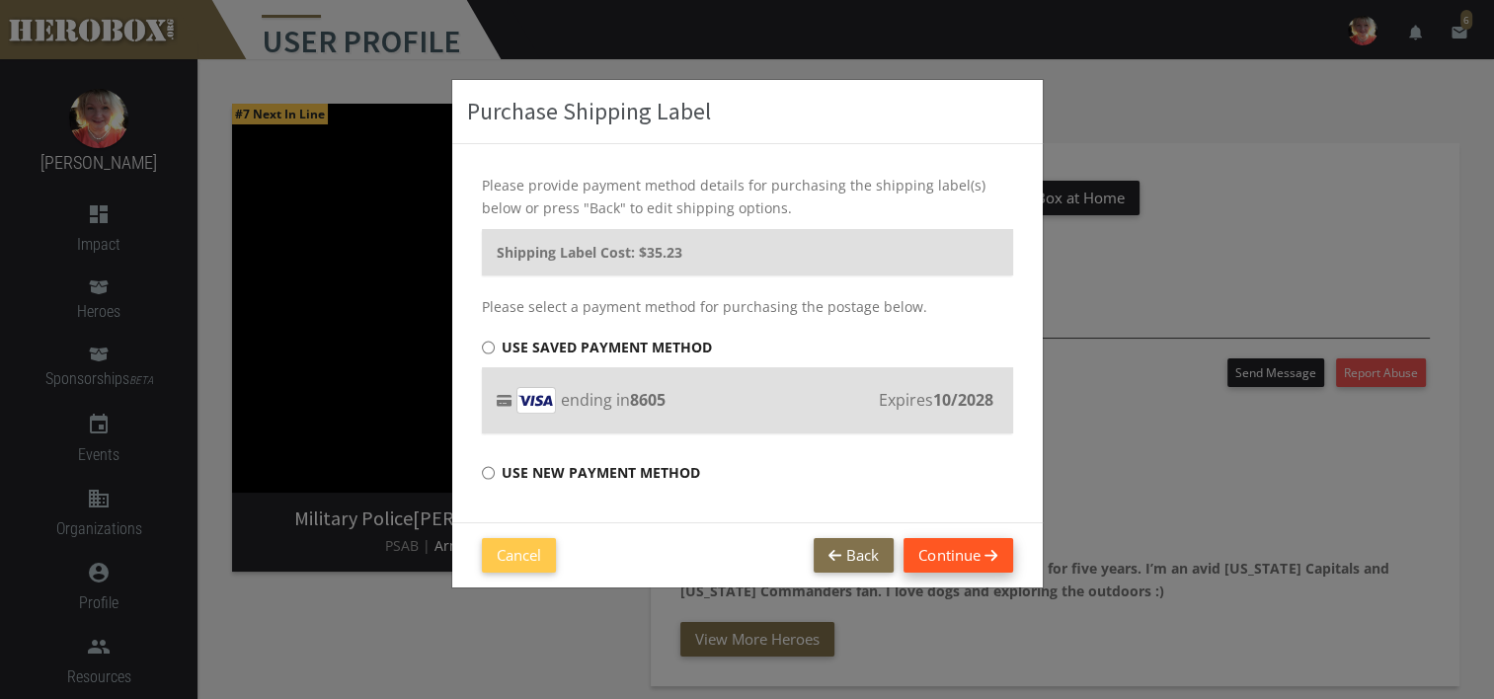
click at [966, 556] on button "Continue" at bounding box center [958, 555] width 109 height 35
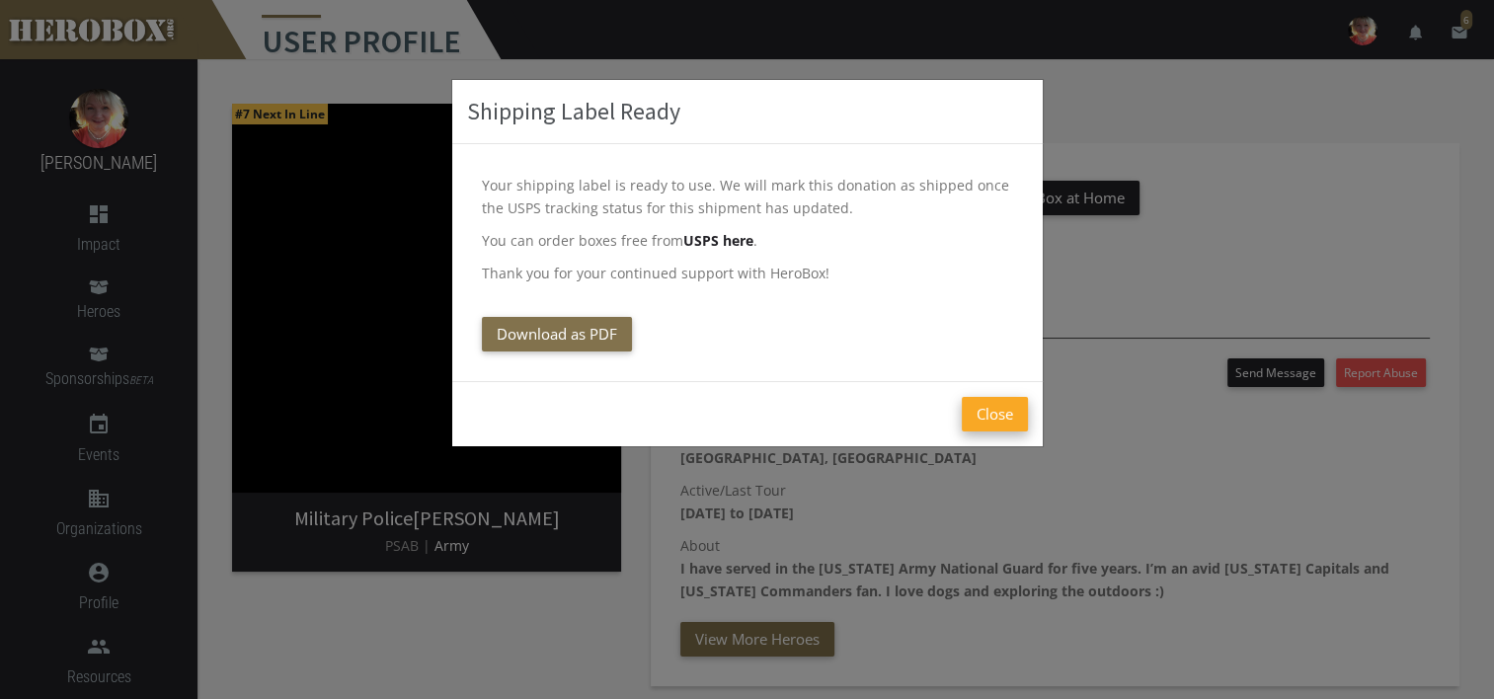
click at [995, 416] on button "Close" at bounding box center [995, 414] width 66 height 35
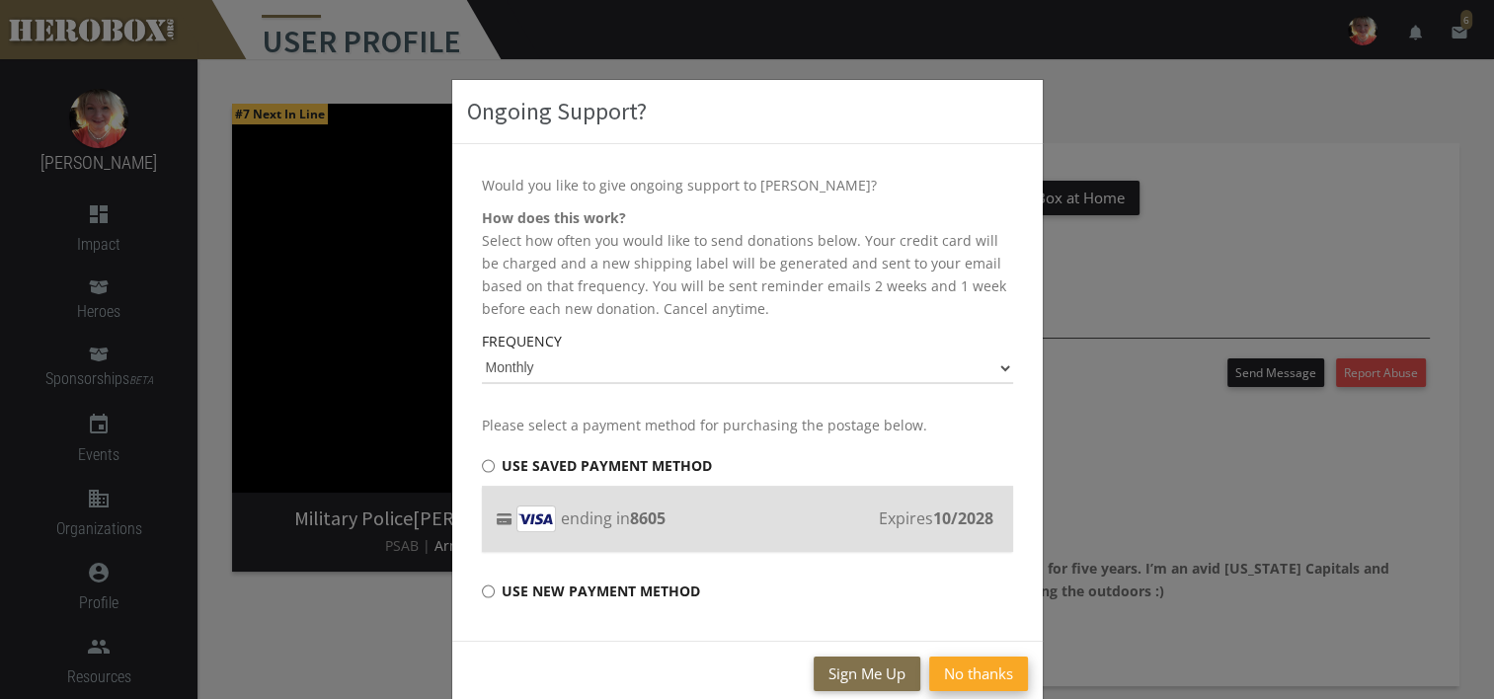
click at [974, 671] on button "No thanks" at bounding box center [978, 674] width 99 height 35
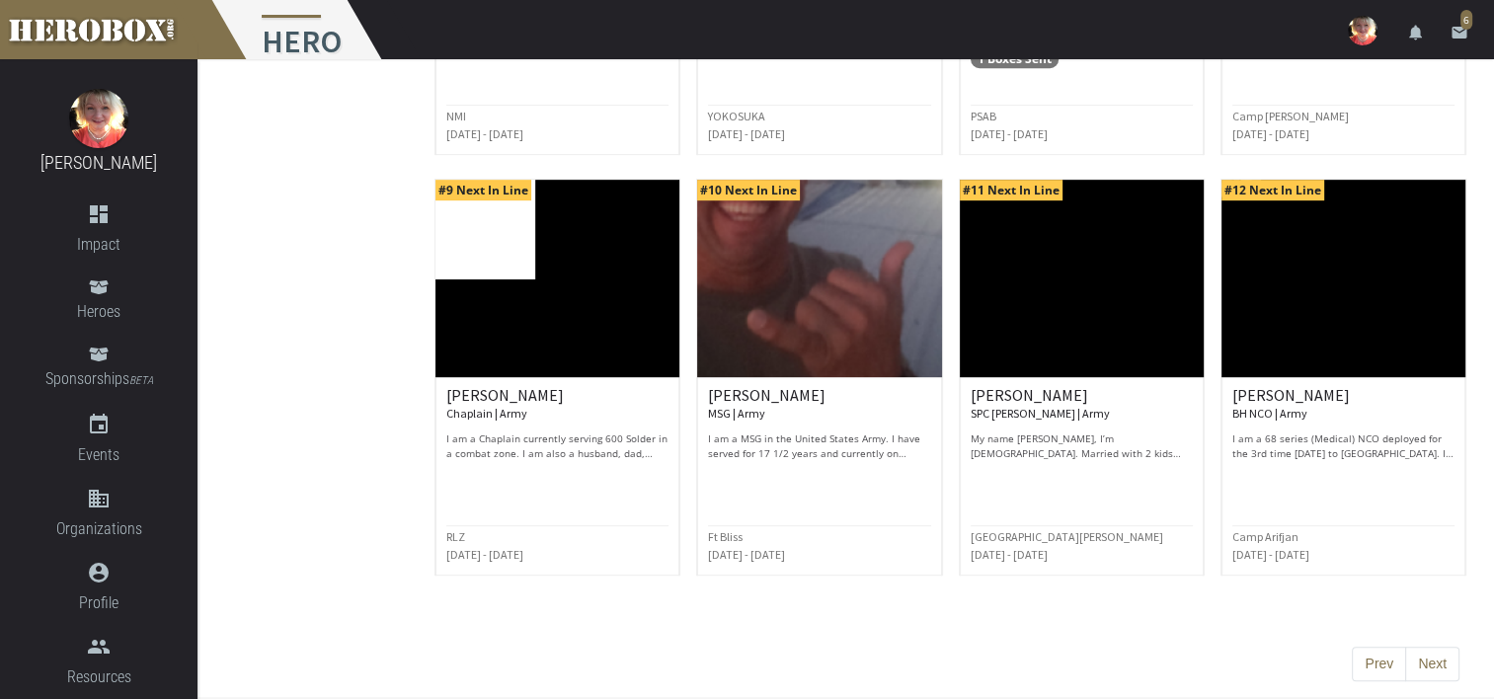
scroll to position [958, 0]
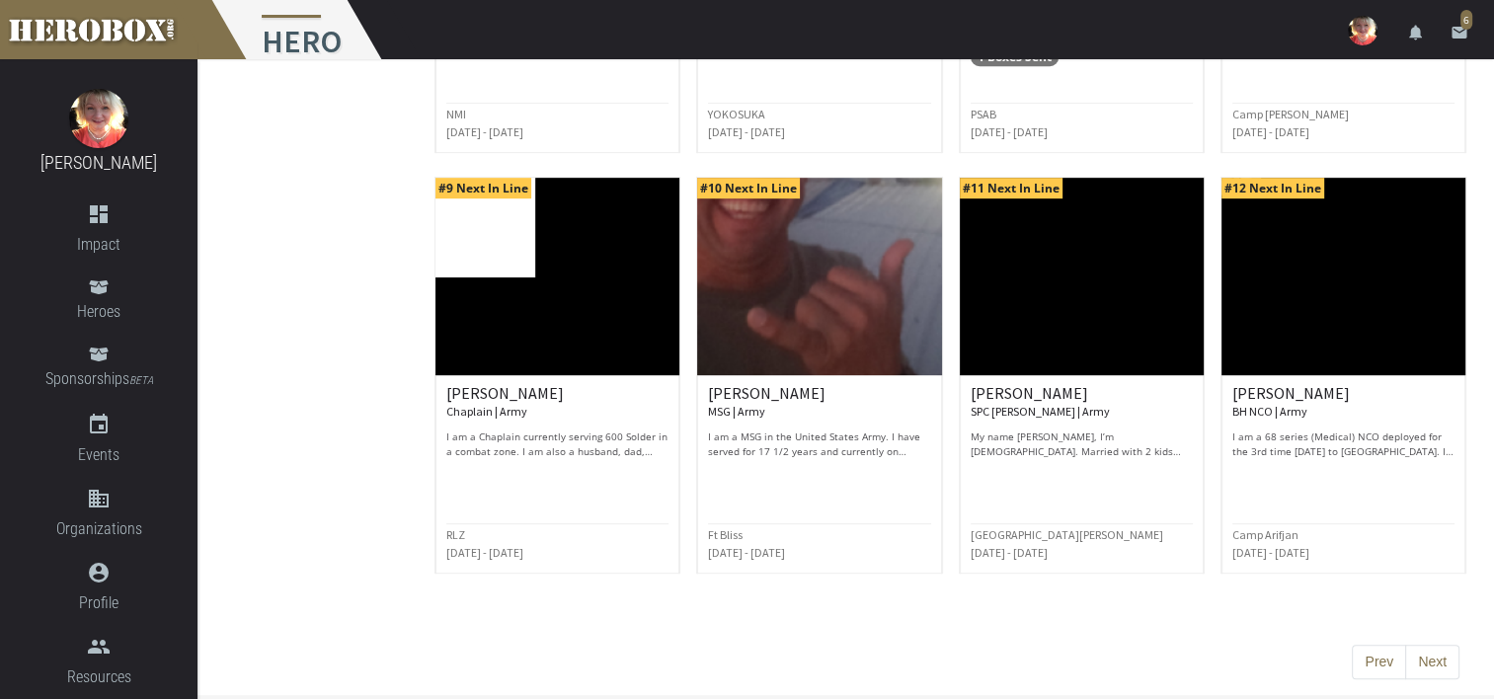
click at [1430, 664] on button "Next" at bounding box center [1433, 663] width 54 height 36
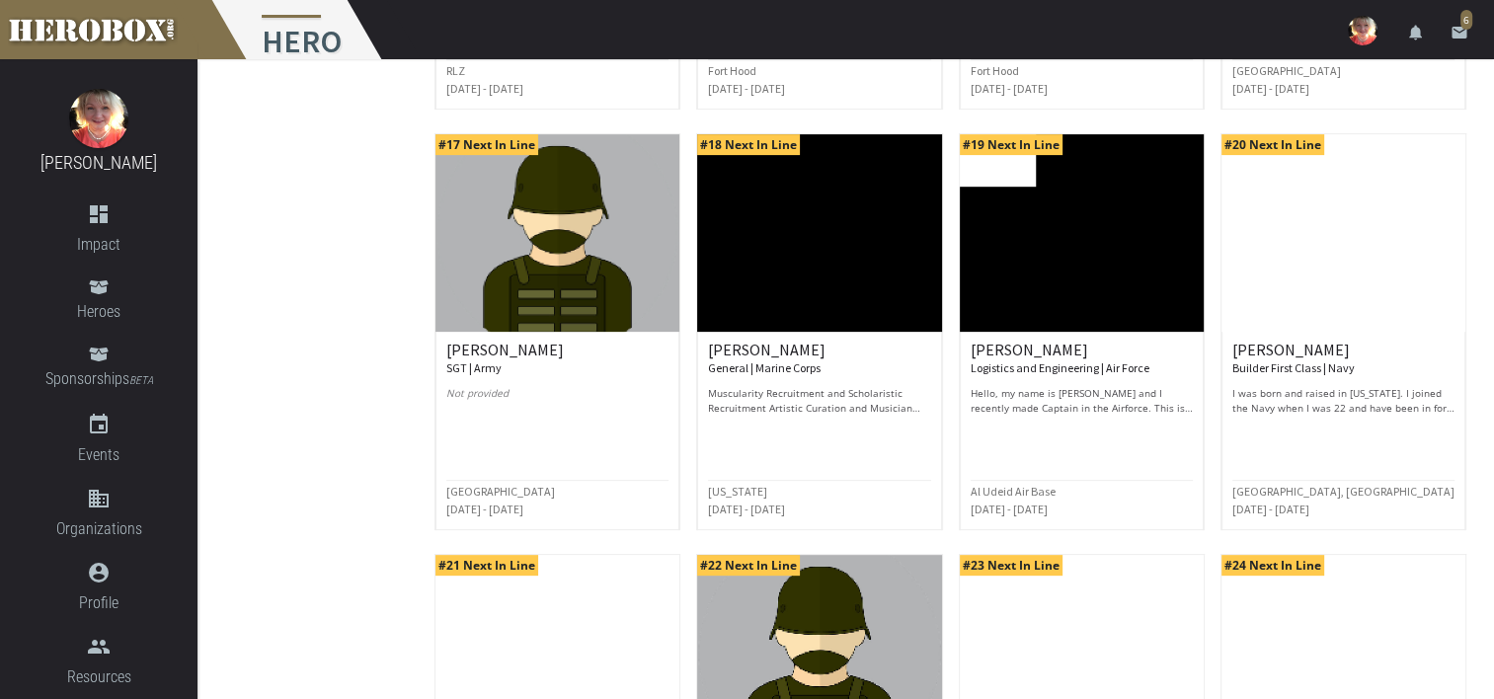
scroll to position [593, 0]
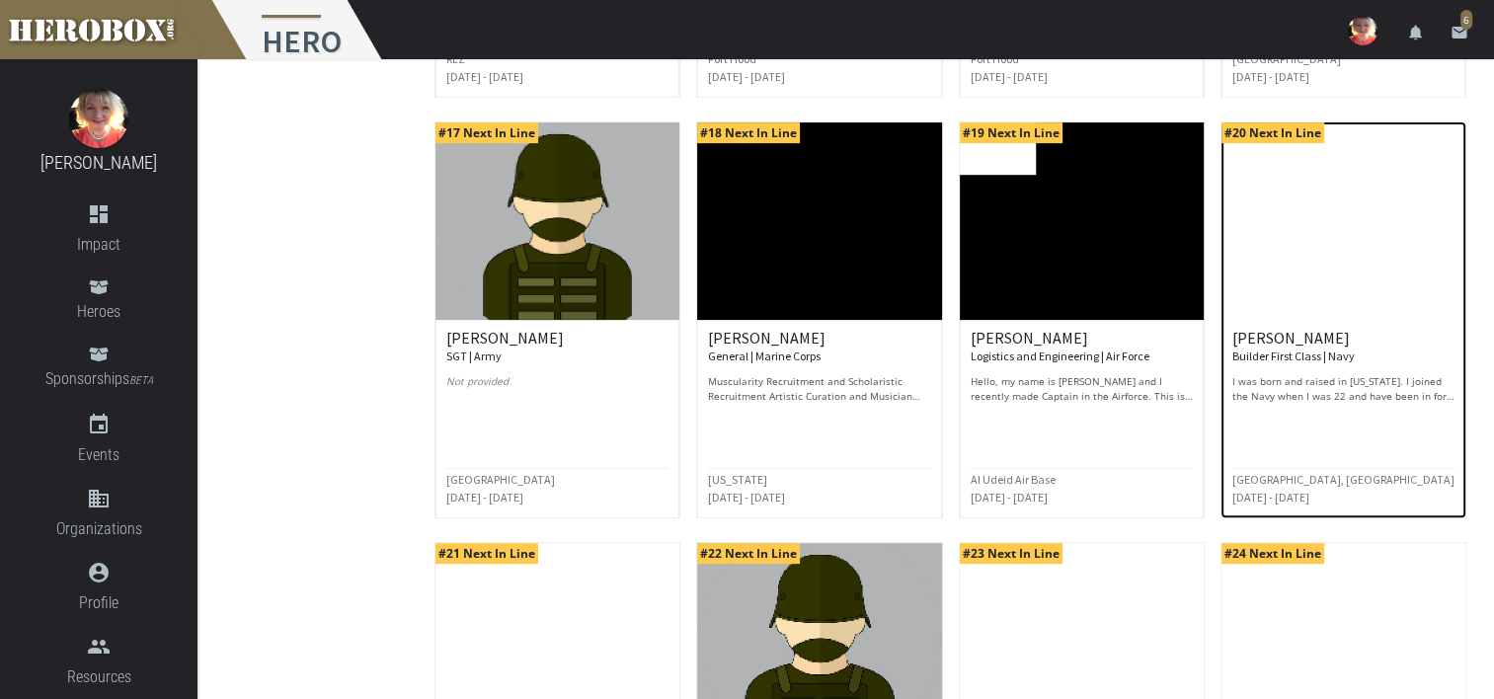
click at [1343, 261] on img at bounding box center [1344, 221] width 244 height 198
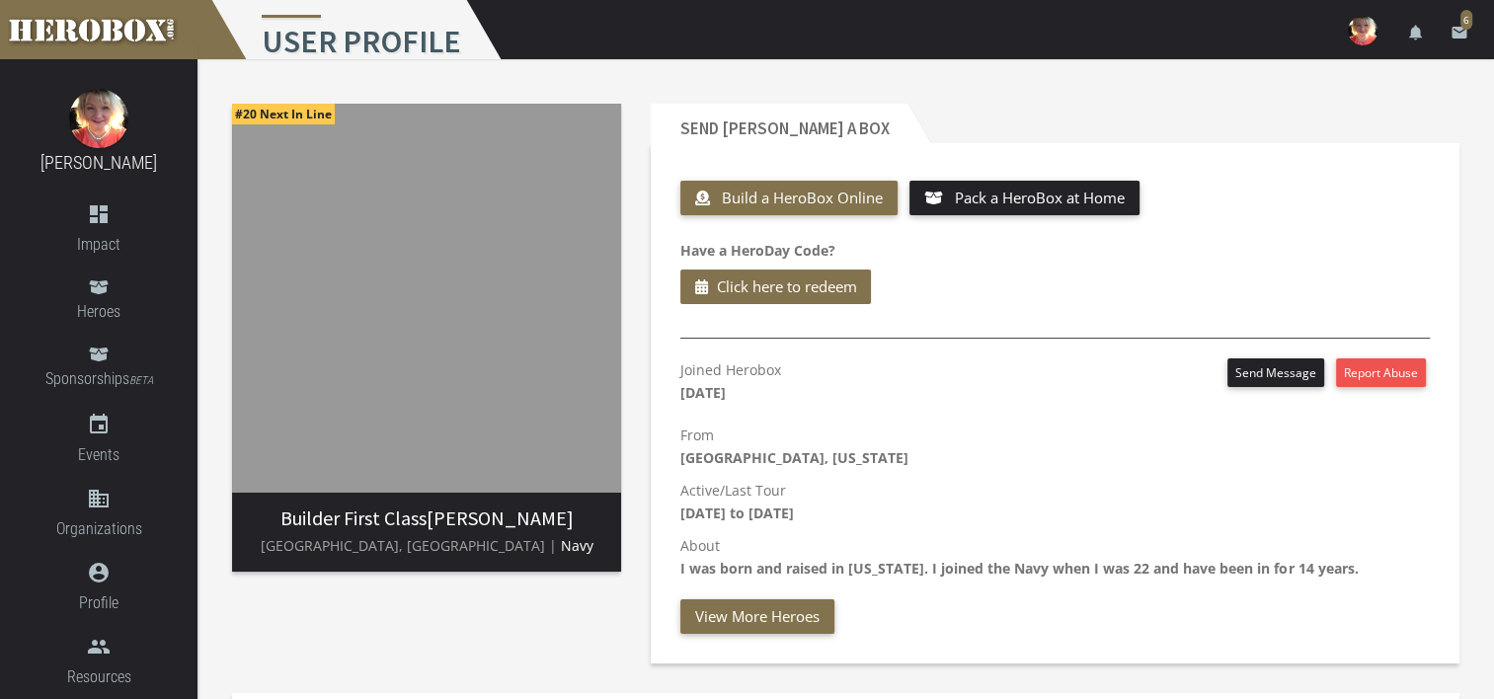
click at [281, 522] on span "Builder First Class" at bounding box center [354, 518] width 146 height 25
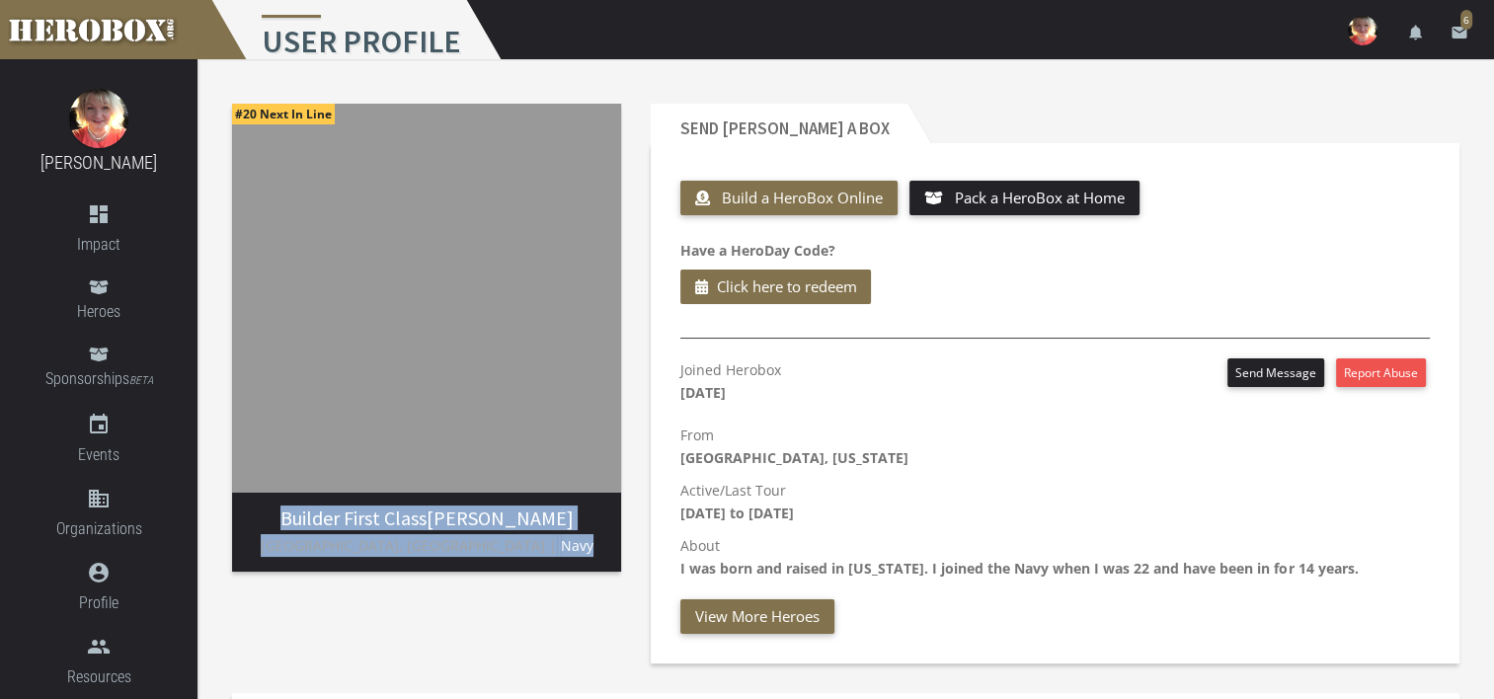
drag, startPoint x: 276, startPoint y: 522, endPoint x: 583, endPoint y: 543, distance: 308.0
click at [583, 543] on div "Builder First Class [PERSON_NAME] [GEOGRAPHIC_DATA], [GEOGRAPHIC_DATA] | Navy" at bounding box center [426, 540] width 389 height 64
drag, startPoint x: 583, startPoint y: 543, endPoint x: 427, endPoint y: 524, distance: 157.2
copy div "Builder First Class [PERSON_NAME] [GEOGRAPHIC_DATA], [GEOGRAPHIC_DATA] | Navy"
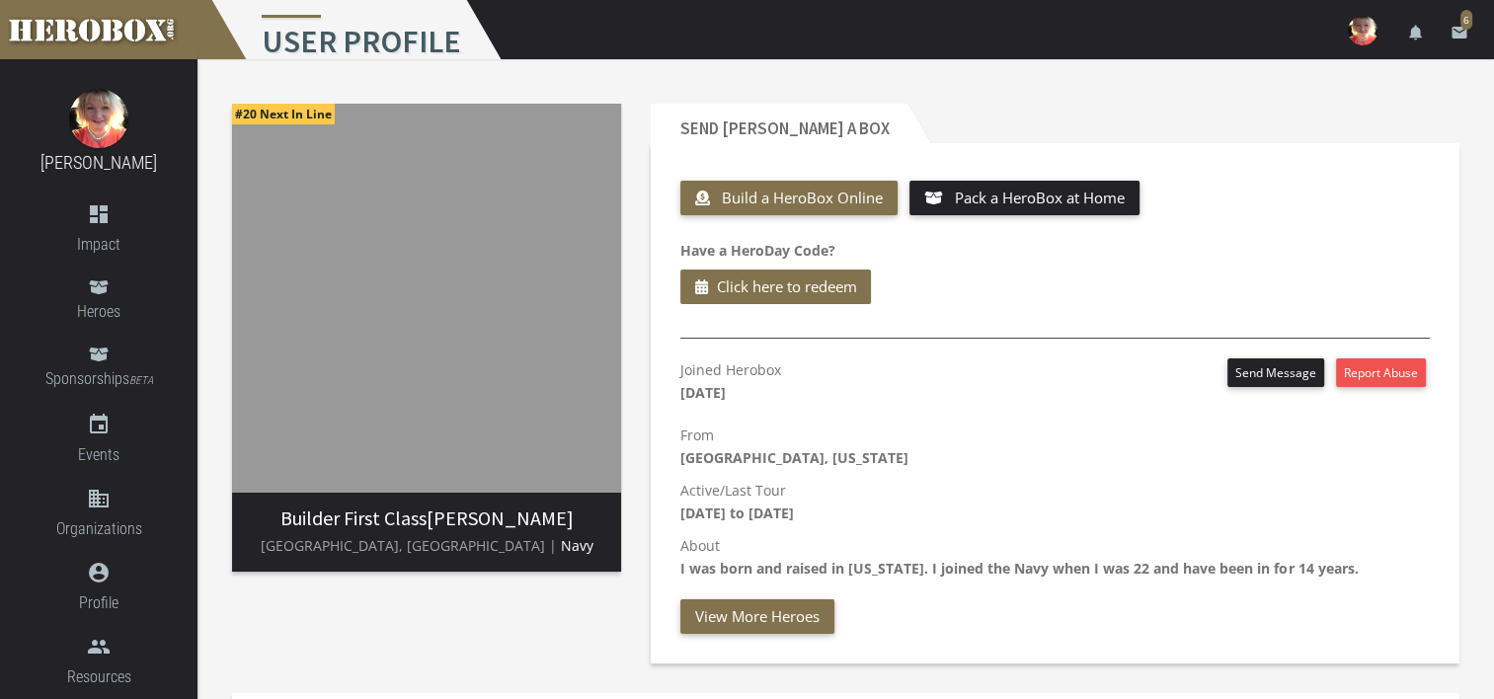
click at [1362, 568] on p "About I was born and raised in [US_STATE]. I joined the Navy when I was 22 and …" at bounding box center [1056, 556] width 750 height 45
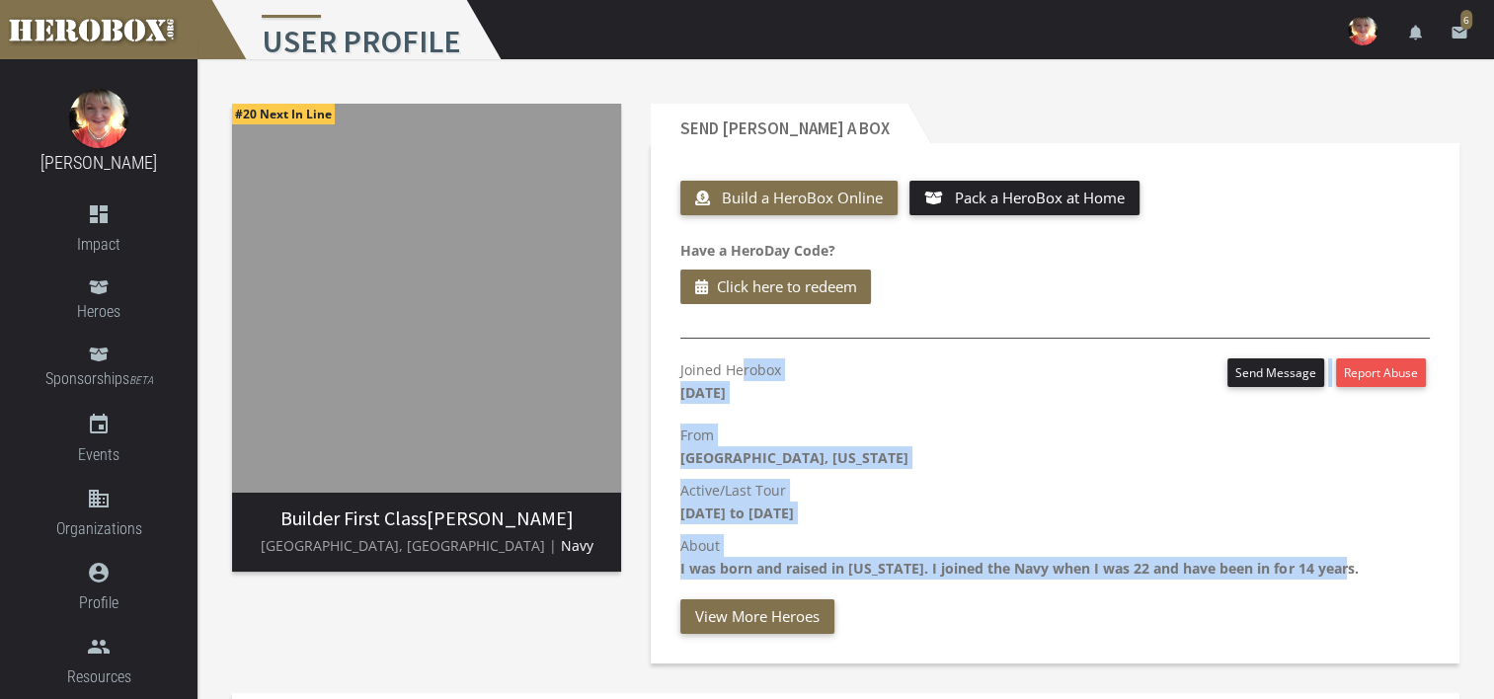
drag, startPoint x: 1372, startPoint y: 567, endPoint x: 675, endPoint y: 374, distance: 723.5
click at [675, 374] on div "Joined Herobox [DATE] Send Message Report Abuse From [GEOGRAPHIC_DATA], [US_STA…" at bounding box center [1055, 497] width 779 height 276
drag, startPoint x: 675, startPoint y: 374, endPoint x: 723, endPoint y: 371, distance: 48.5
copy div "Joined Herobox [DATE] Send Message Report Abuse From [GEOGRAPHIC_DATA], [US_STA…"
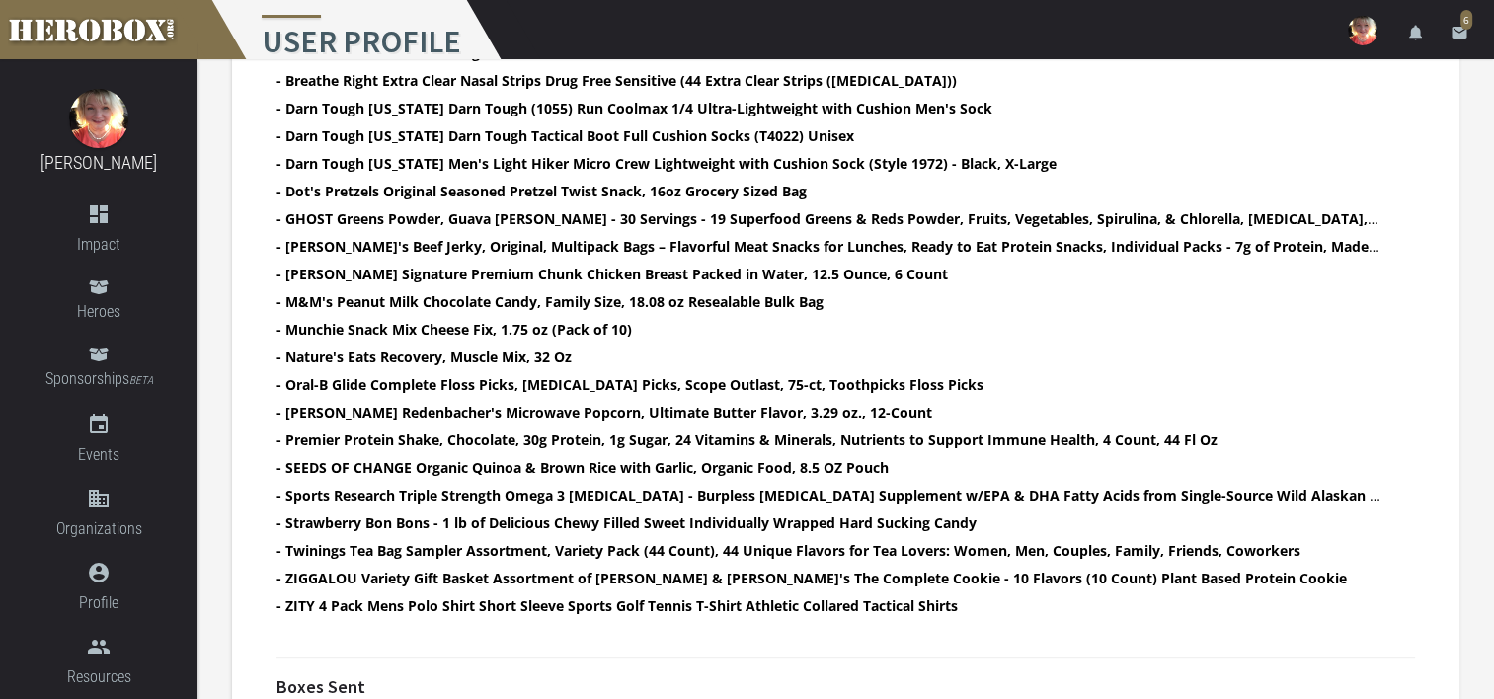
scroll to position [938, 0]
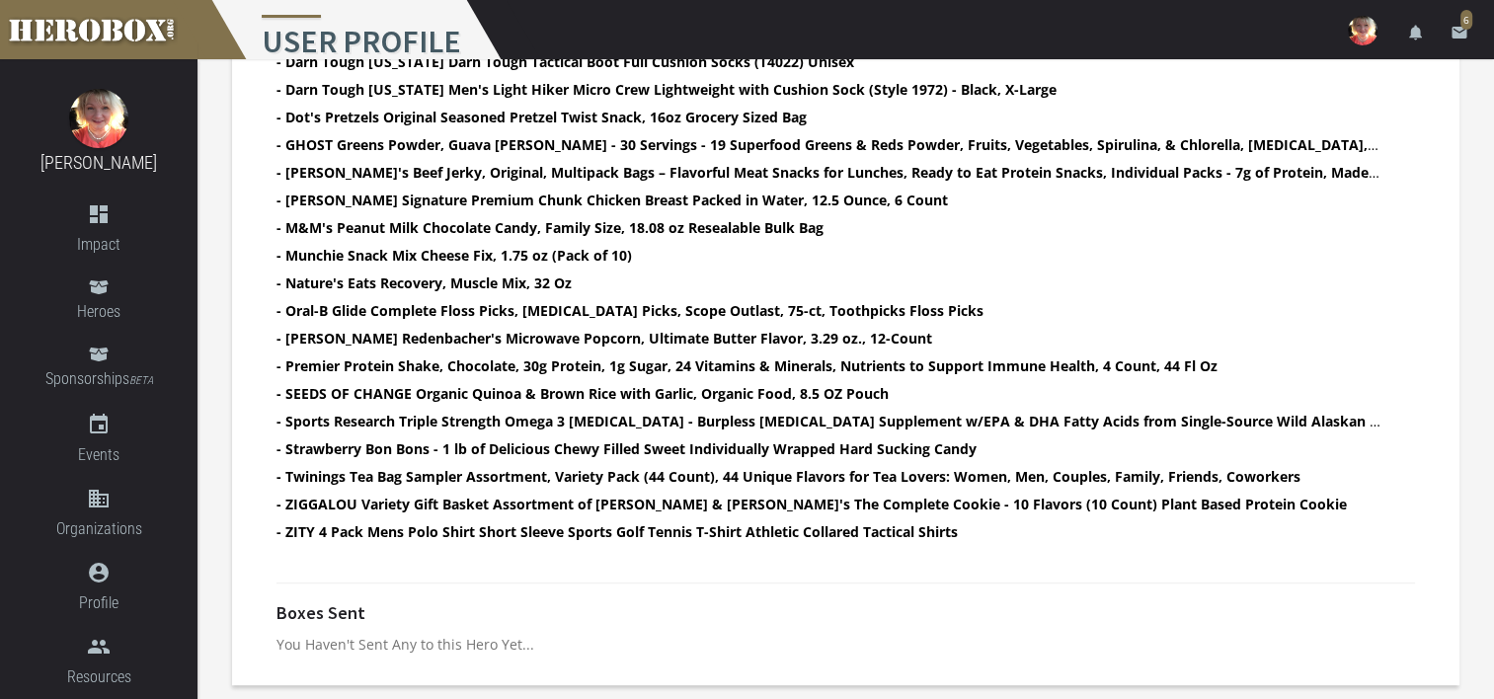
click at [1024, 533] on li "- ZITY 4 Pack Mens Polo Shirt Short Sleeve Sports Golf Tennis T-Shirt Athletic …" at bounding box center [829, 532] width 1104 height 23
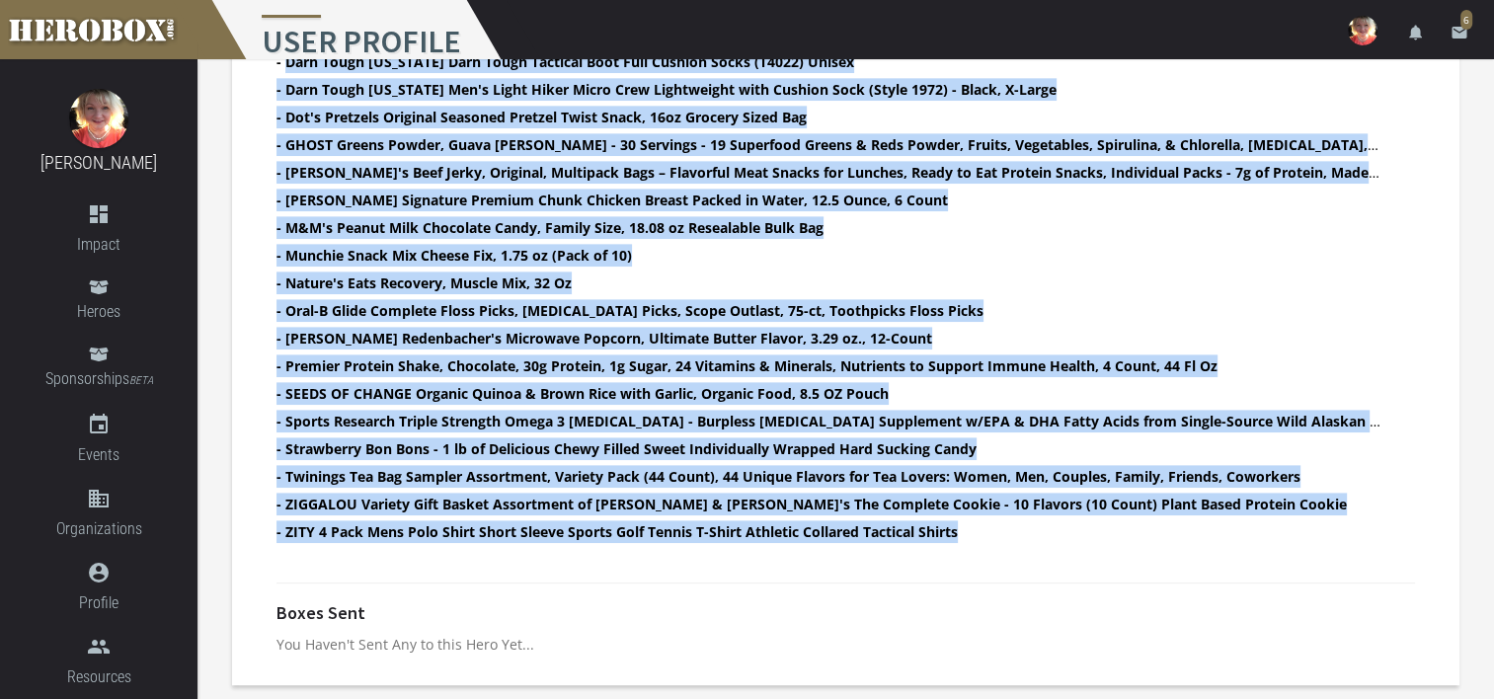
drag, startPoint x: 988, startPoint y: 531, endPoint x: 286, endPoint y: 60, distance: 844.9
click at [286, 60] on ul "- 10X Health Sleep Supplement for Adults - 3mg [MEDICAL_DATA], L-Theanine & Mag…" at bounding box center [829, 188] width 1104 height 719
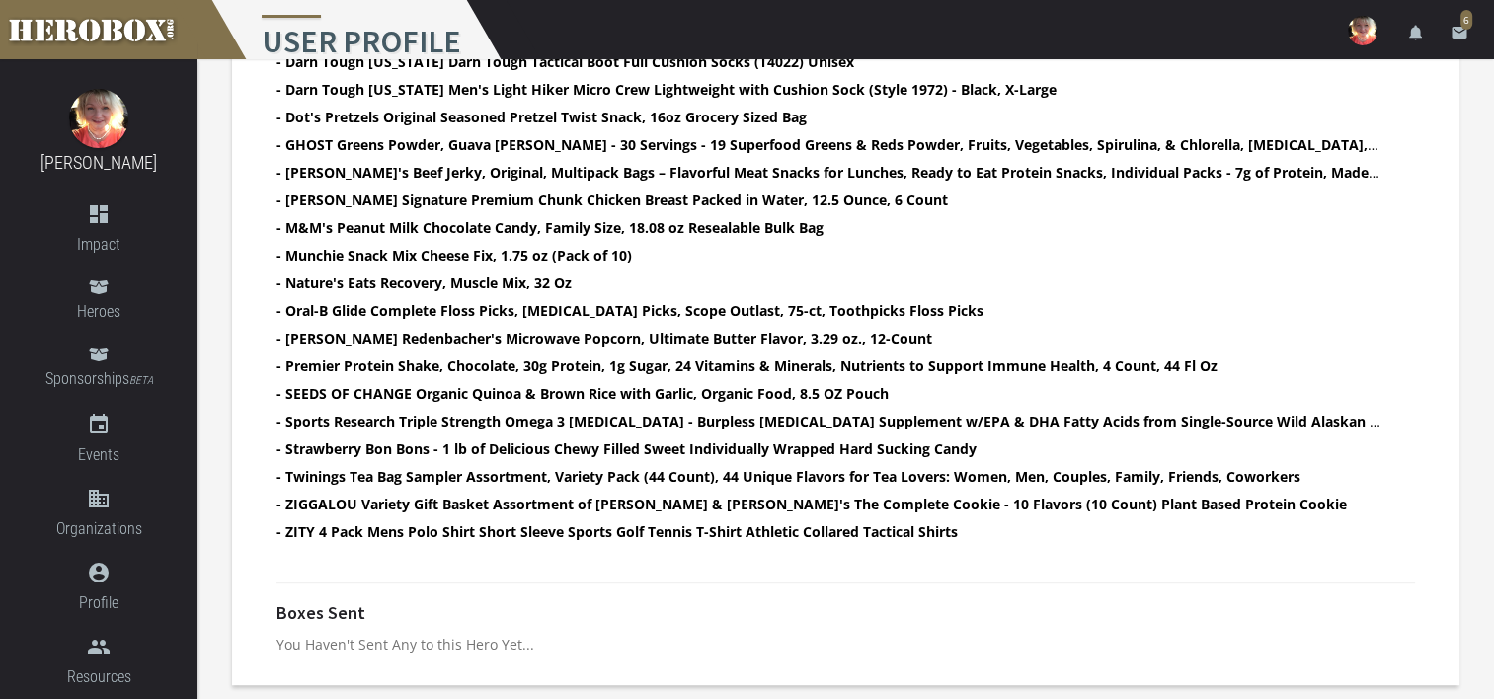
click at [965, 566] on div at bounding box center [846, 583] width 1169 height 40
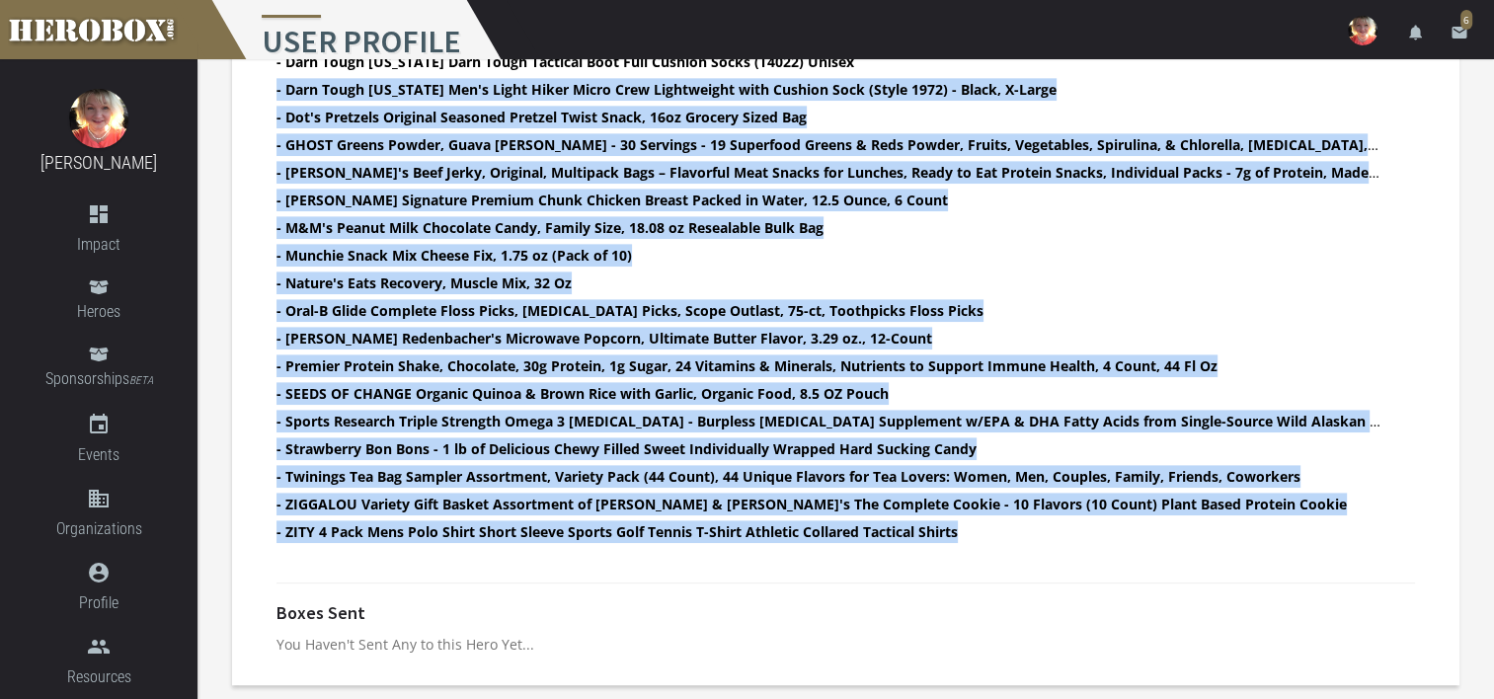
drag, startPoint x: 980, startPoint y: 534, endPoint x: 273, endPoint y: 83, distance: 839.0
click at [273, 83] on div "Wishlist | Print Wishlist | Sponsors shopping for this hero: None - 10X Health …" at bounding box center [846, 174] width 1169 height 778
drag, startPoint x: 273, startPoint y: 83, endPoint x: 530, endPoint y: 86, distance: 257.8
copy ul "- Lore Ipsum Dolorsi Ame'c Adipi Elits Doeiu Temp Incididuntu labo Etdolor Magn…"
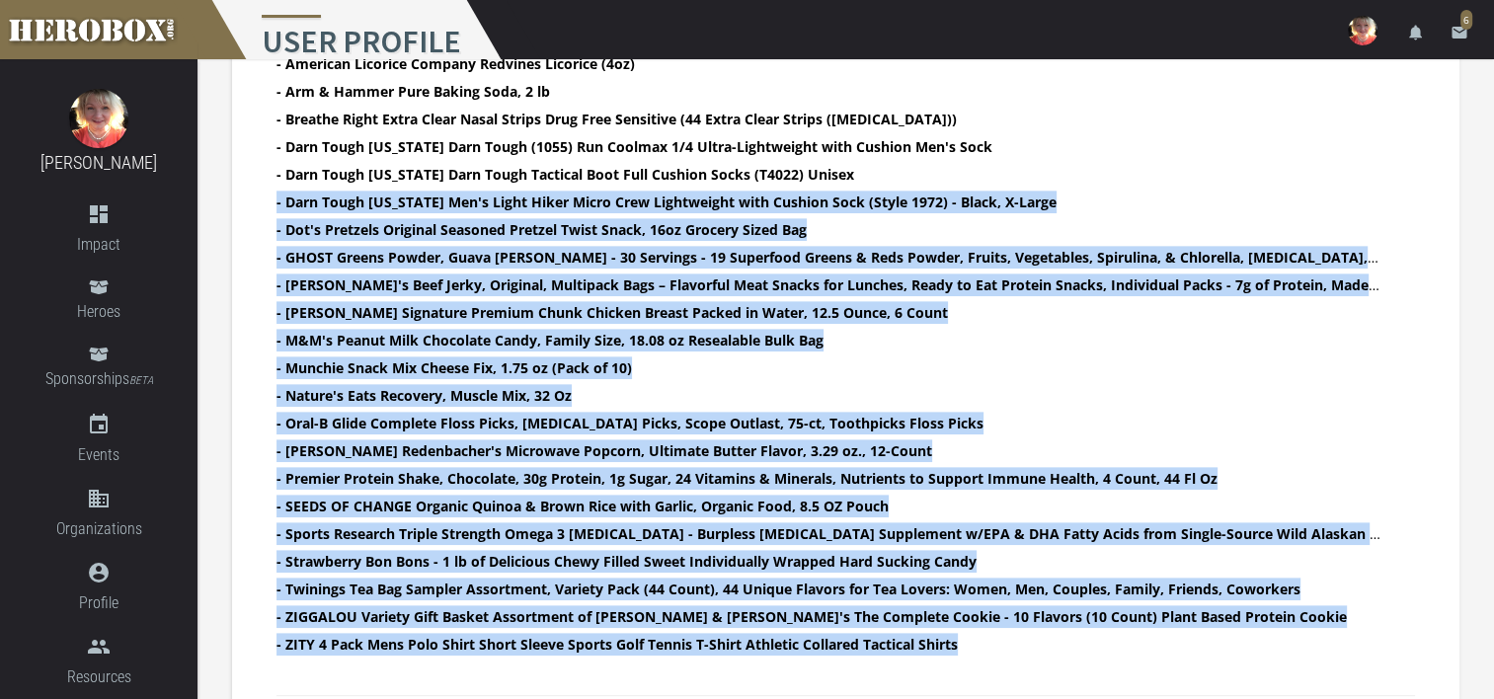
scroll to position [444, 0]
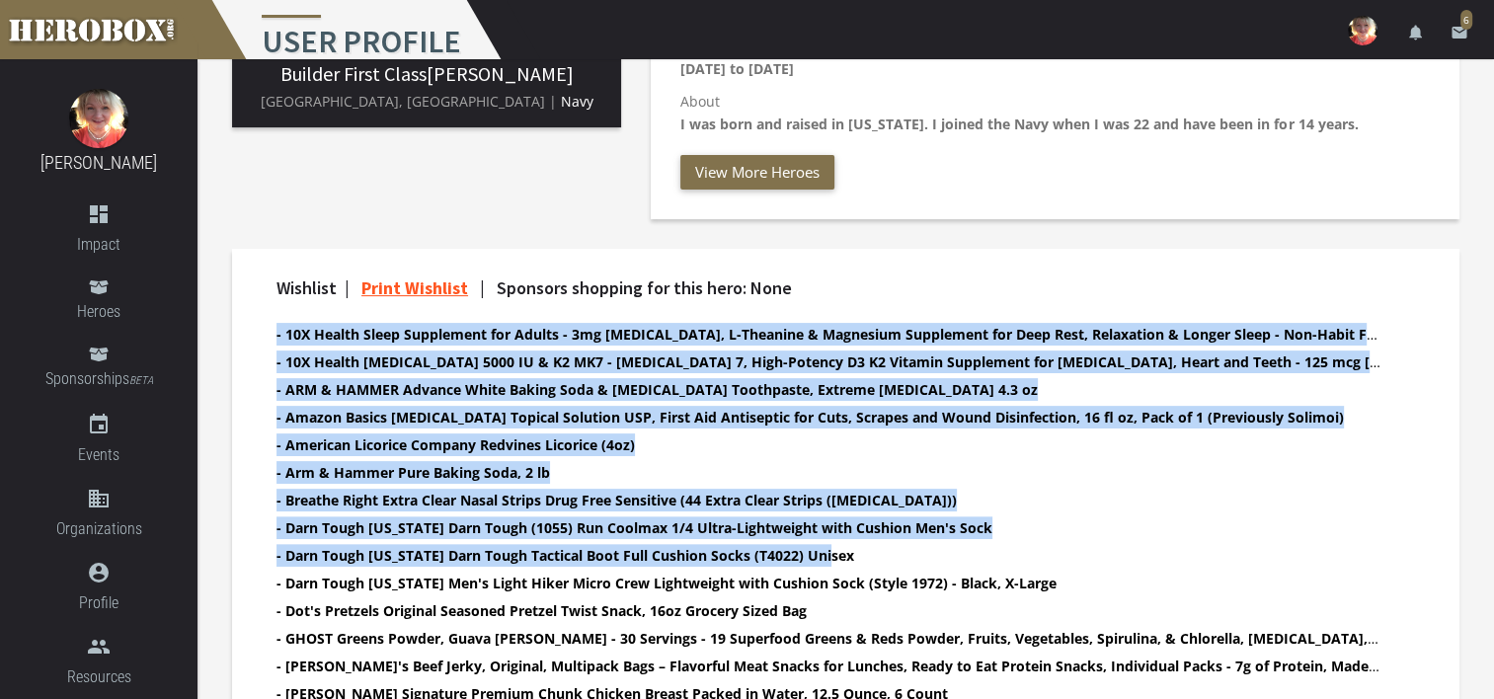
drag, startPoint x: 860, startPoint y: 545, endPoint x: 268, endPoint y: 328, distance: 631.2
click at [268, 328] on div "Wishlist | Print Wishlist | Sponsors shopping for this hero: None - 10X Health …" at bounding box center [846, 668] width 1169 height 778
drag, startPoint x: 268, startPoint y: 328, endPoint x: 390, endPoint y: 330, distance: 122.5
copy ul "- 10X Health Sleep Supplement for Adults - 3mg [MEDICAL_DATA], L-Theanine & Mag…"
click at [1133, 424] on b "- Amazon Basics [MEDICAL_DATA] Topical Solution USP, First Aid Antiseptic for C…" at bounding box center [811, 417] width 1068 height 19
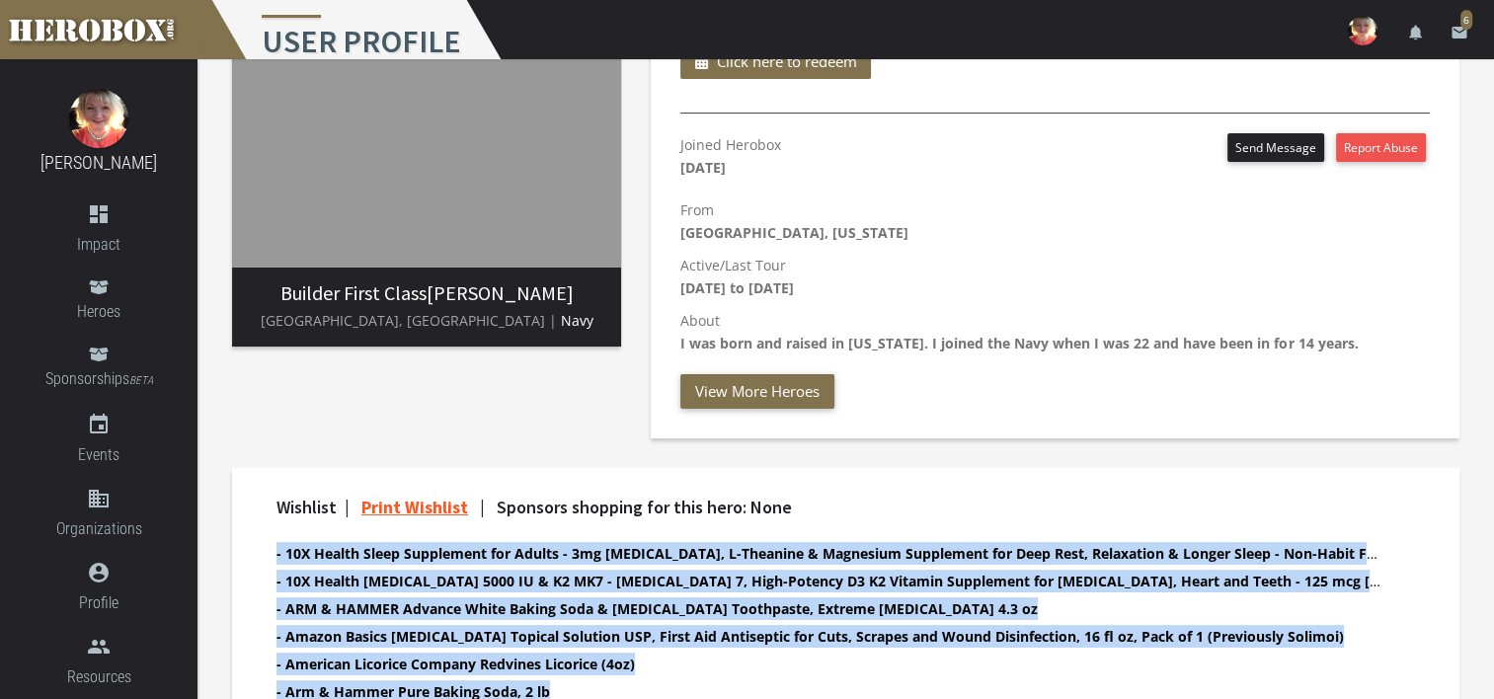
scroll to position [0, 0]
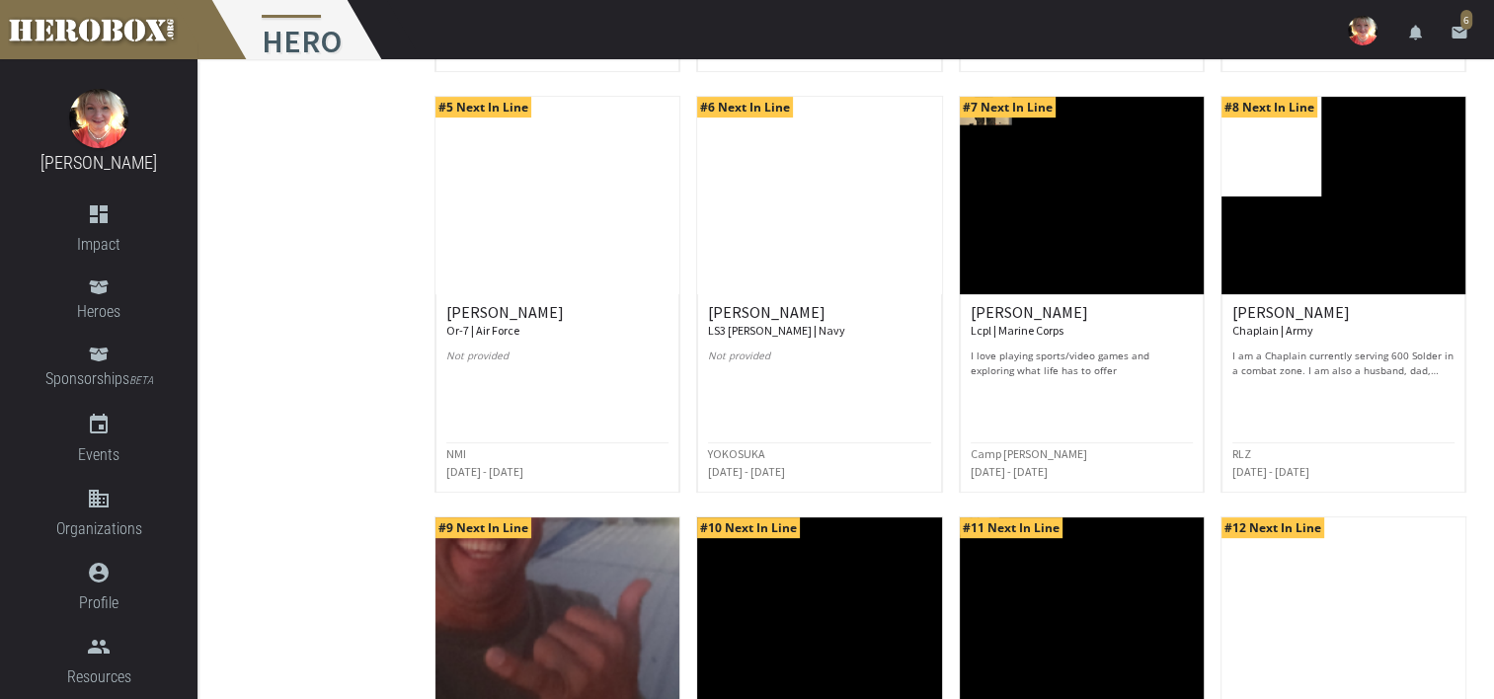
scroll to position [395, 0]
